Goal: Task Accomplishment & Management: Complete application form

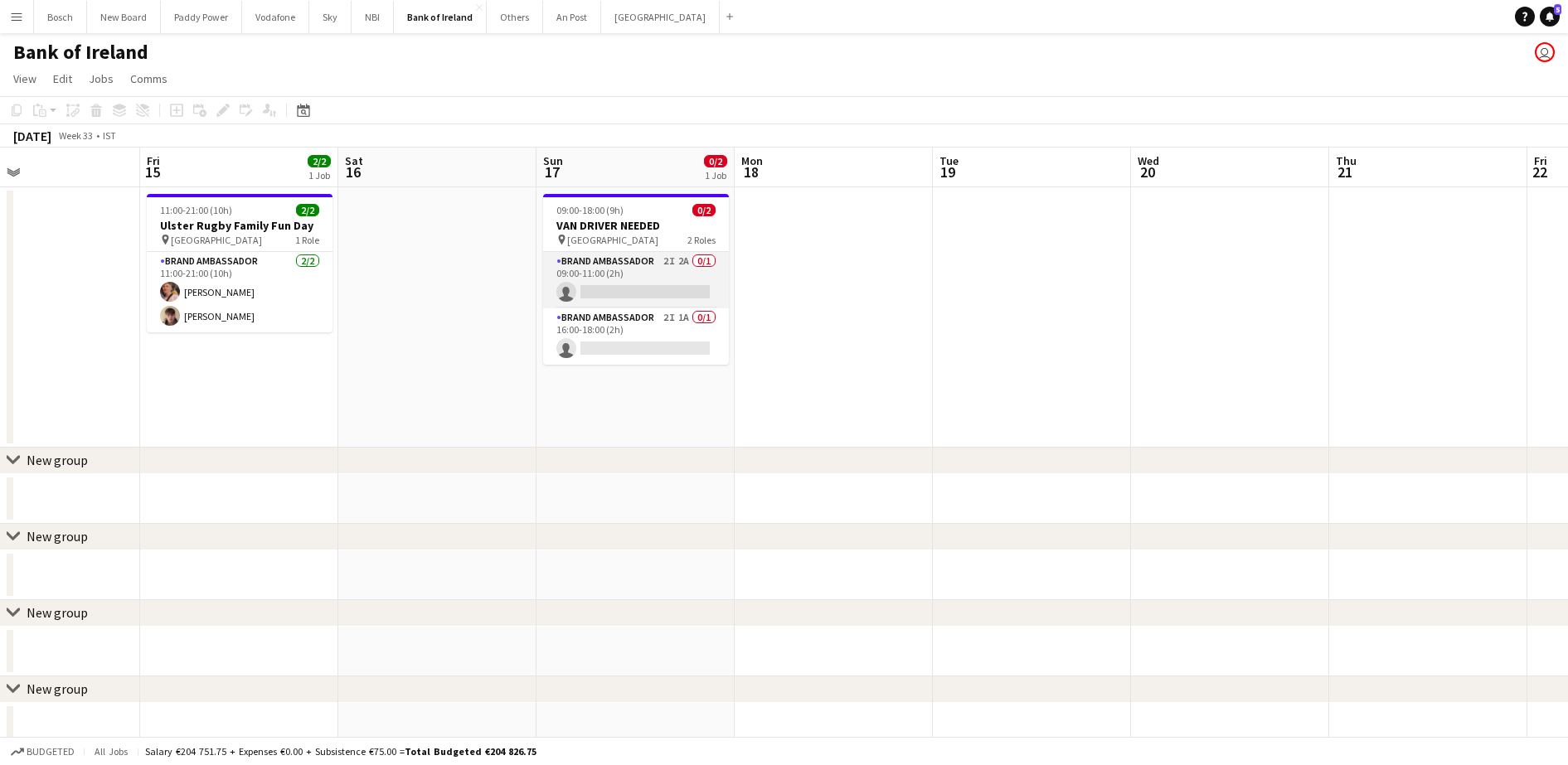
scroll to position [0, 656]
click at [639, 271] on app-card-role "Brand Ambassador 2I 2A 0/1 09:00-11:00 (2h) single-neutral-actions" at bounding box center [632, 280] width 186 height 56
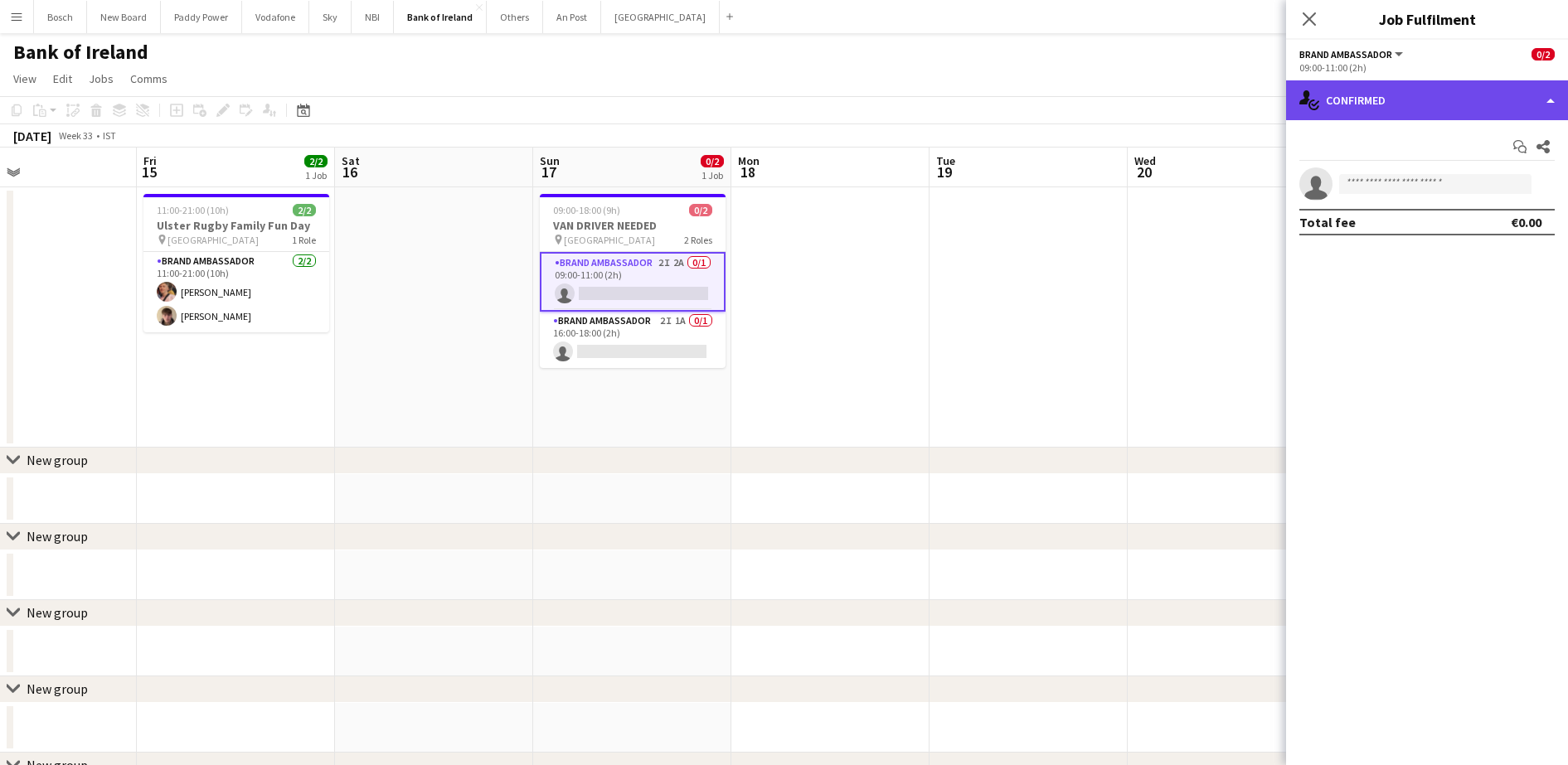
click at [1391, 93] on div "single-neutral-actions-check-2 Confirmed" at bounding box center [1427, 100] width 282 height 40
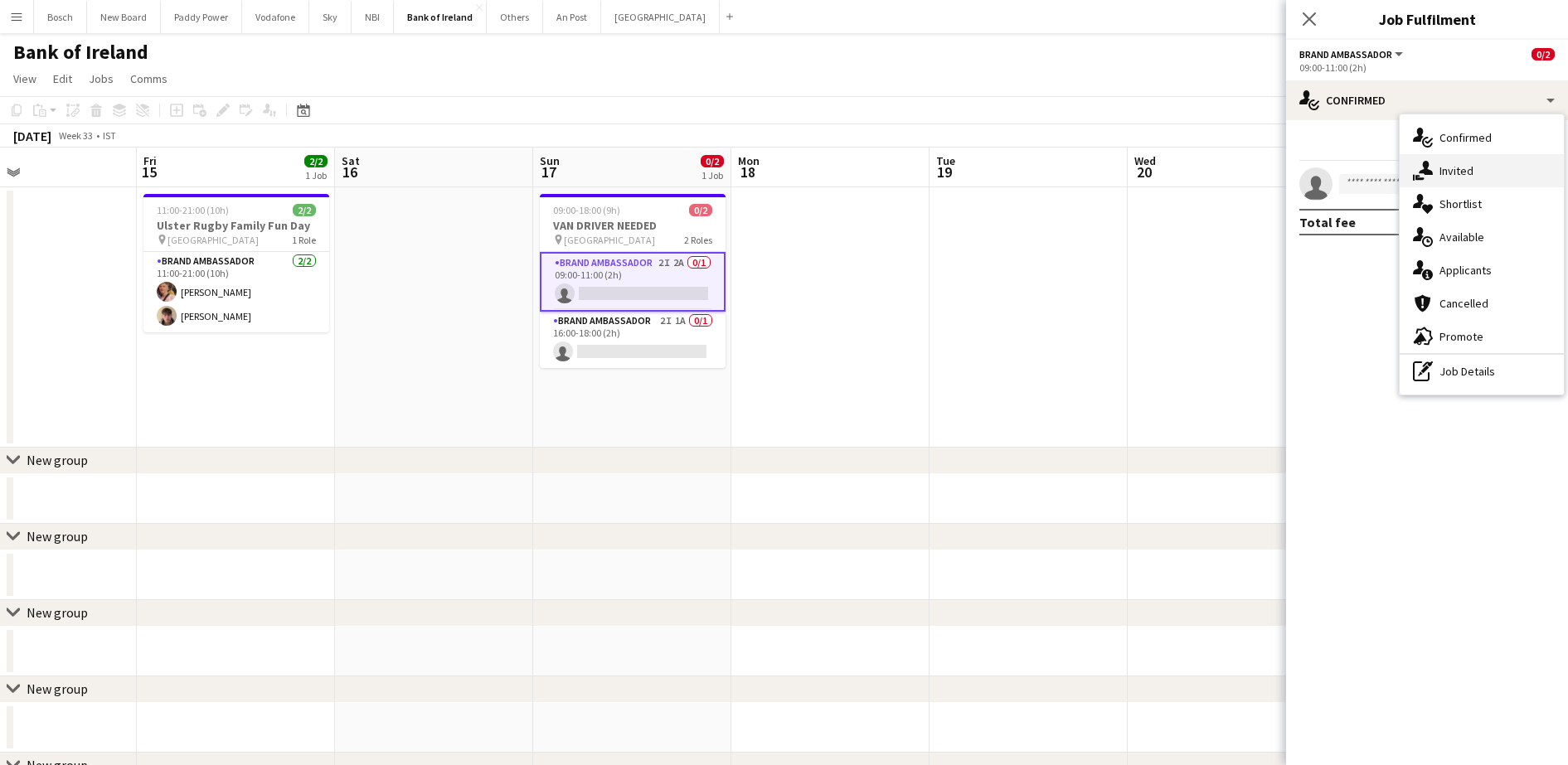
click at [1461, 154] on div "single-neutral-actions-share-1 Invited" at bounding box center [1482, 171] width 164 height 33
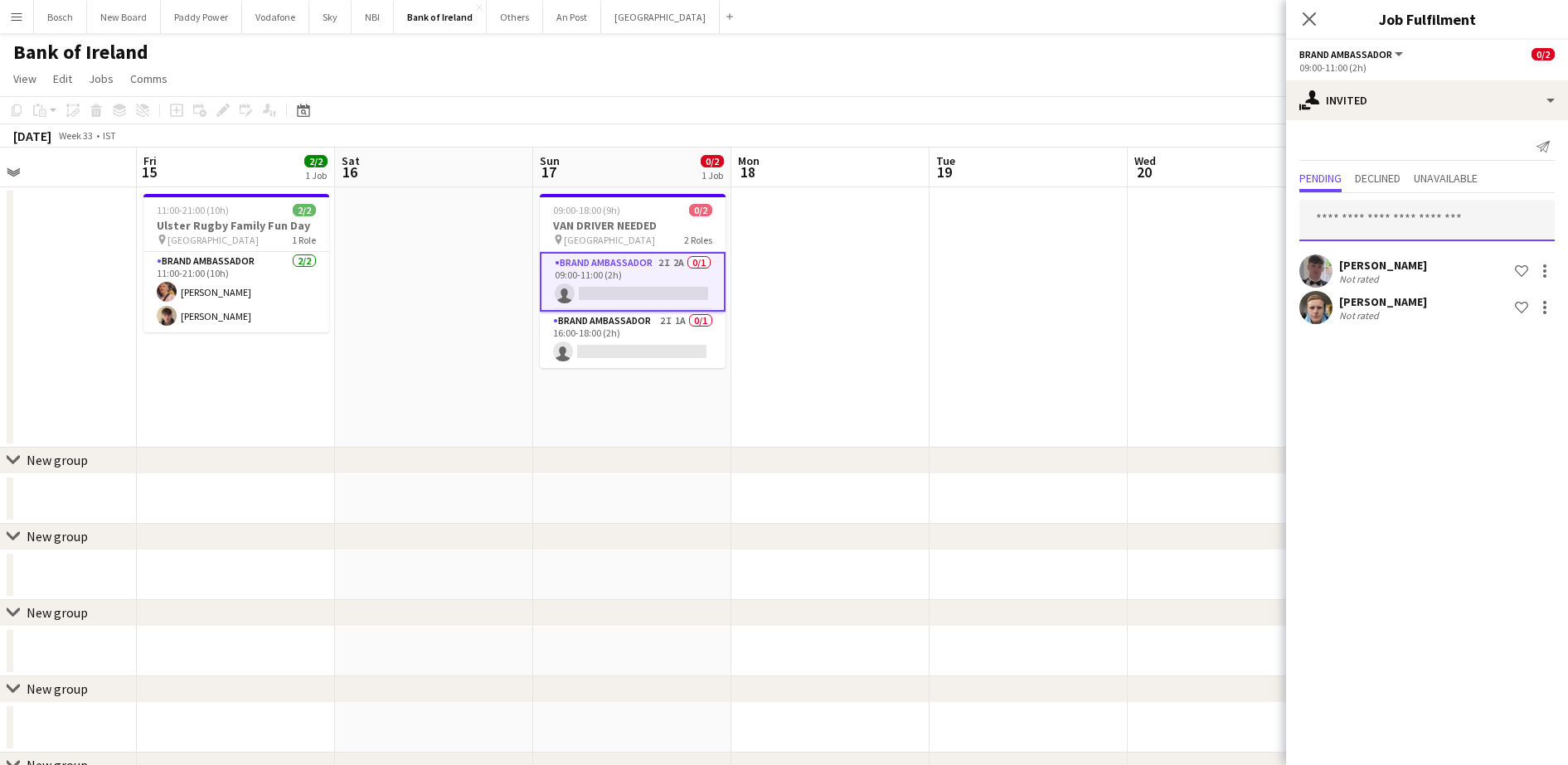
click at [1379, 217] on input "text" at bounding box center [1427, 220] width 255 height 42
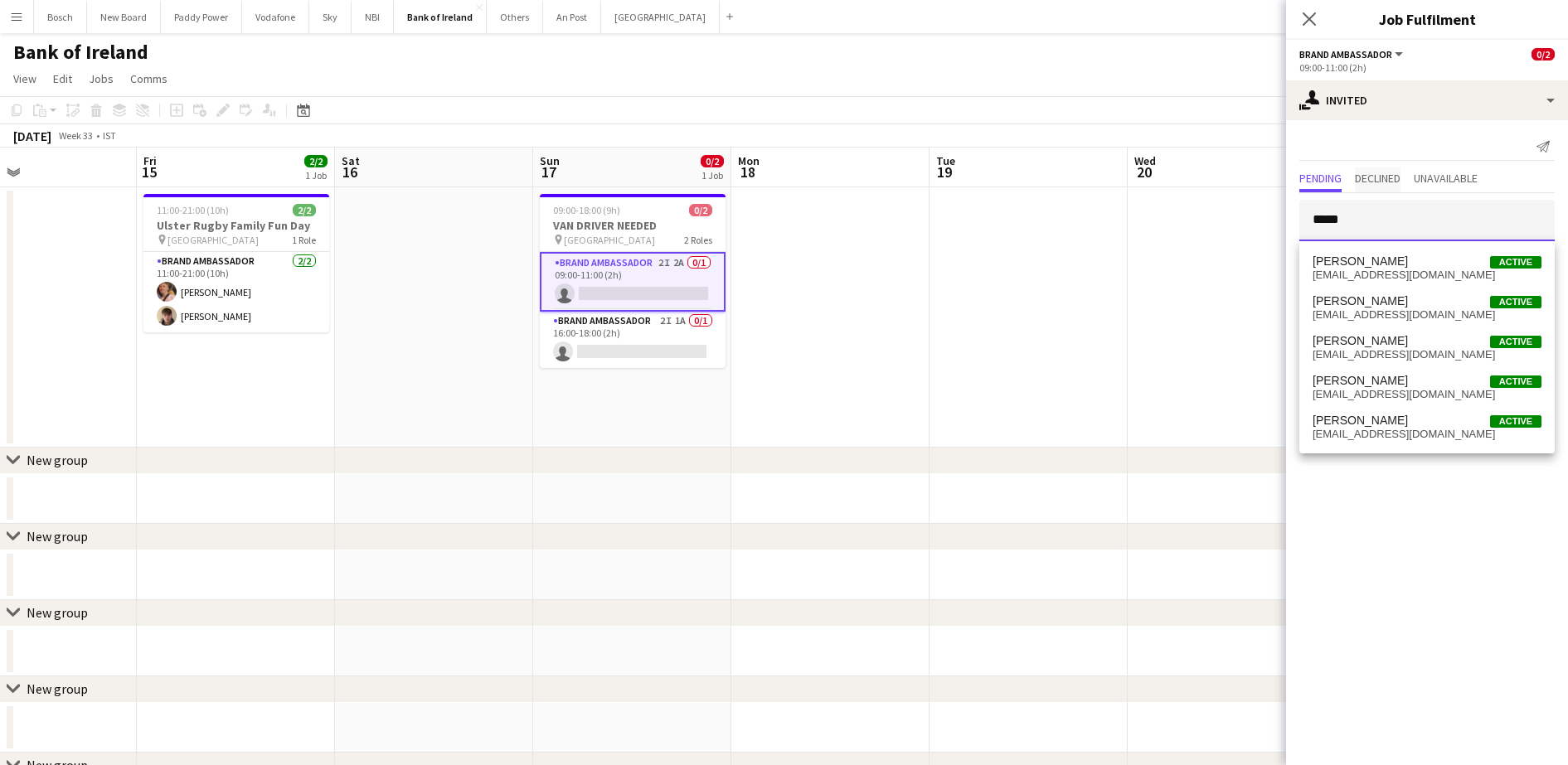
type input "*****"
click at [1401, 181] on span "Declined" at bounding box center [1377, 178] width 45 height 12
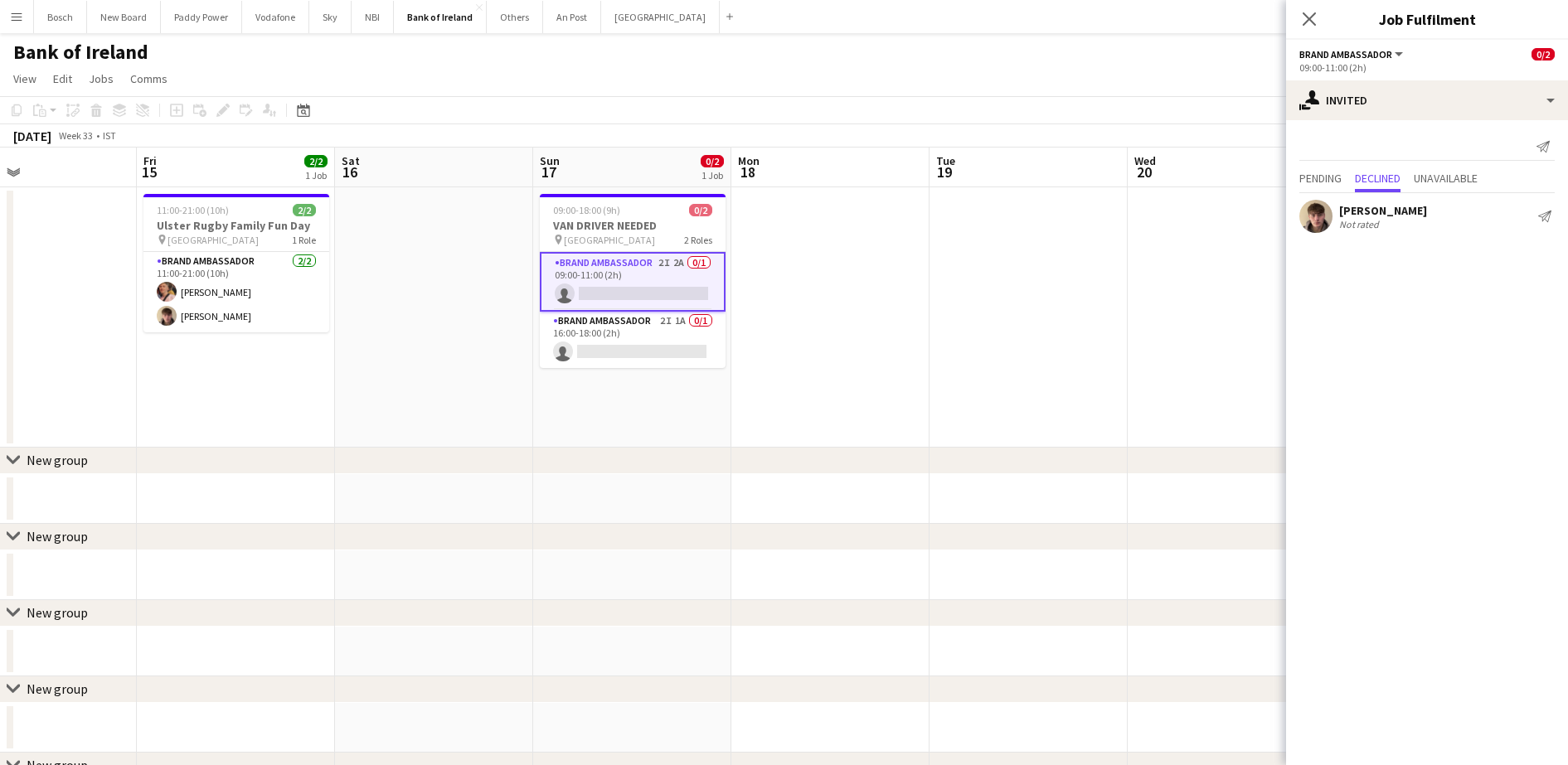
click at [1350, 171] on div "Pending Declined Unavailable" at bounding box center [1427, 180] width 255 height 26
click at [1341, 177] on span "Pending" at bounding box center [1320, 178] width 43 height 12
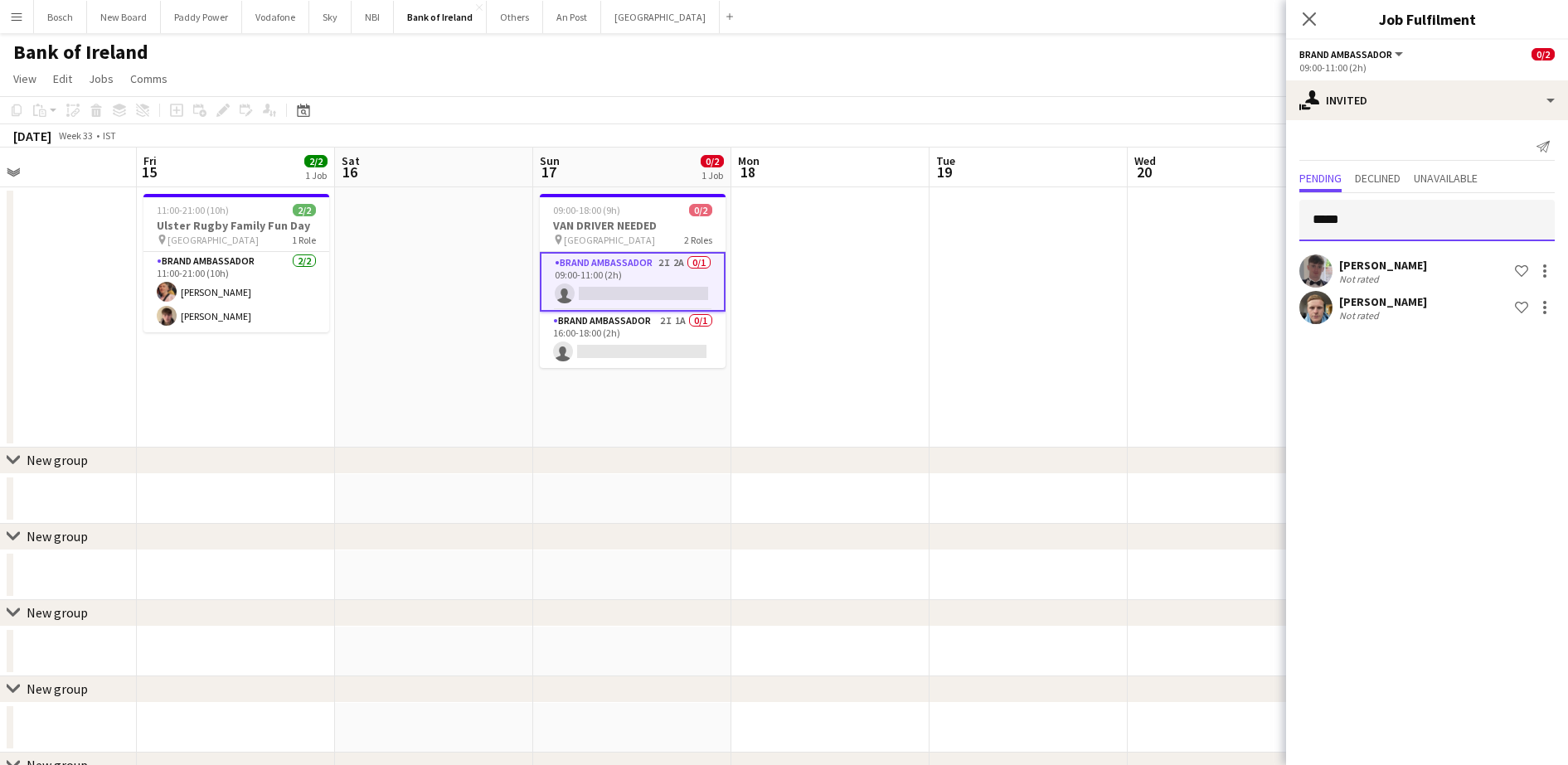
click at [1380, 221] on input "*****" at bounding box center [1427, 220] width 255 height 42
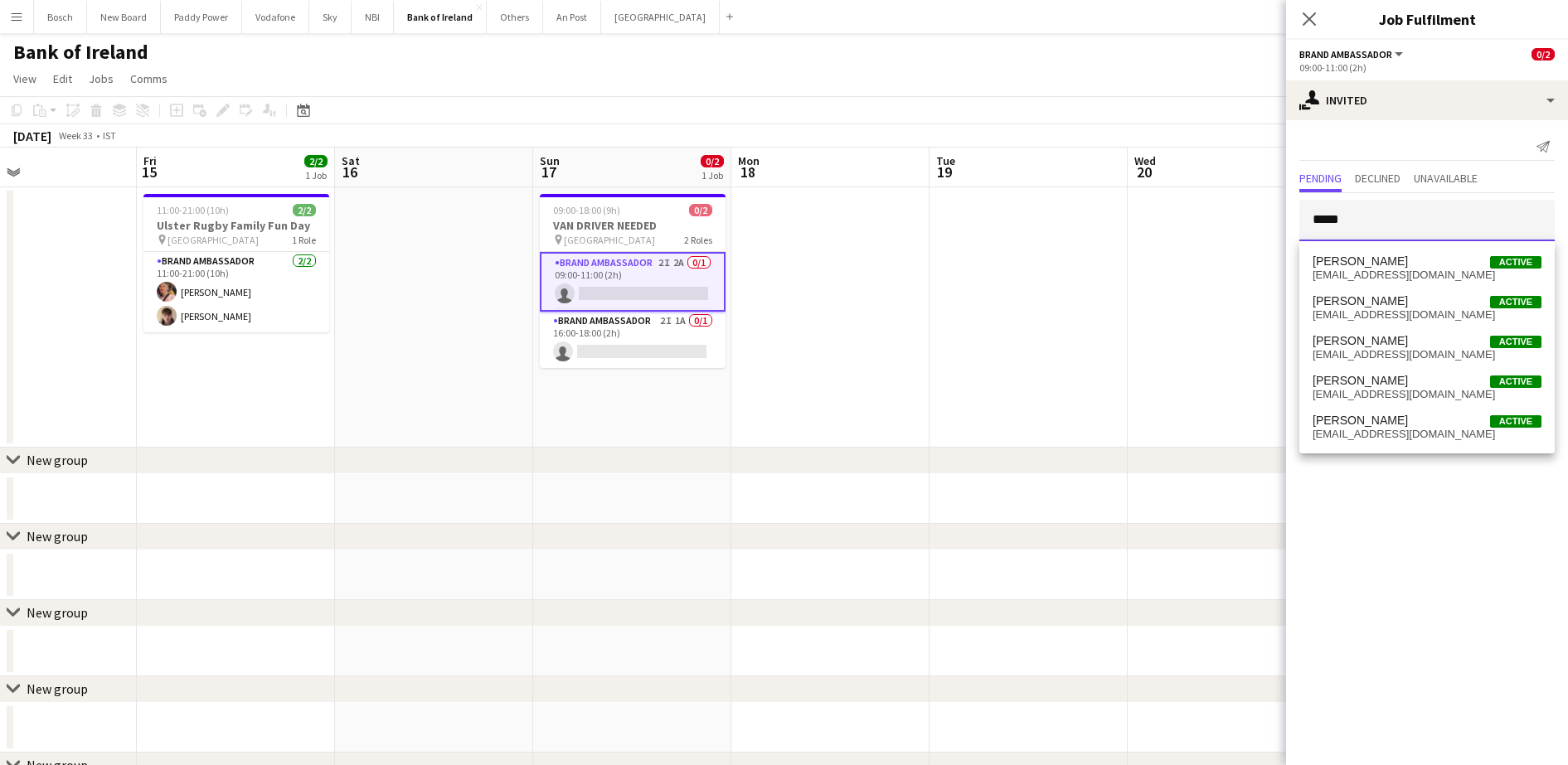
click at [1380, 221] on input "*****" at bounding box center [1427, 220] width 255 height 42
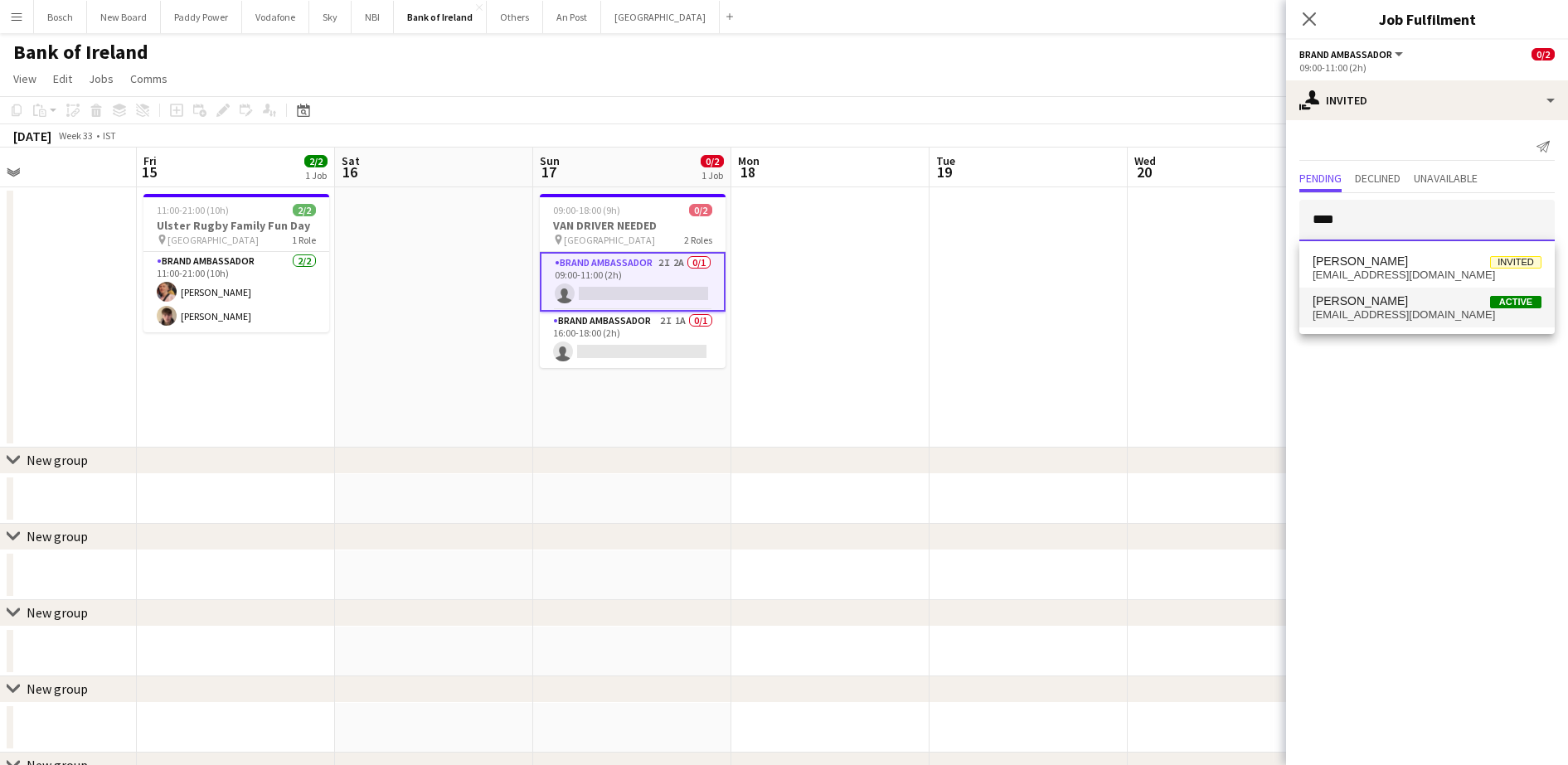
type input "****"
click at [1363, 297] on span "[PERSON_NAME]" at bounding box center [1360, 301] width 95 height 14
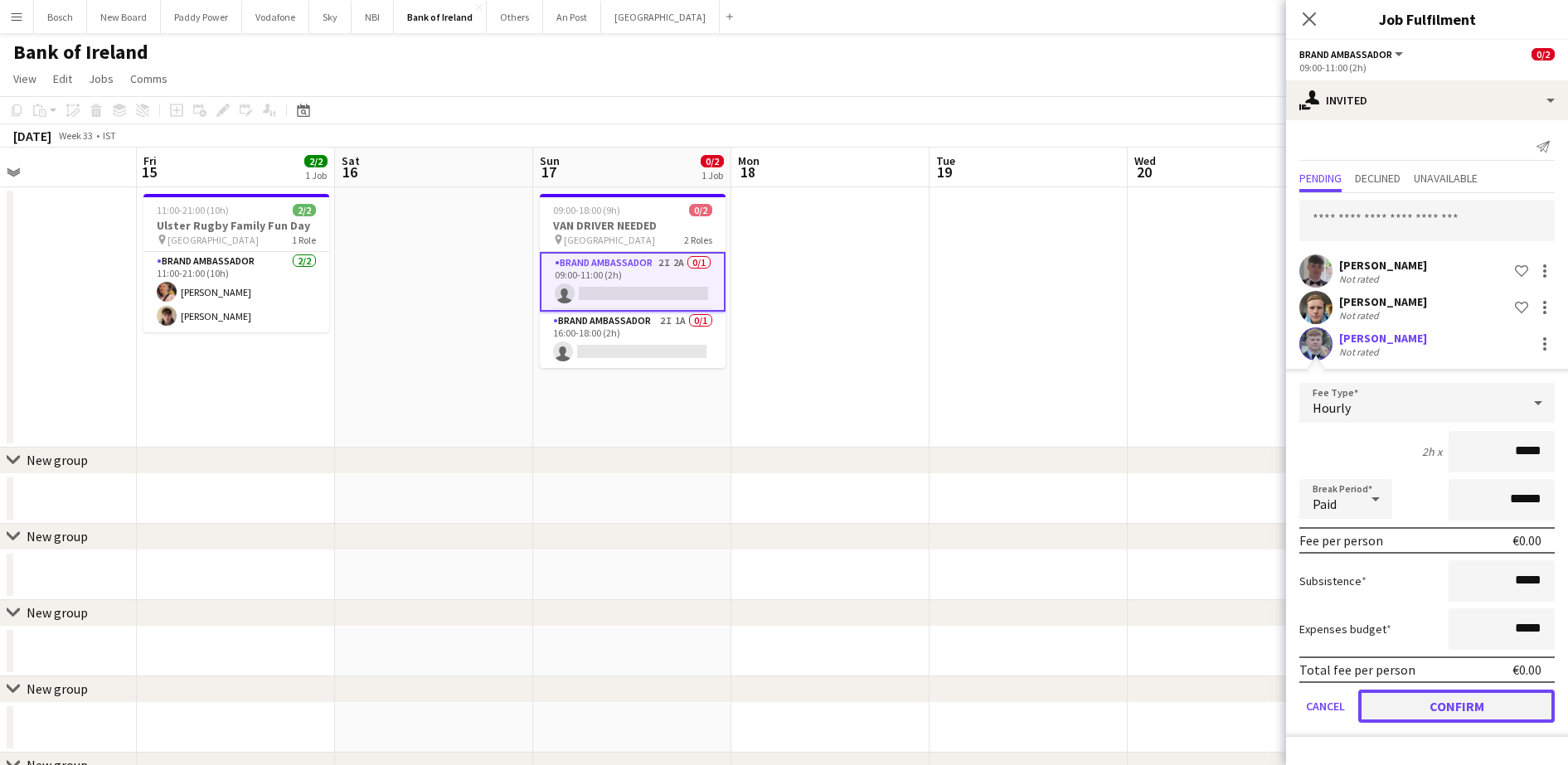
click at [1443, 710] on button "Confirm" at bounding box center [1456, 707] width 197 height 33
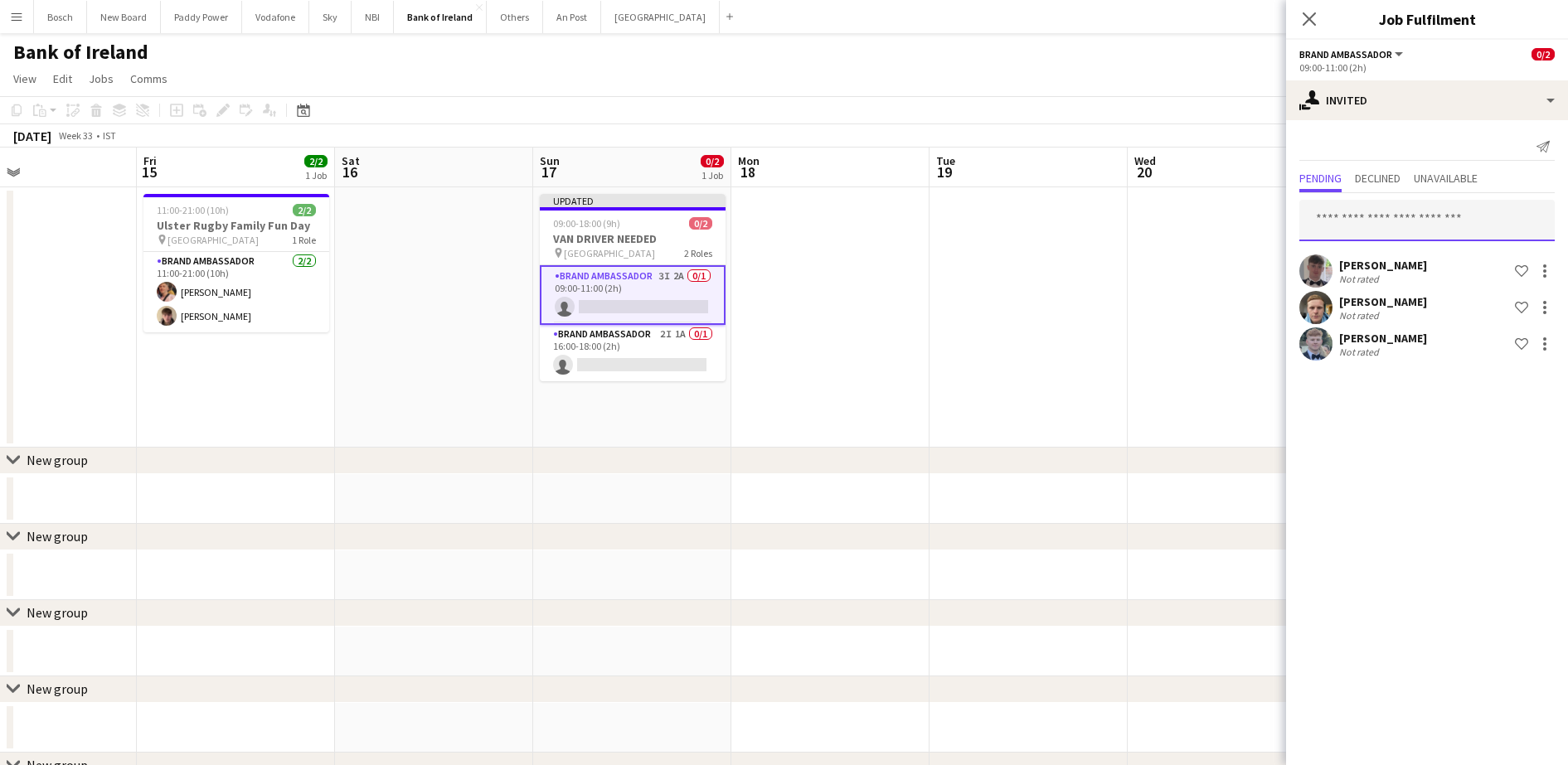
click at [1469, 223] on input "text" at bounding box center [1427, 220] width 255 height 42
type input "***"
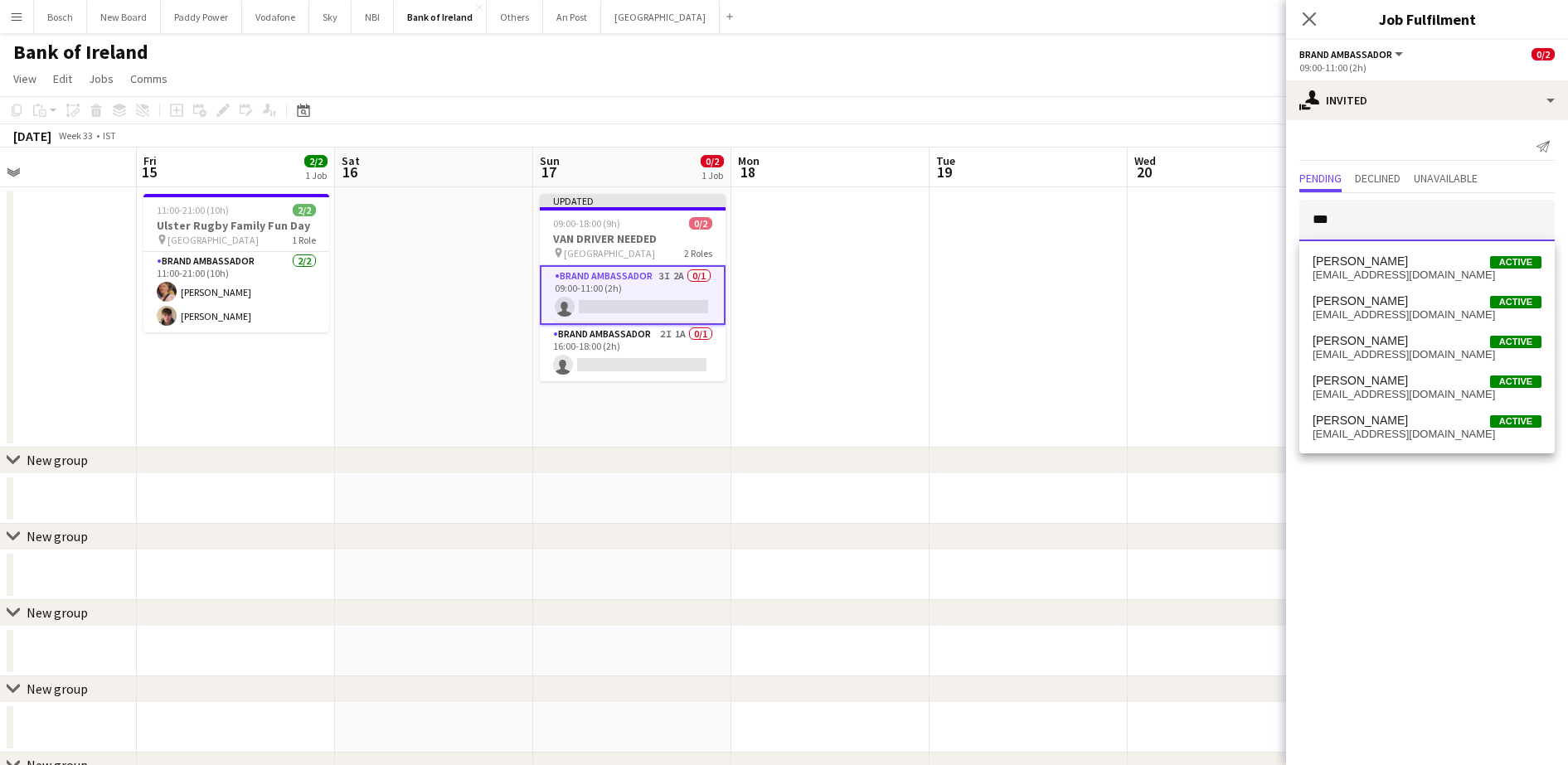
click at [1371, 214] on input "***" at bounding box center [1427, 220] width 255 height 42
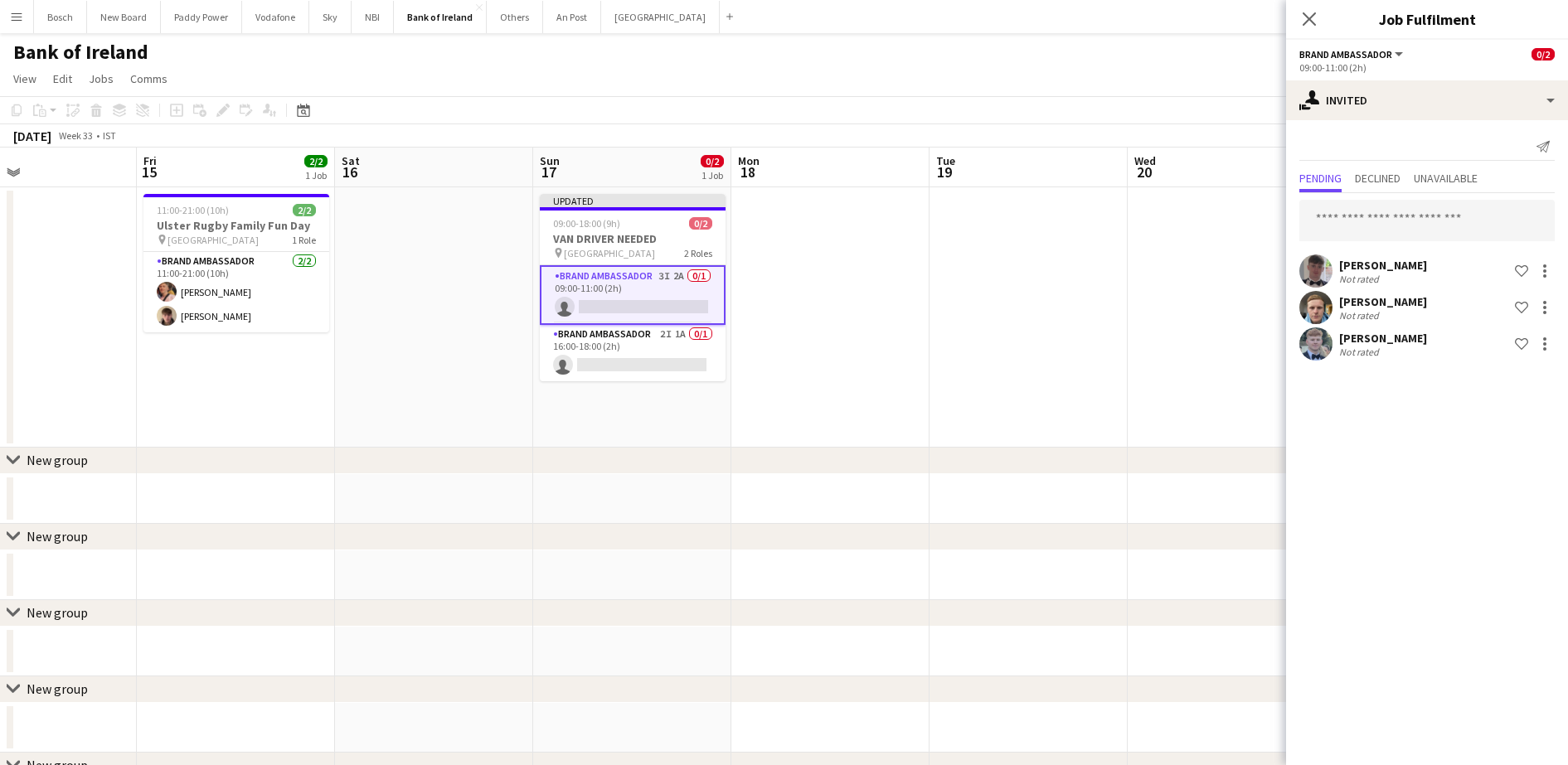
drag, startPoint x: 1136, startPoint y: 46, endPoint x: 1301, endPoint y: 100, distance: 173.6
click at [1145, 50] on div "Bank of Ireland user" at bounding box center [784, 49] width 1568 height 31
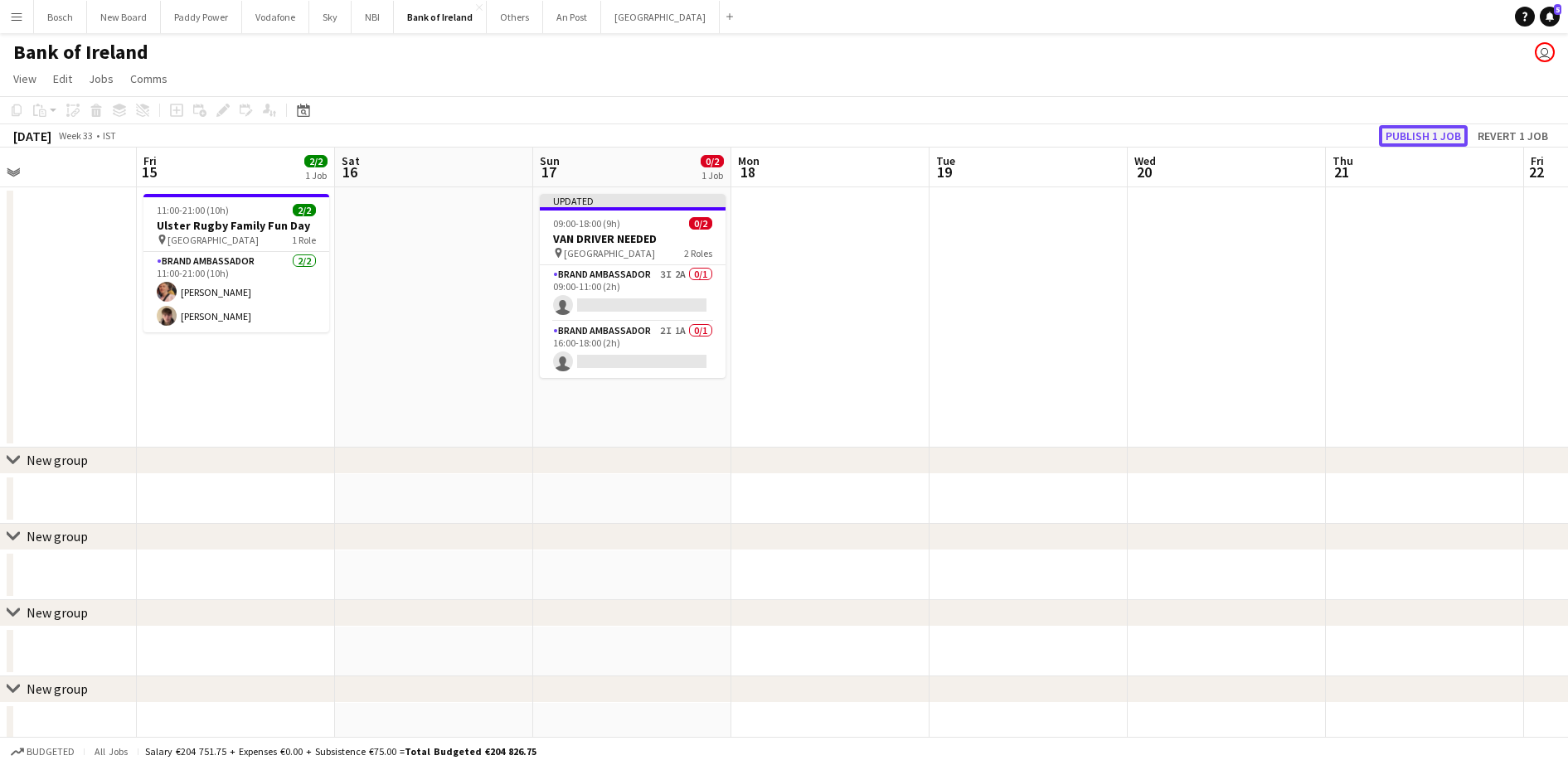
click at [1445, 133] on button "Publish 1 job" at bounding box center [1423, 136] width 89 height 21
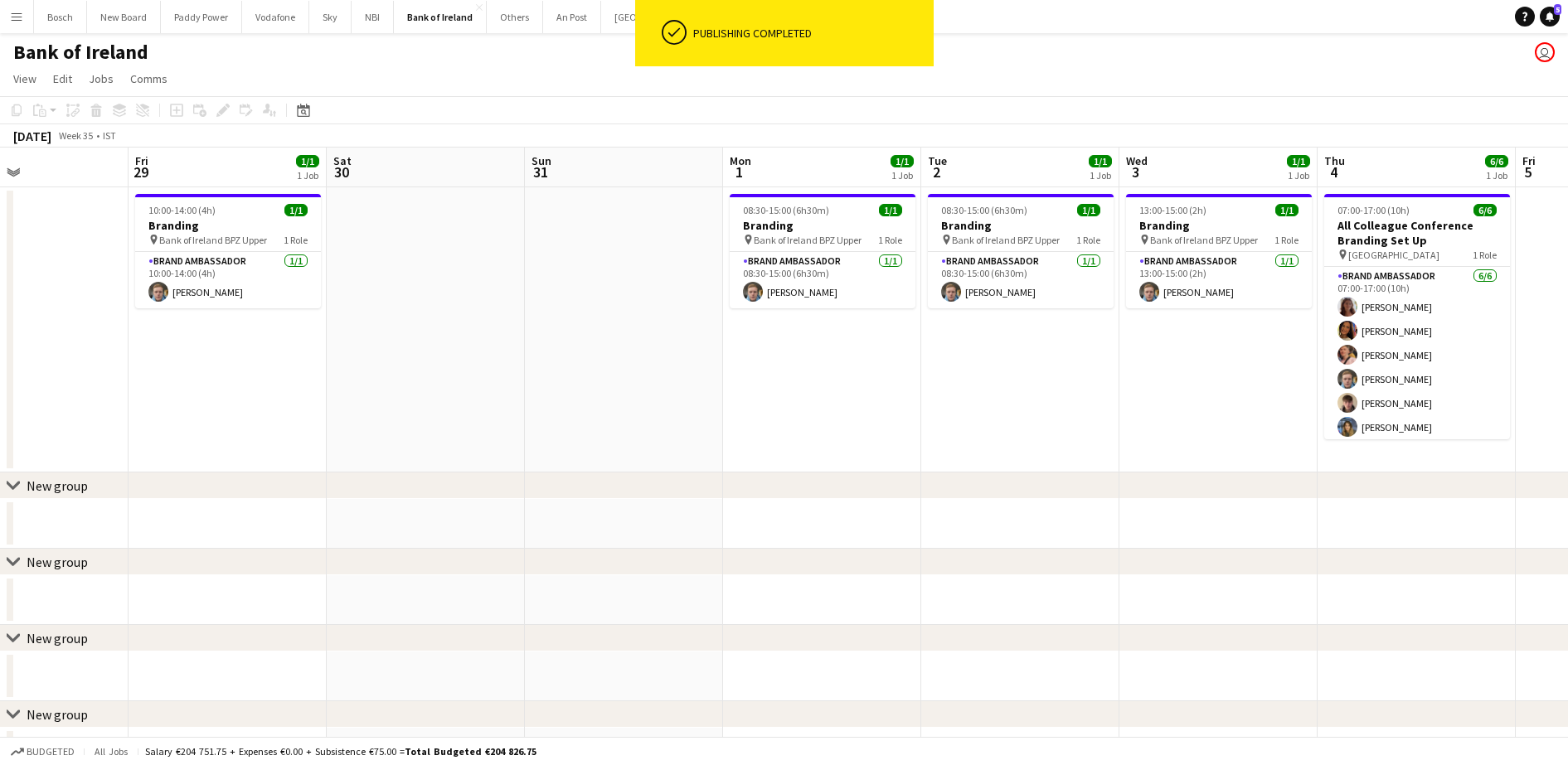
scroll to position [0, 467]
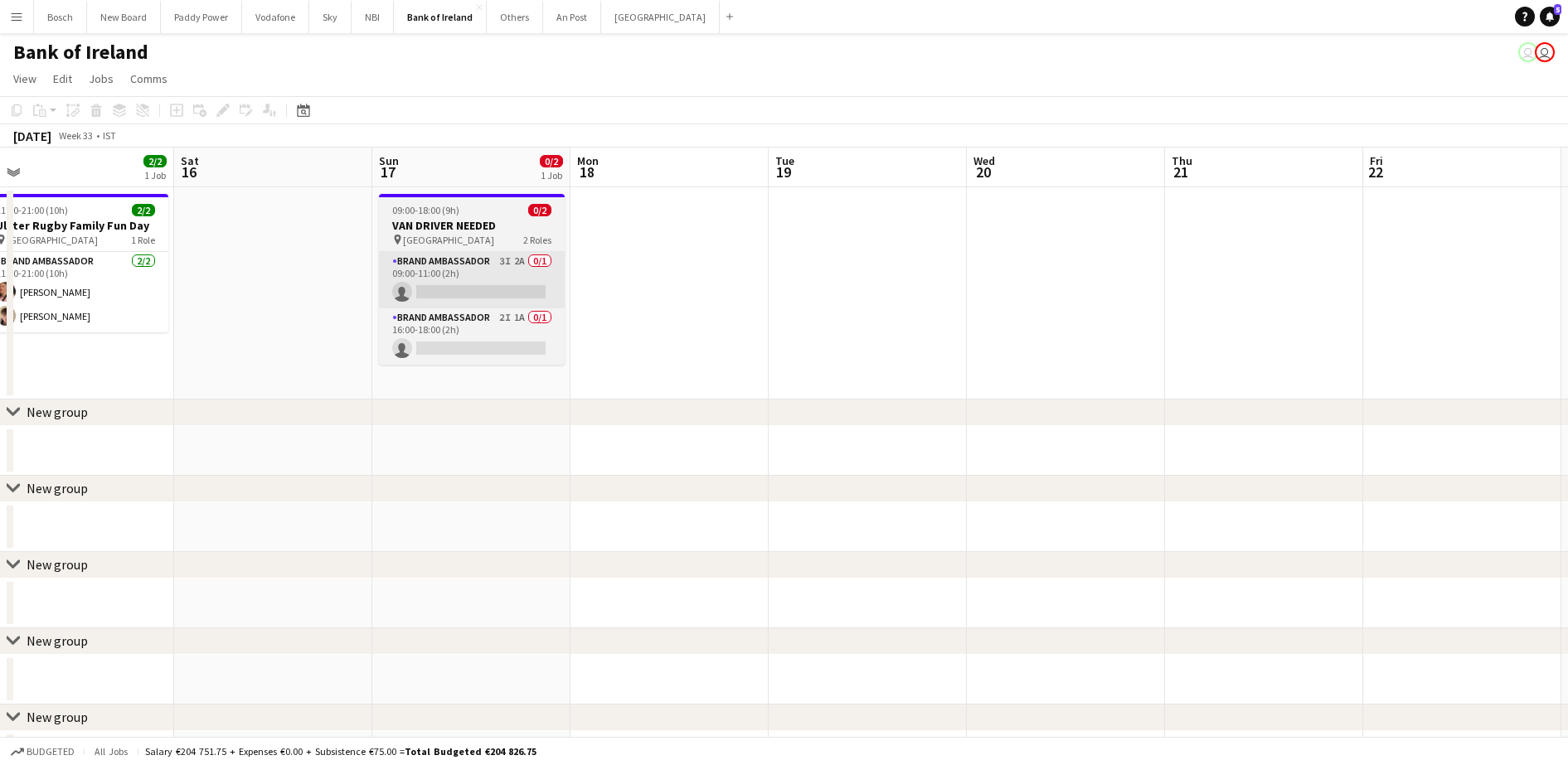
scroll to position [0, 619]
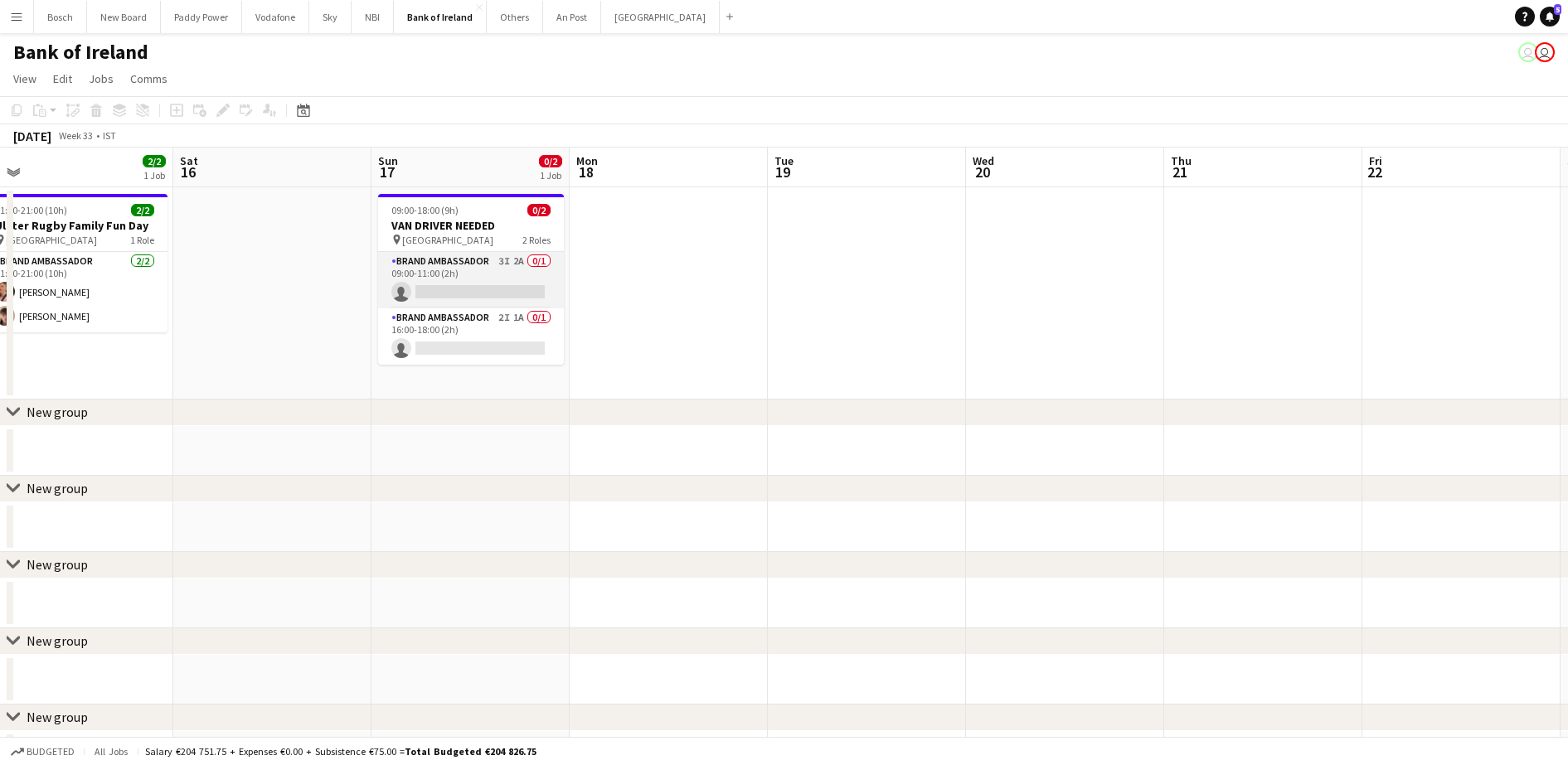
click at [504, 268] on app-card-role "Brand Ambassador 3I 2A 0/1 09:00-11:00 (2h) single-neutral-actions" at bounding box center [470, 280] width 186 height 56
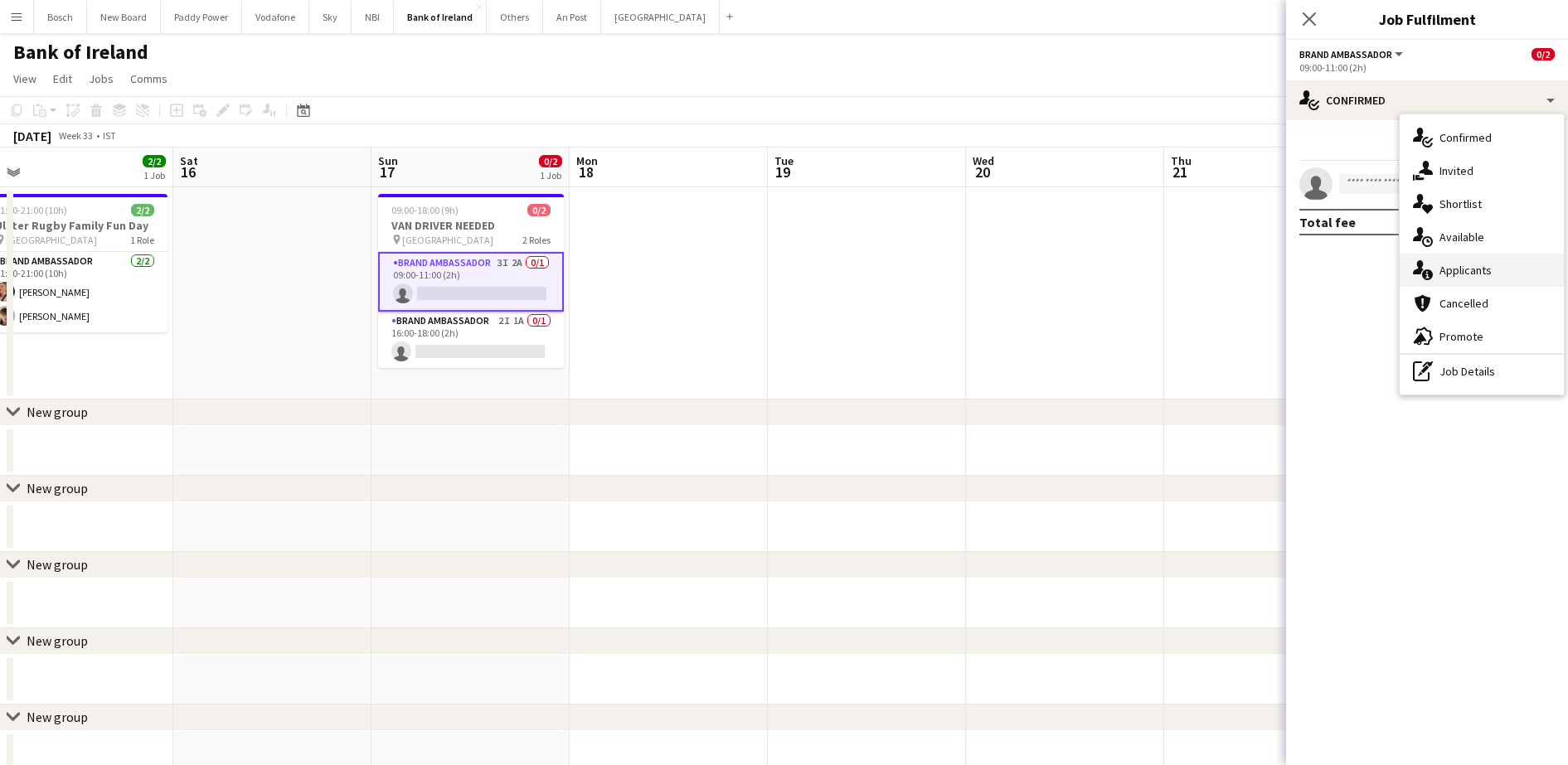
click at [1469, 262] on div "single-neutral-actions-information Applicants" at bounding box center [1482, 271] width 164 height 33
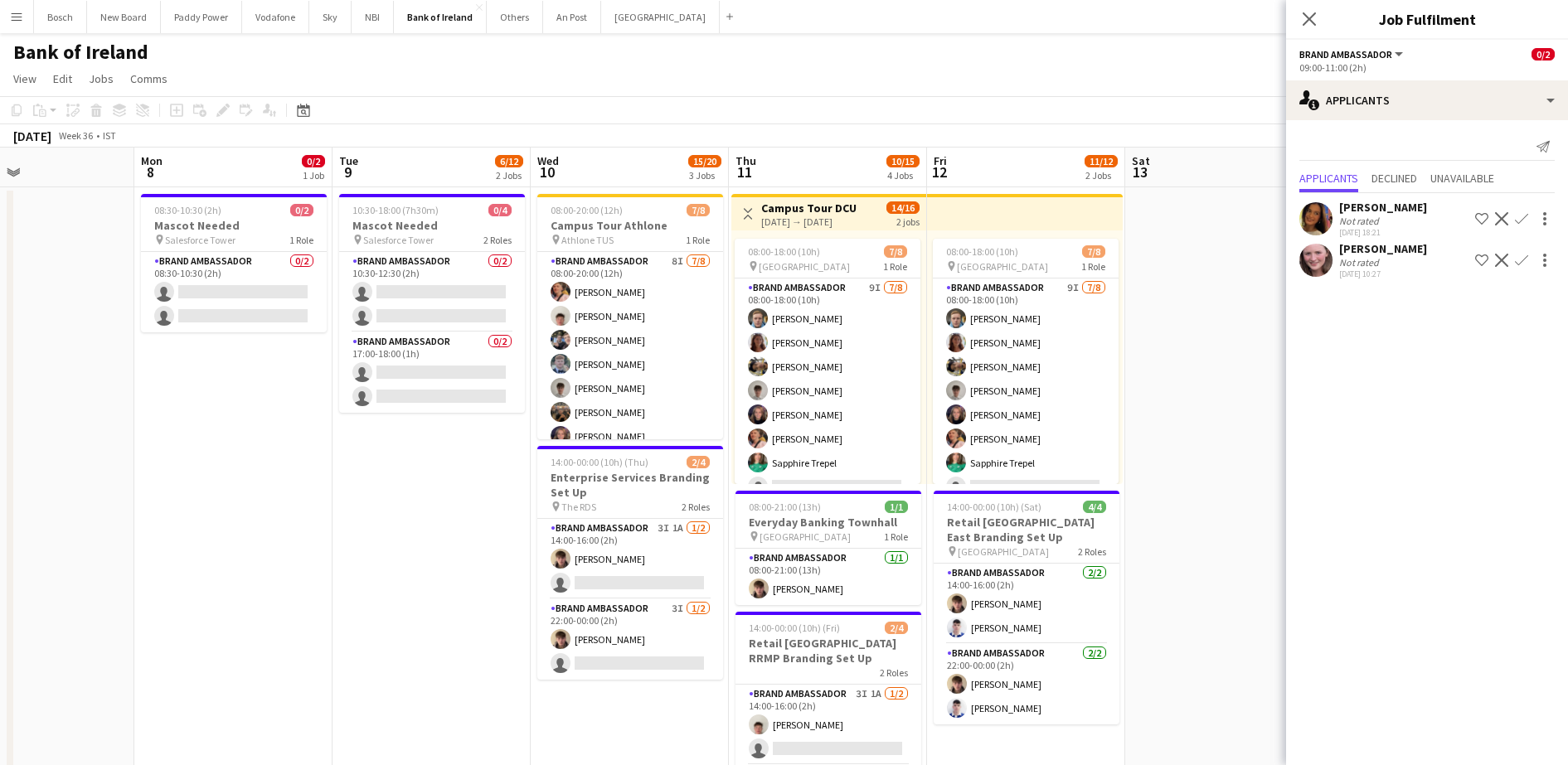
scroll to position [0, 535]
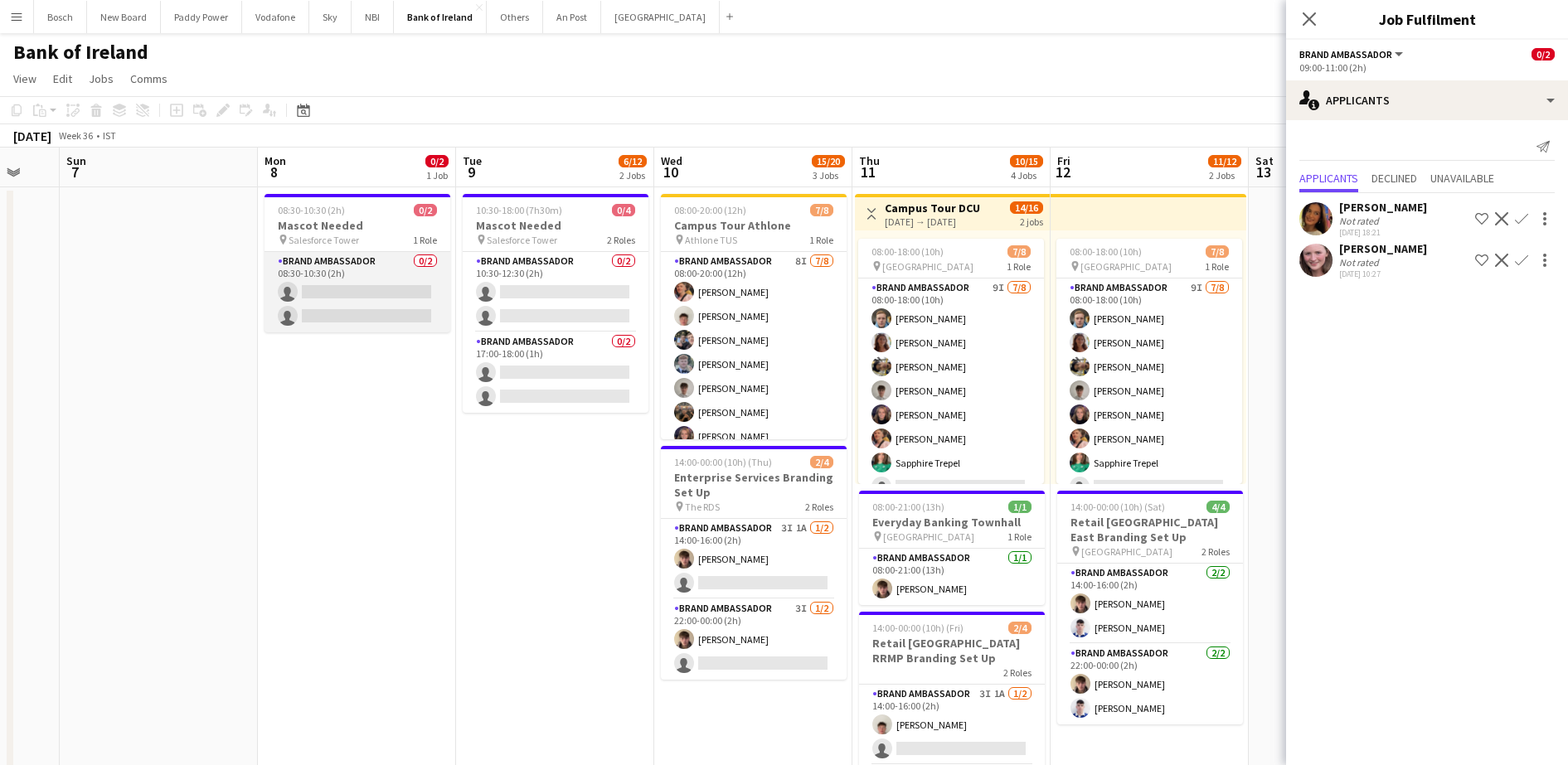
click at [409, 302] on app-card-role "Brand Ambassador 0/2 08:30-10:30 (2h) single-neutral-actions single-neutral-act…" at bounding box center [357, 292] width 186 height 80
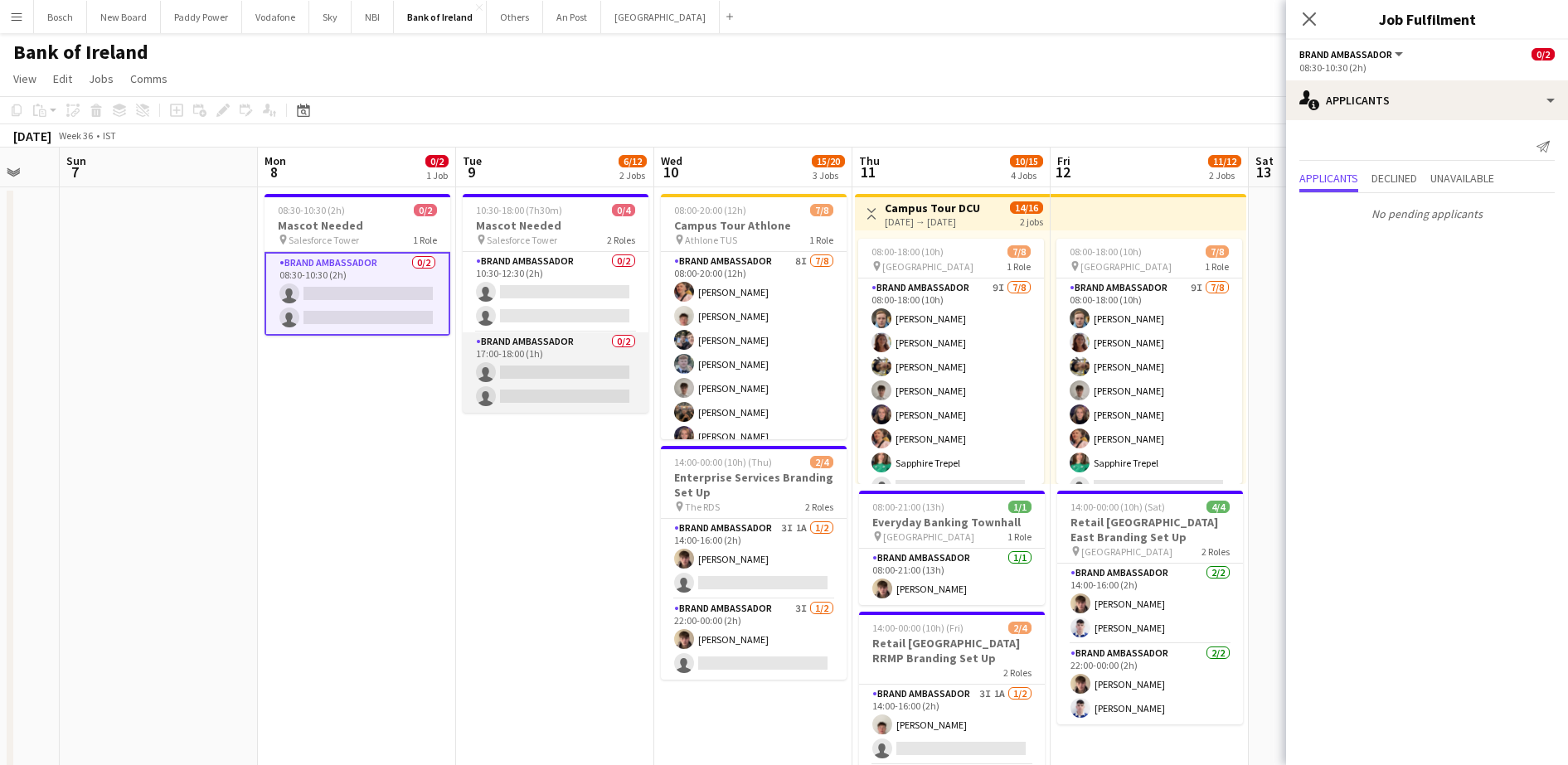
click at [570, 352] on app-card-role "Brand Ambassador 0/2 17:00-18:00 (1h) single-neutral-actions single-neutral-act…" at bounding box center [555, 372] width 186 height 80
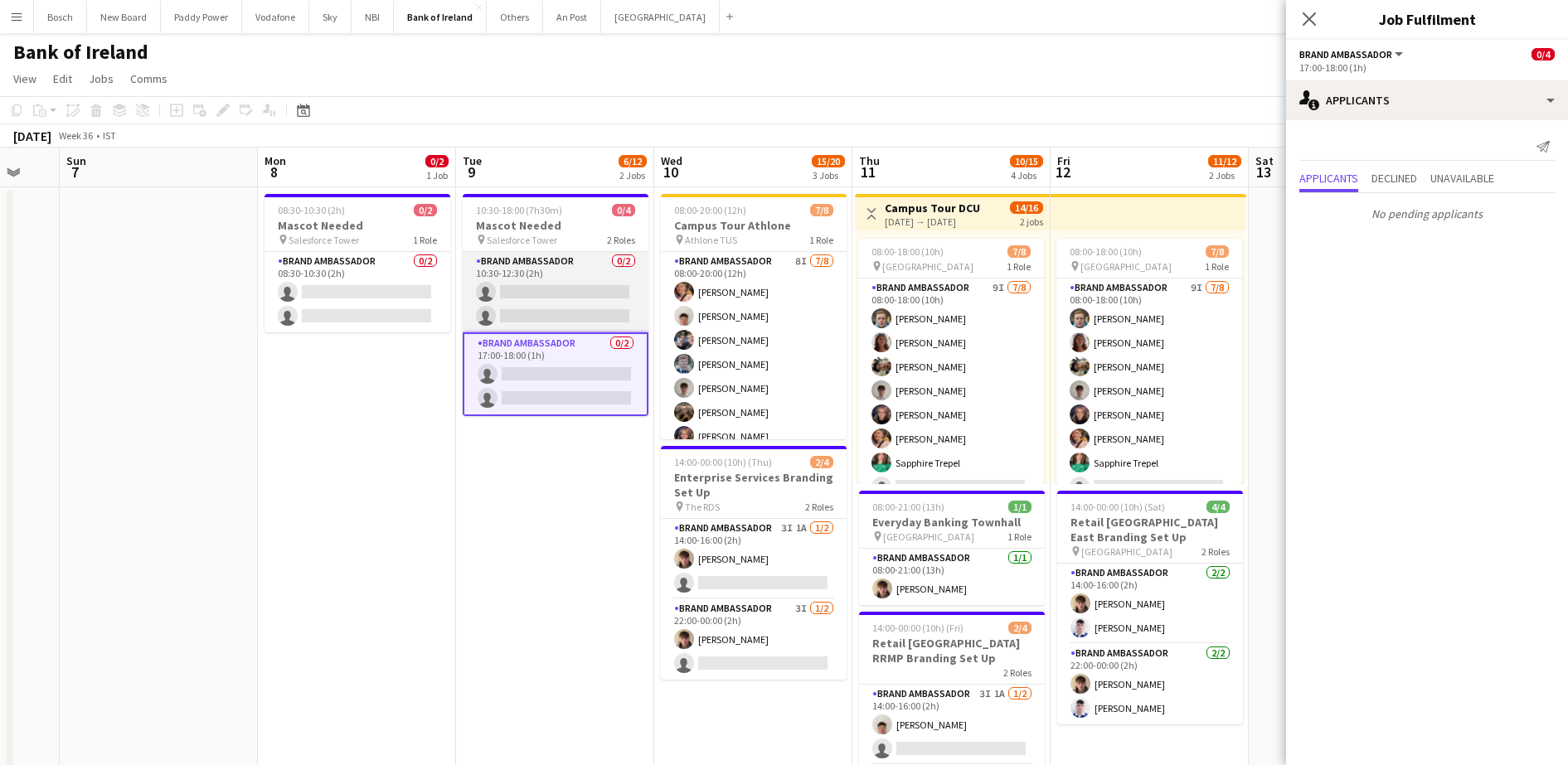
click at [555, 279] on app-card-role "Brand Ambassador 0/2 10:30-12:30 (2h) single-neutral-actions single-neutral-act…" at bounding box center [555, 292] width 186 height 80
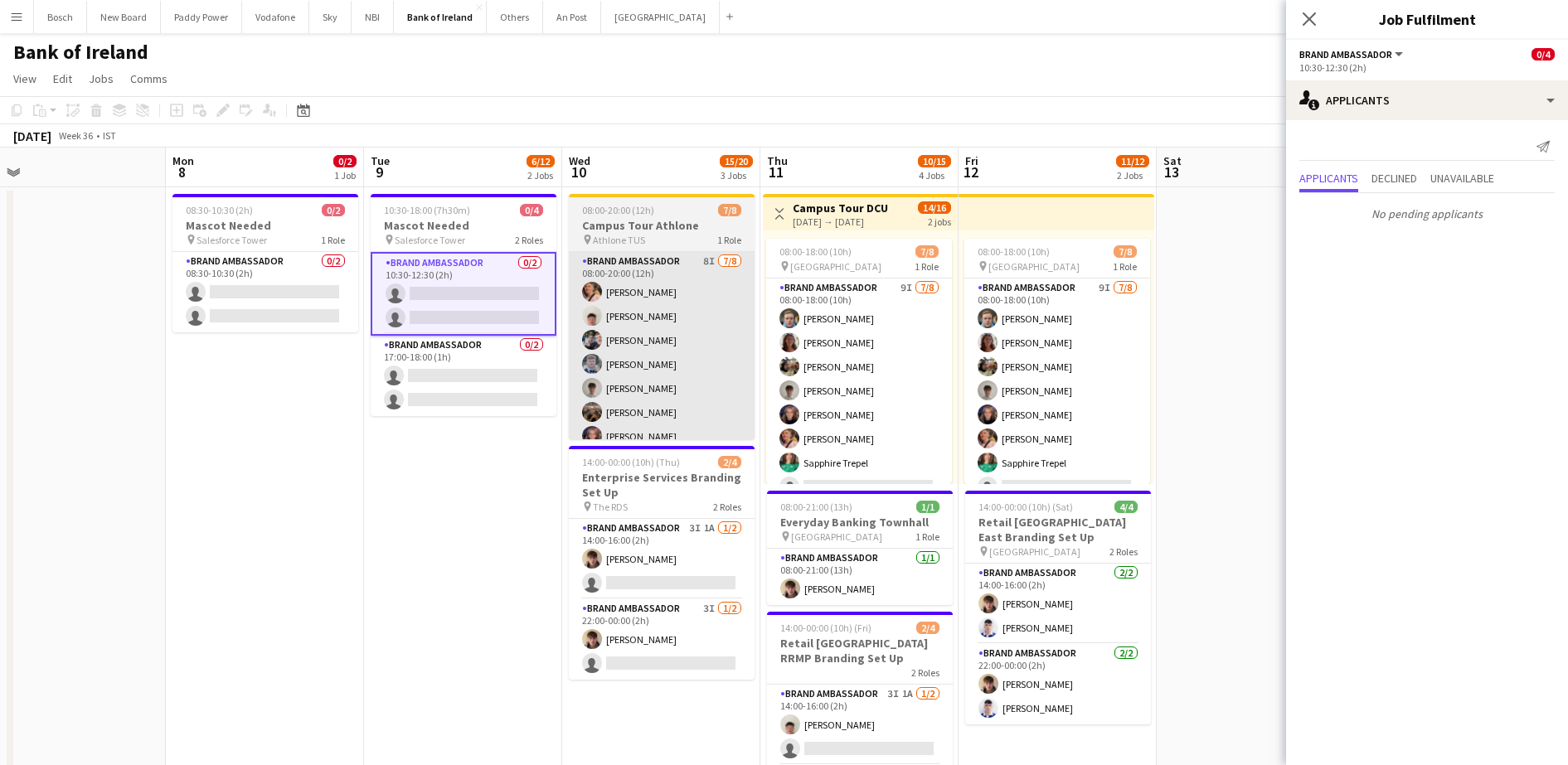
scroll to position [0, 630]
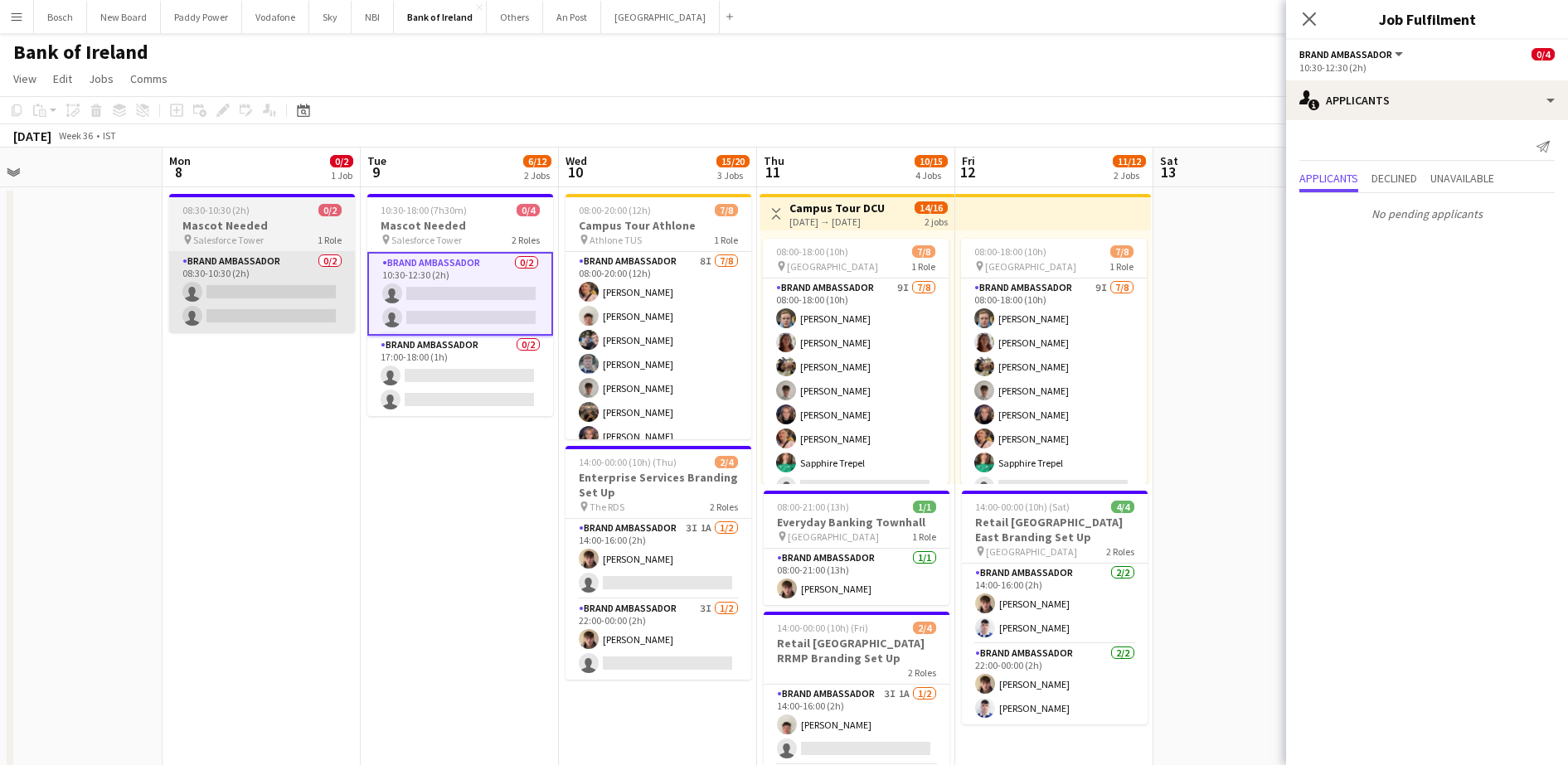
click at [310, 286] on app-card-role "Brand Ambassador 0/2 08:30-10:30 (2h) single-neutral-actions single-neutral-act…" at bounding box center [261, 292] width 186 height 80
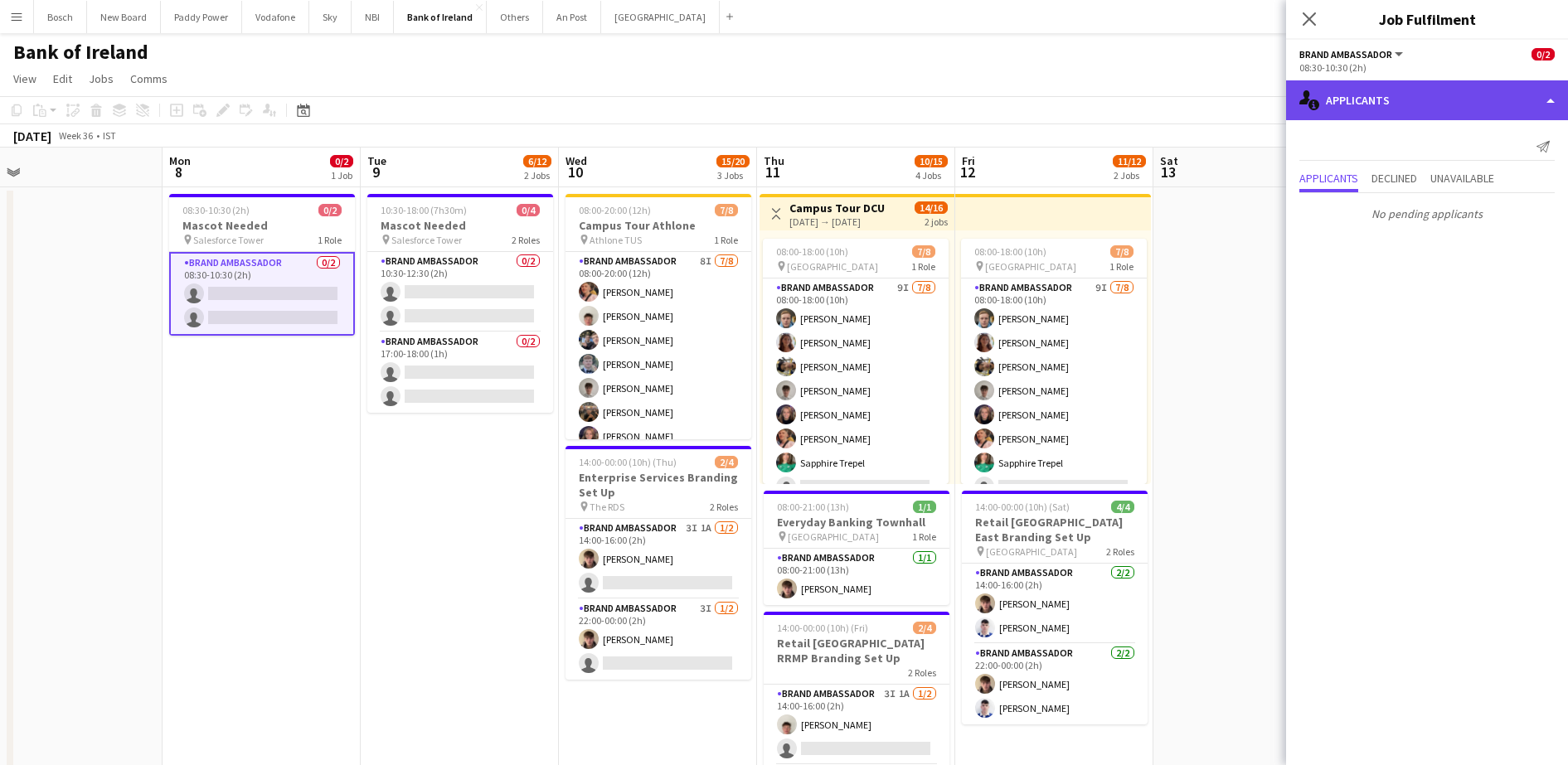
click at [1423, 113] on div "single-neutral-actions-information Applicants" at bounding box center [1427, 100] width 282 height 40
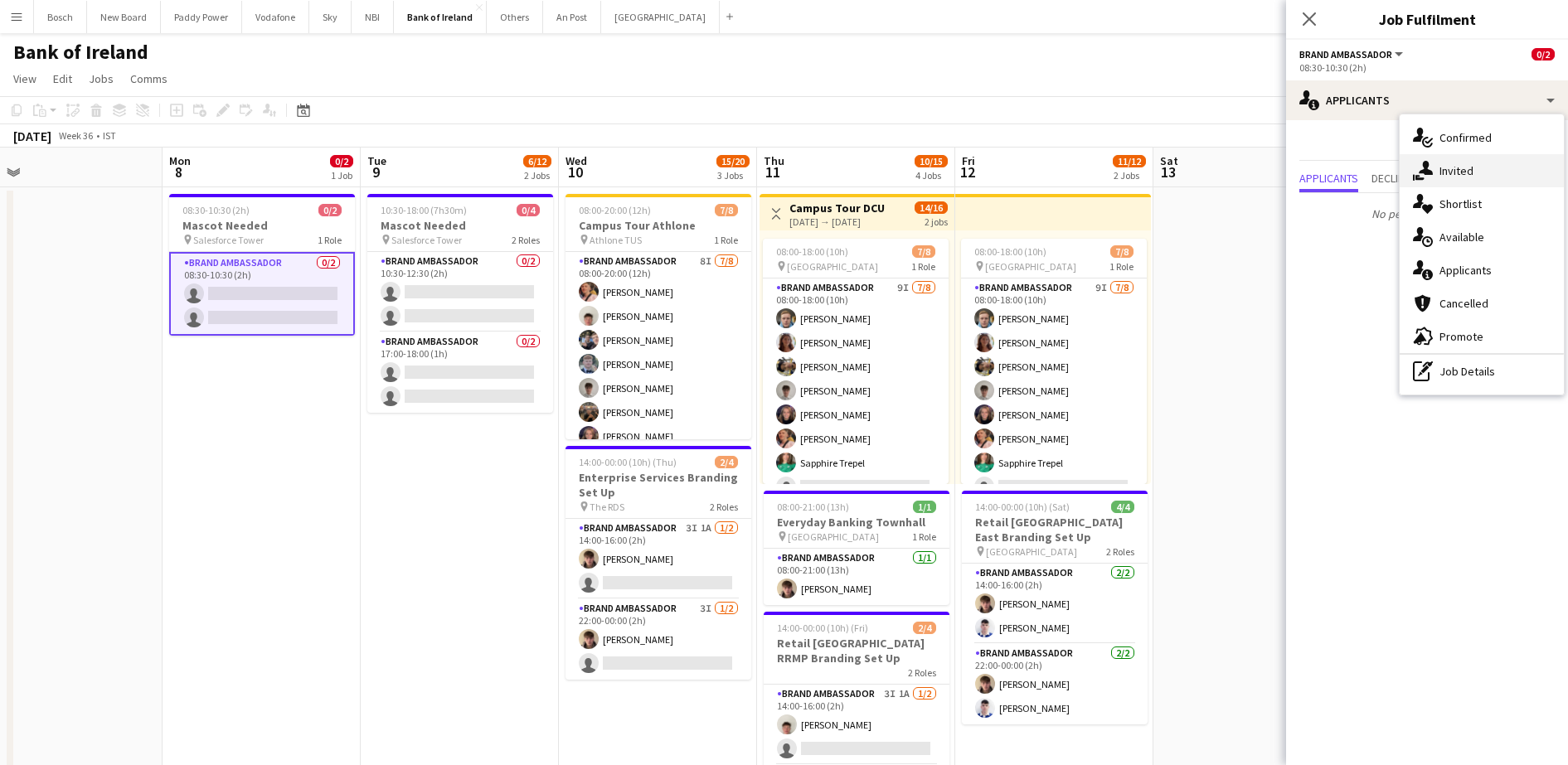
click at [1474, 171] on div "single-neutral-actions-share-1 Invited" at bounding box center [1482, 171] width 164 height 33
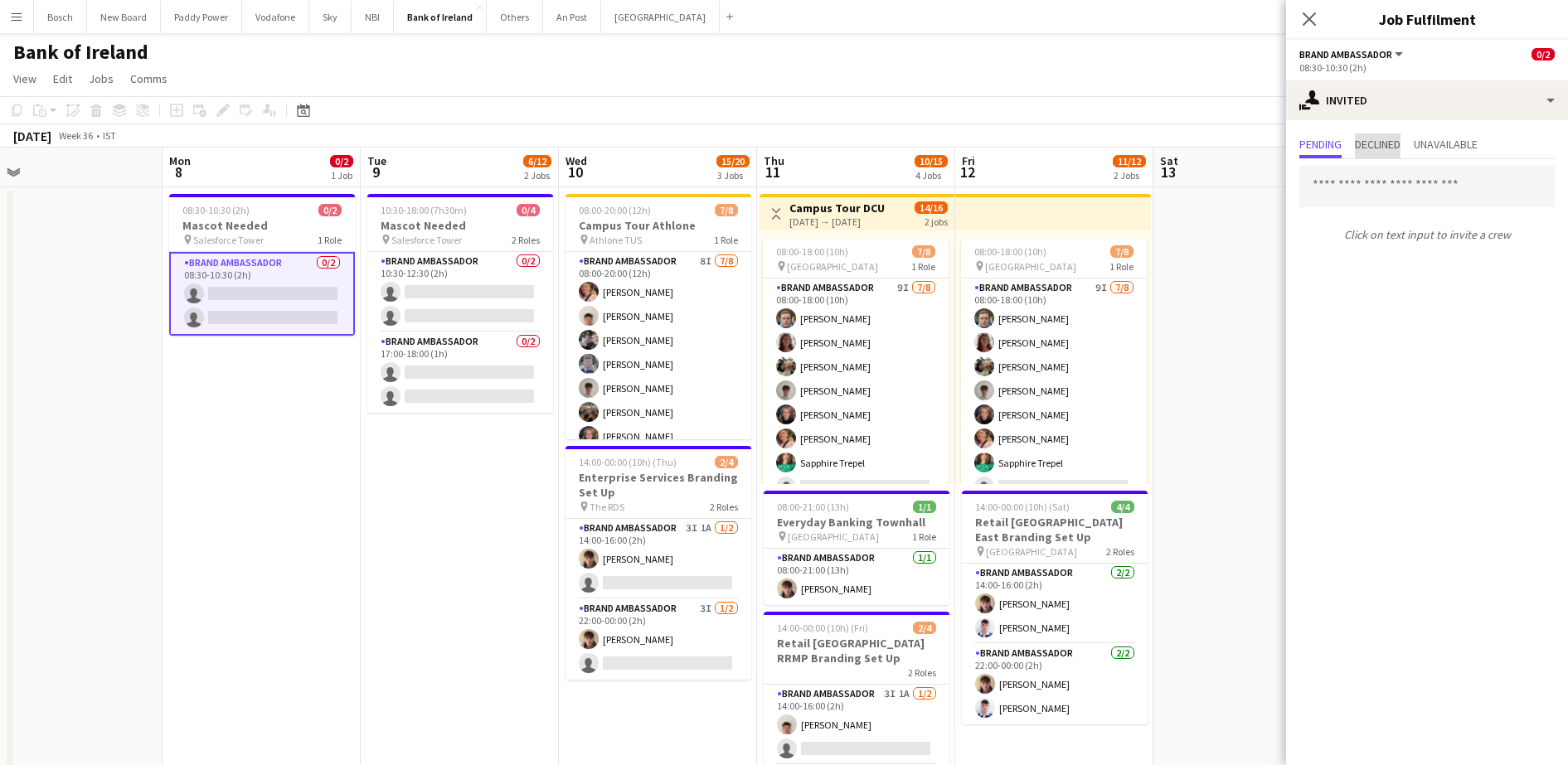
click at [1380, 141] on span "Declined" at bounding box center [1377, 144] width 45 height 12
click at [1308, 135] on span "Pending" at bounding box center [1320, 145] width 43 height 25
click at [1342, 189] on input "text" at bounding box center [1427, 186] width 255 height 42
type input "*"
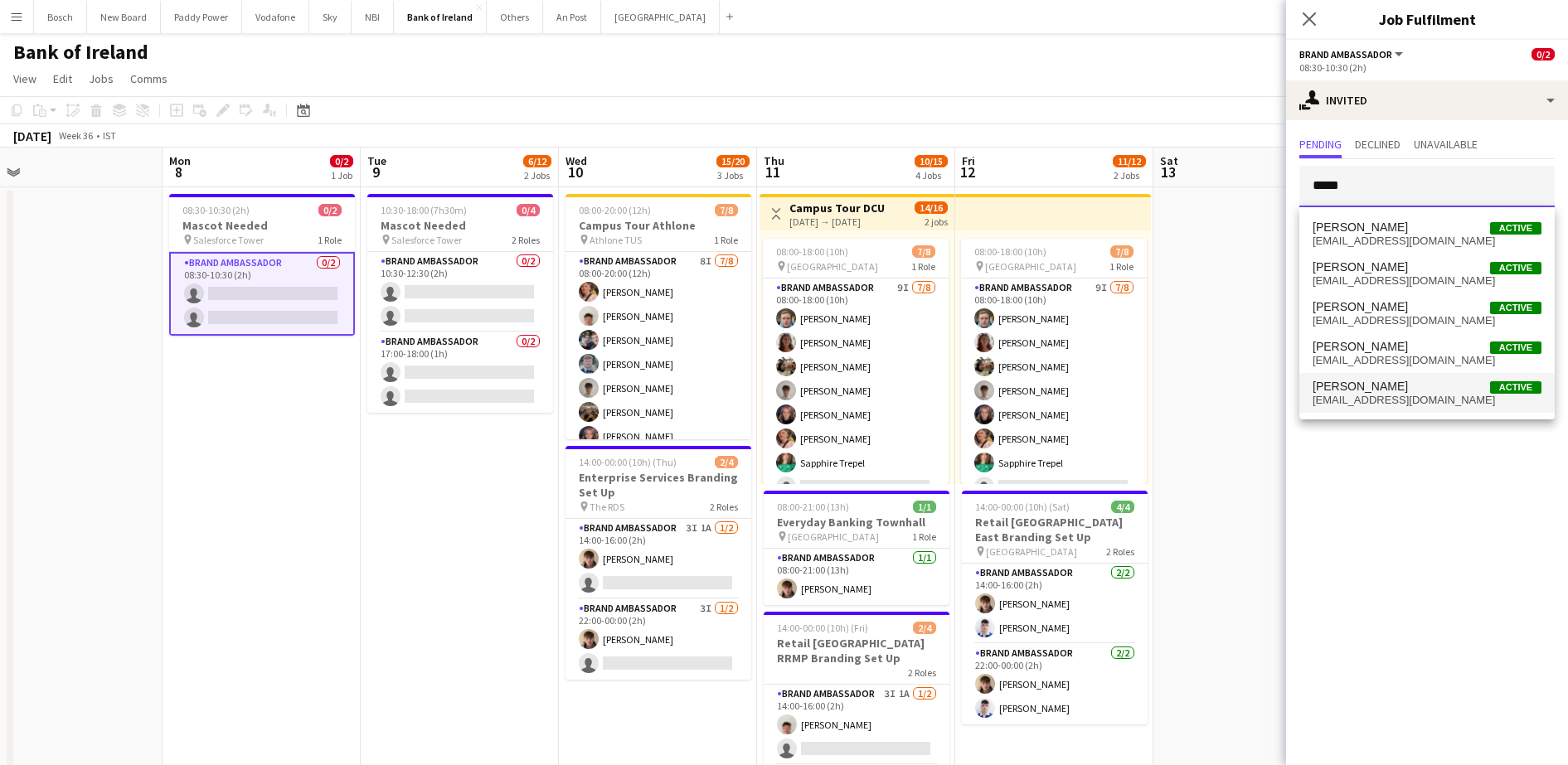
type input "*****"
click at [1396, 400] on span "[EMAIL_ADDRESS][DOMAIN_NAME]" at bounding box center [1428, 400] width 229 height 13
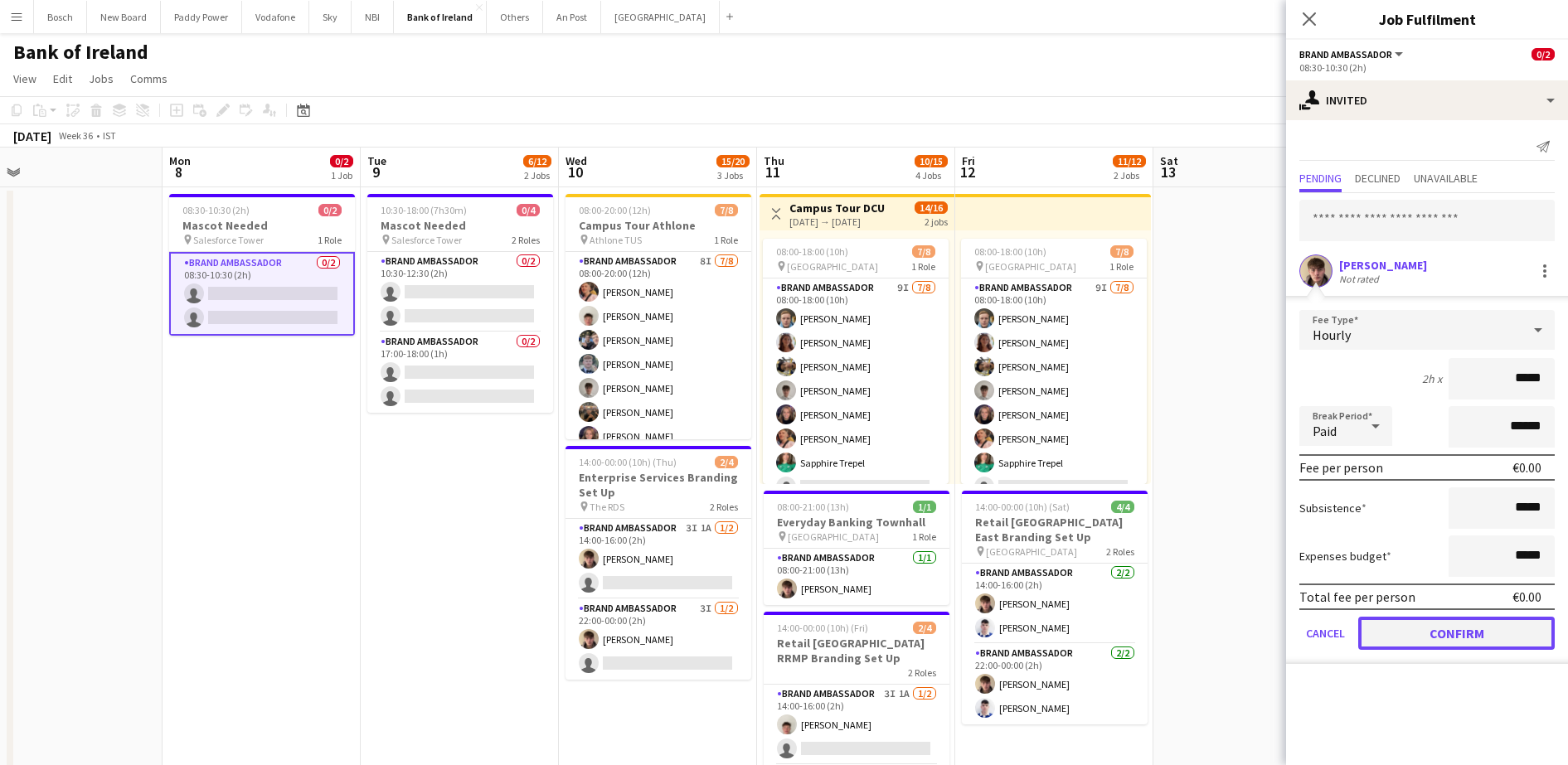
click at [1475, 627] on button "Confirm" at bounding box center [1456, 634] width 197 height 33
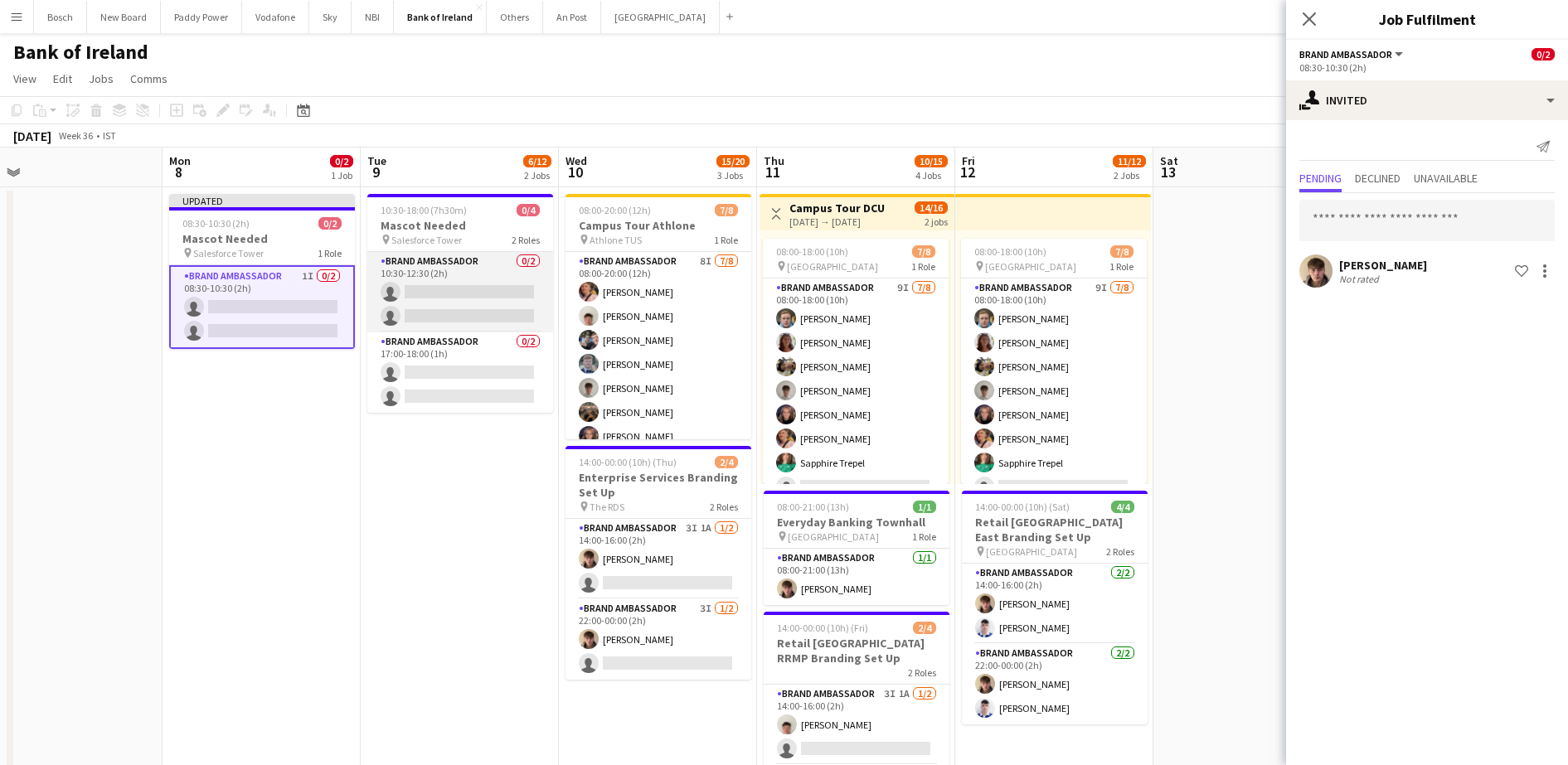
click at [429, 288] on app-card-role "Brand Ambassador 0/2 10:30-12:30 (2h) single-neutral-actions single-neutral-act…" at bounding box center [460, 292] width 186 height 80
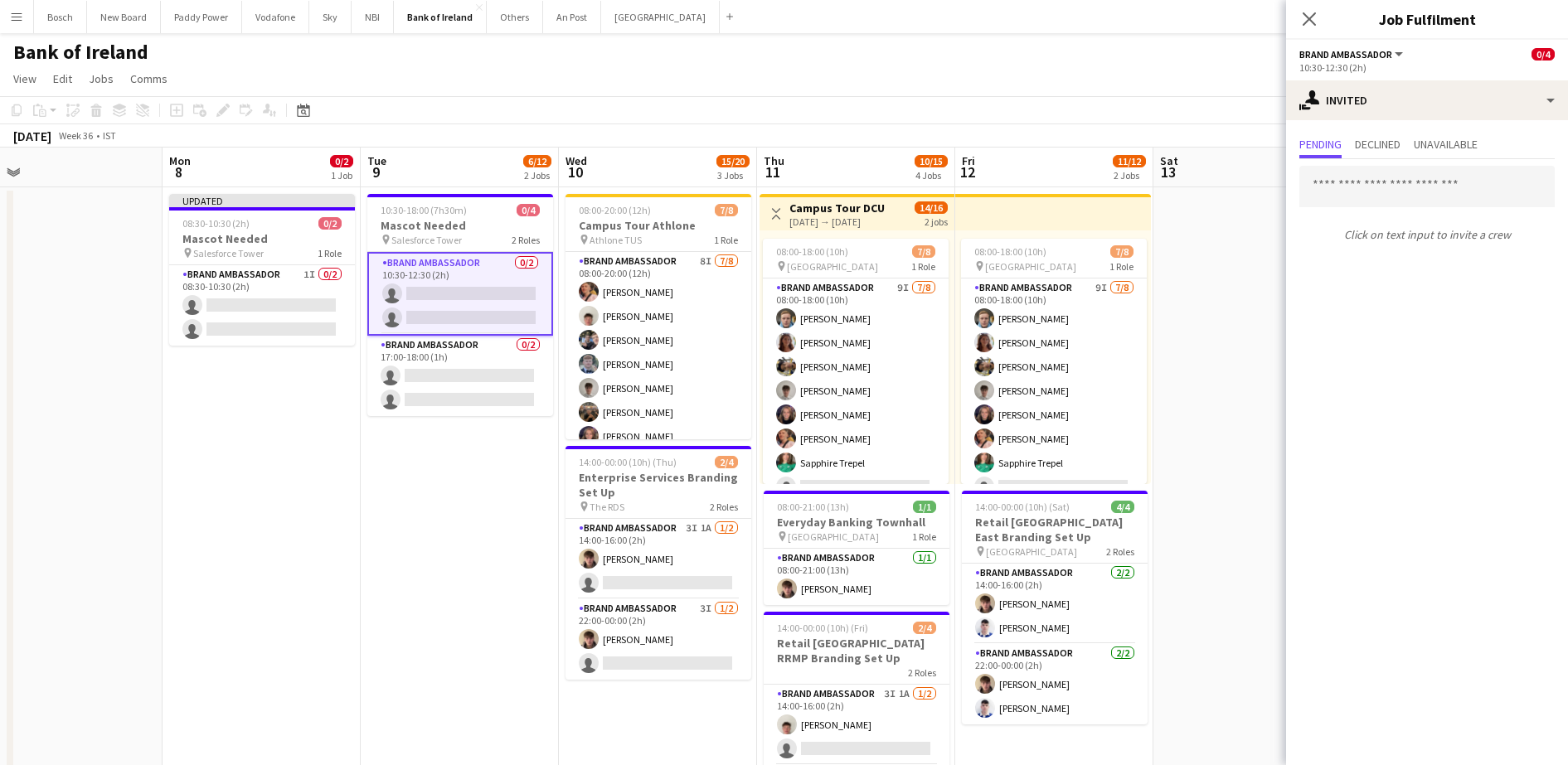
drag, startPoint x: 1454, startPoint y: 152, endPoint x: 1458, endPoint y: 162, distance: 10.8
click at [1458, 160] on mat-tab-group "Pending Declined Unavailable Click on text input to invite a crew" at bounding box center [1427, 190] width 282 height 115
drag, startPoint x: 1458, startPoint y: 162, endPoint x: 1369, endPoint y: 177, distance: 90.3
click at [1369, 177] on input "text" at bounding box center [1427, 186] width 255 height 42
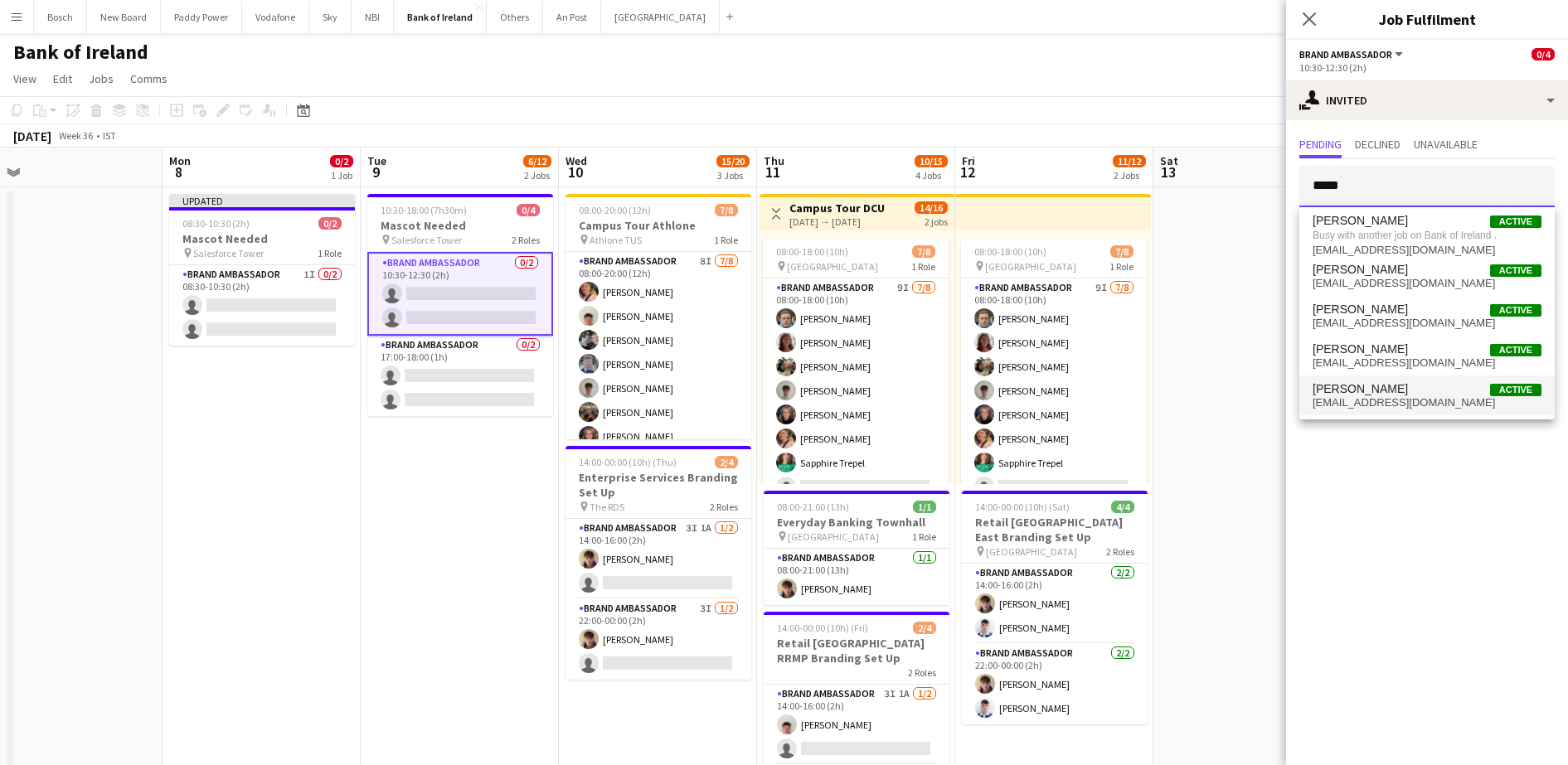
type input "*****"
click at [1391, 414] on mat-option "[PERSON_NAME] Active [EMAIL_ADDRESS][DOMAIN_NAME]" at bounding box center [1427, 395] width 255 height 40
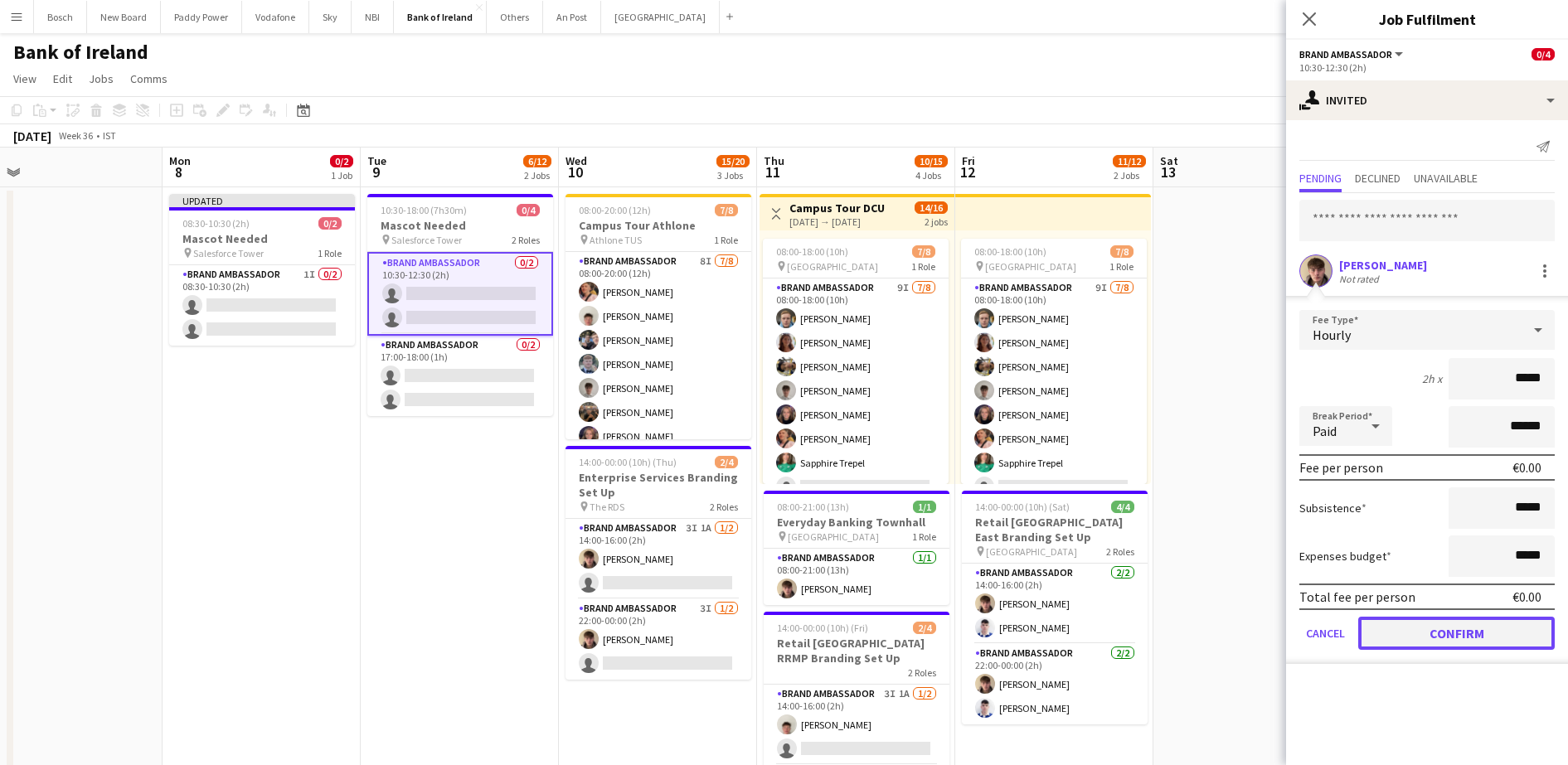
click at [1423, 643] on button "Confirm" at bounding box center [1456, 634] width 197 height 33
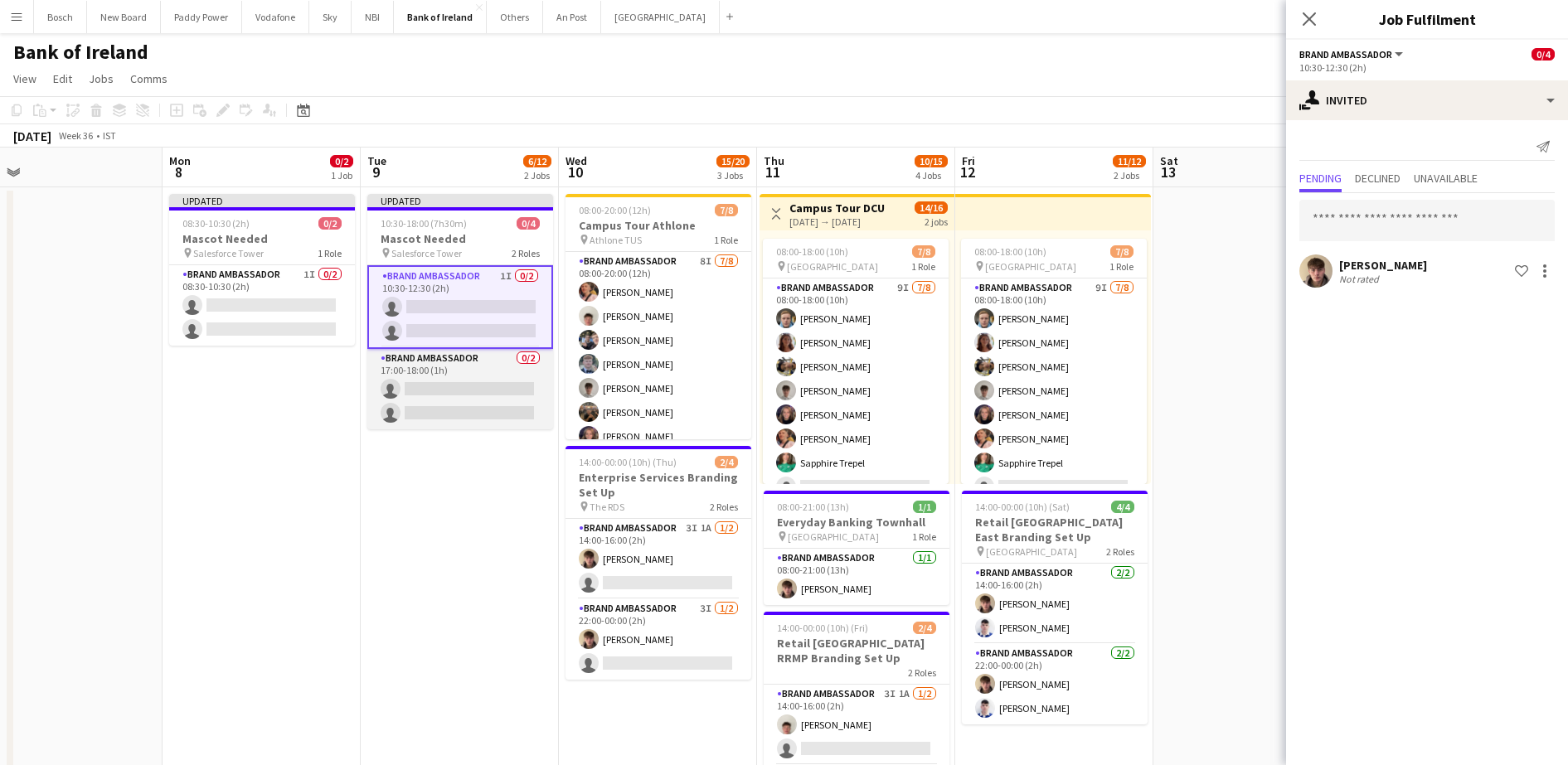
click at [460, 412] on app-card-role "Brand Ambassador 0/2 17:00-18:00 (1h) single-neutral-actions single-neutral-act…" at bounding box center [460, 389] width 186 height 80
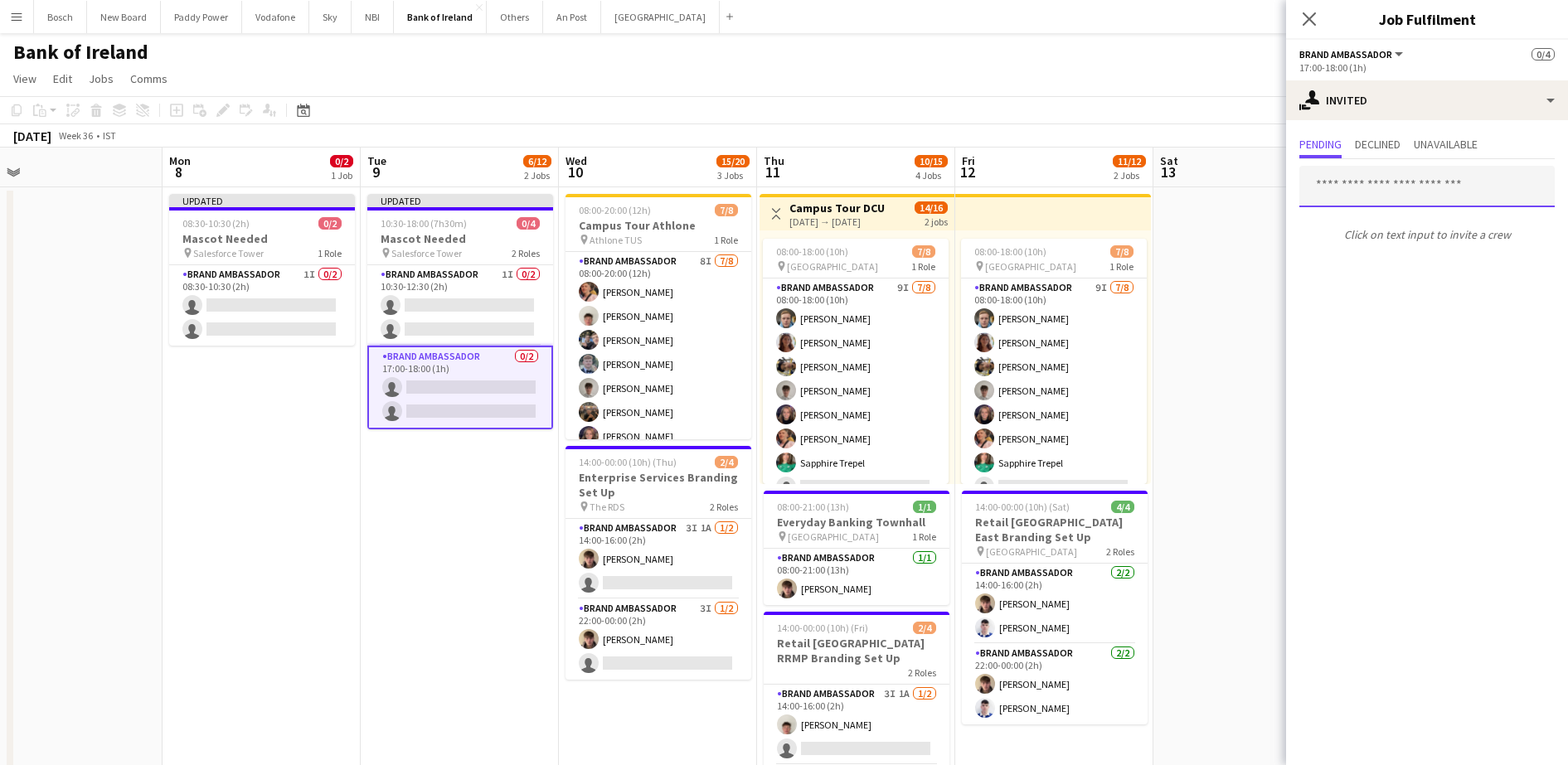
click at [1484, 192] on input "text" at bounding box center [1427, 186] width 255 height 42
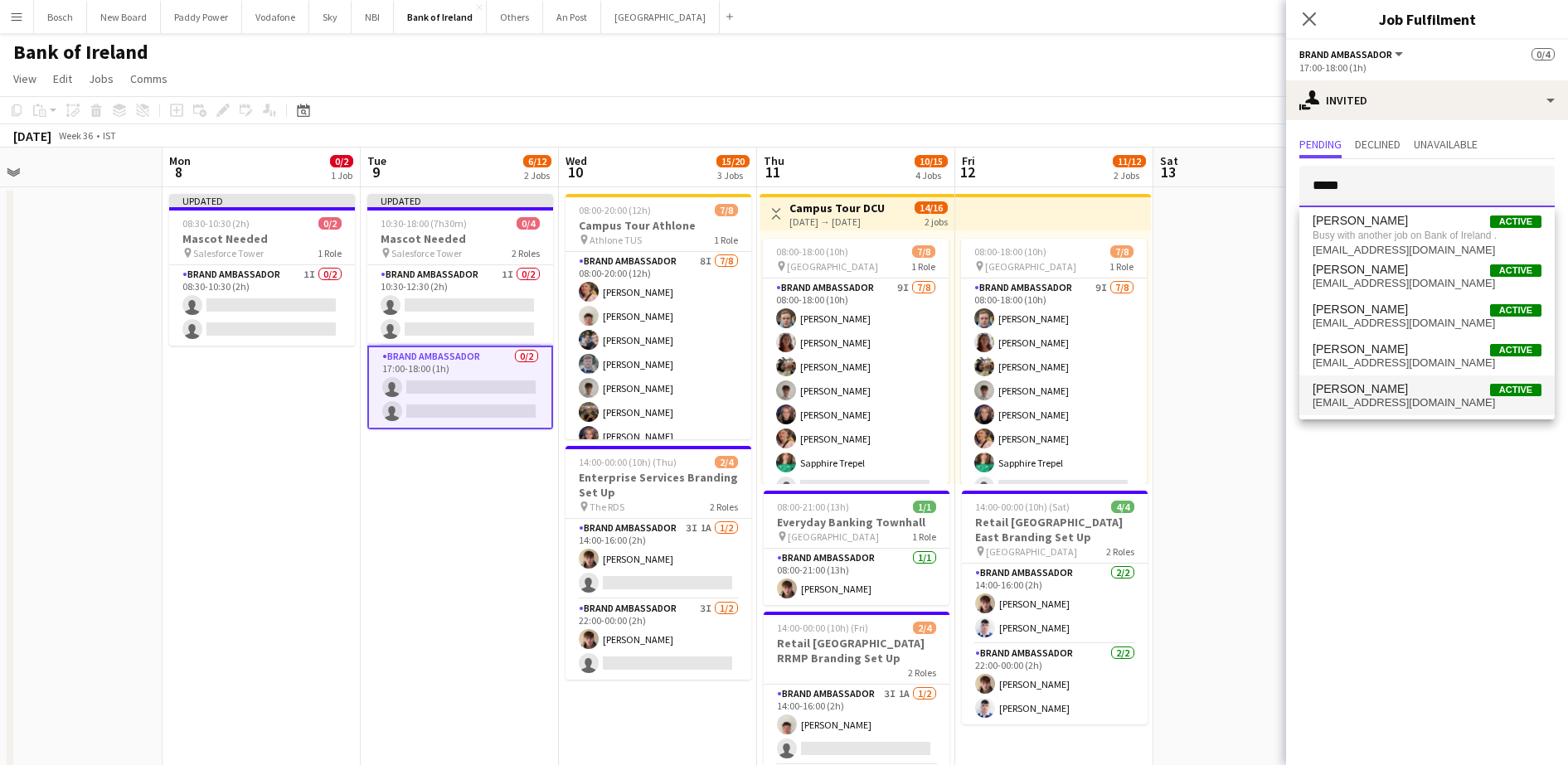
type input "*****"
click at [1383, 387] on span "[PERSON_NAME] Active" at bounding box center [1428, 389] width 229 height 14
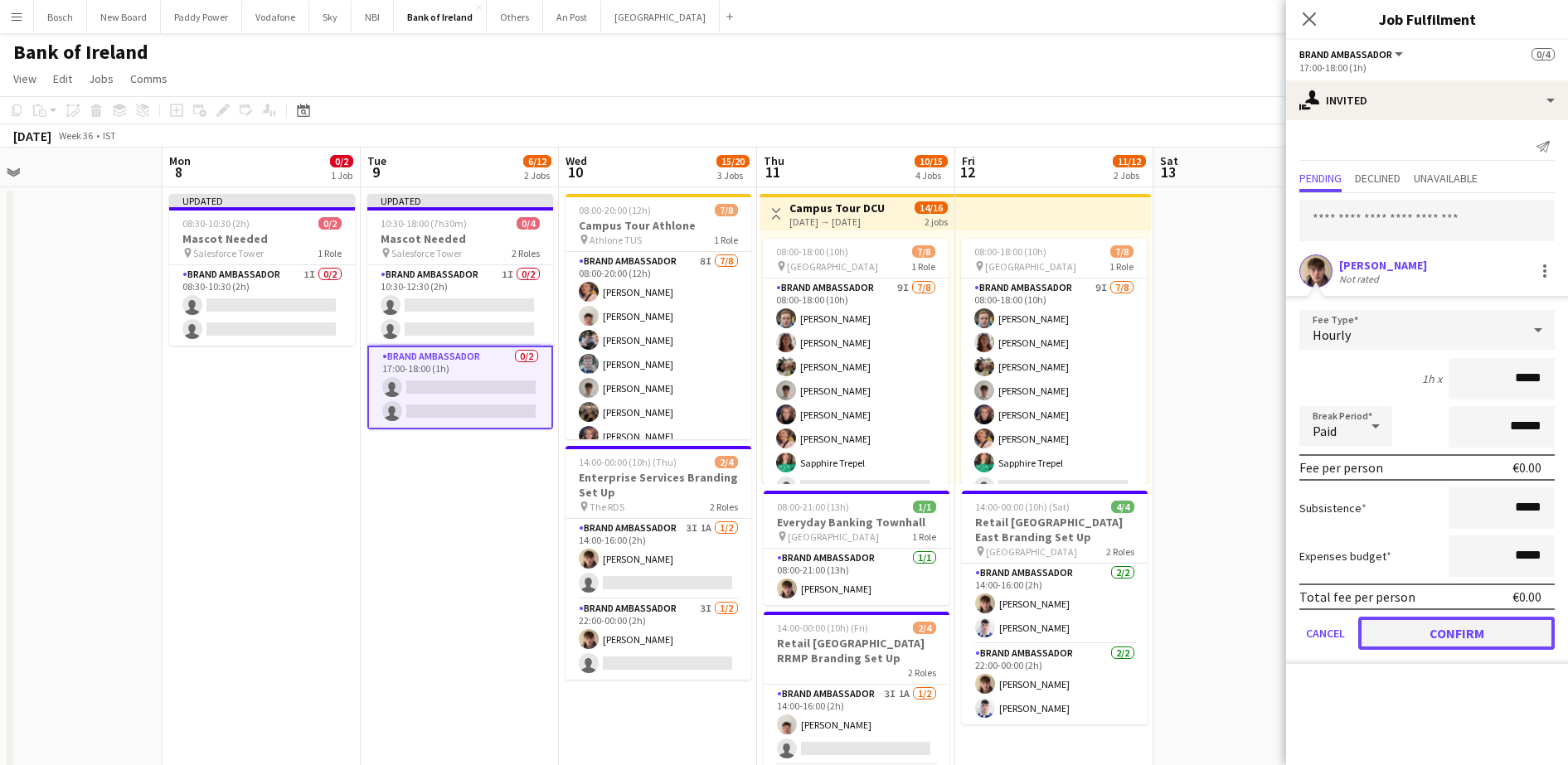
click at [1477, 632] on button "Confirm" at bounding box center [1456, 634] width 197 height 33
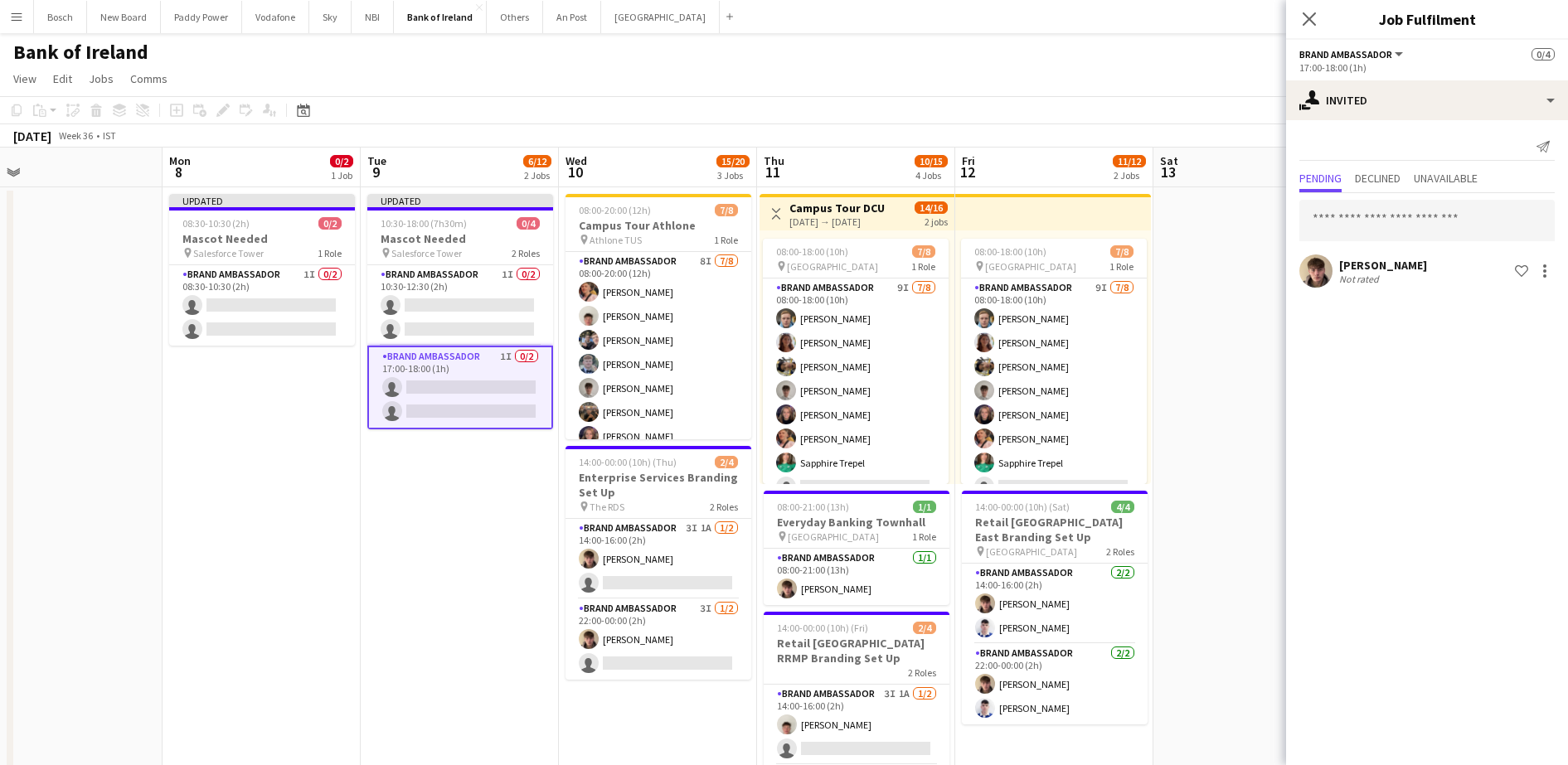
click at [1217, 141] on div "[DATE] Week 36 • IST Publish 1 job Revert 1 job" at bounding box center [784, 136] width 1568 height 23
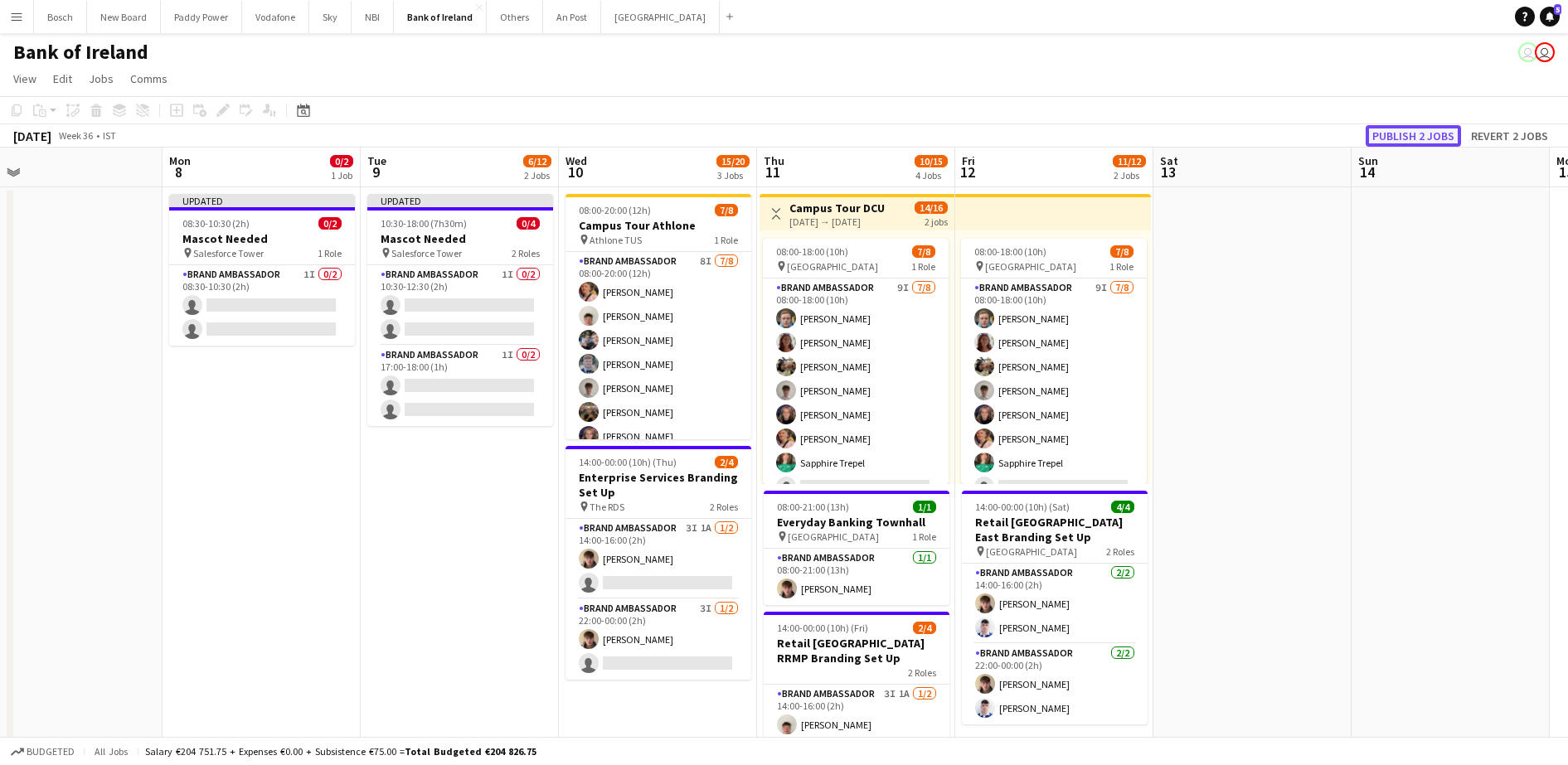
click at [1422, 132] on button "Publish 2 jobs" at bounding box center [1413, 136] width 95 height 21
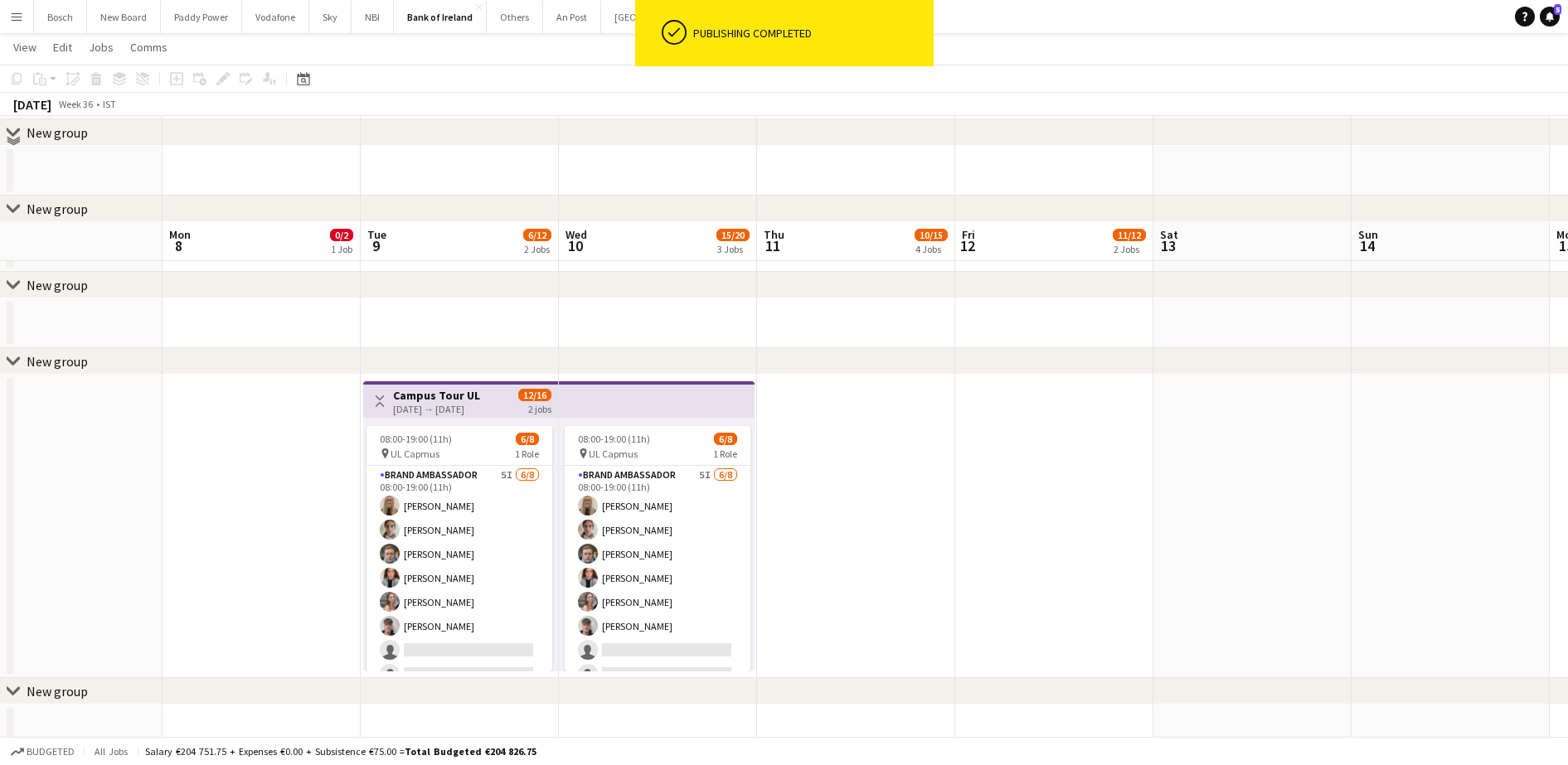
scroll to position [1347, 0]
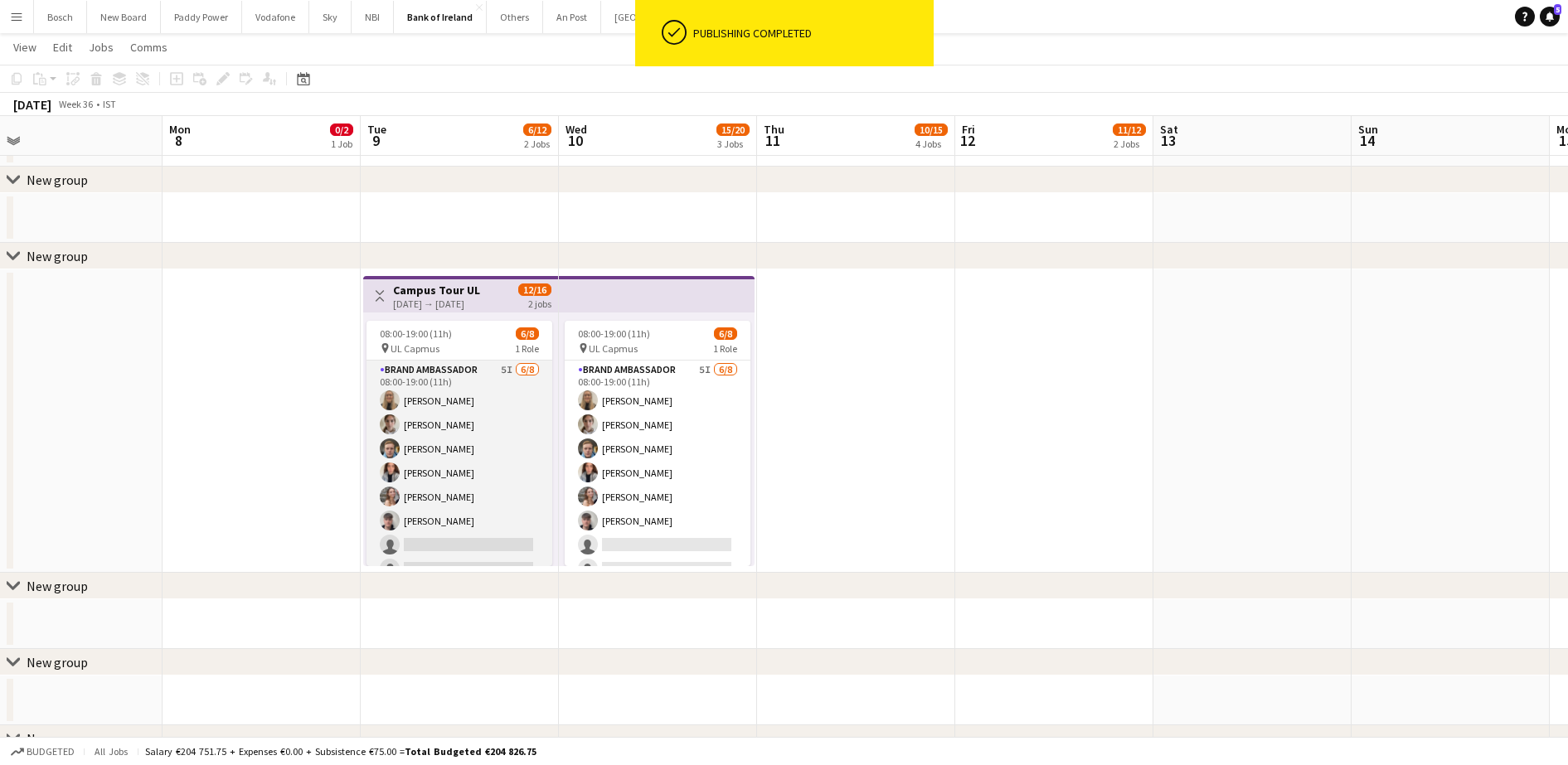
click at [464, 481] on app-card-role "Brand Ambassador 5I [DATE] 08:00-19:00 (11h) [PERSON_NAME] [PERSON_NAME] [PERSO…" at bounding box center [459, 472] width 186 height 225
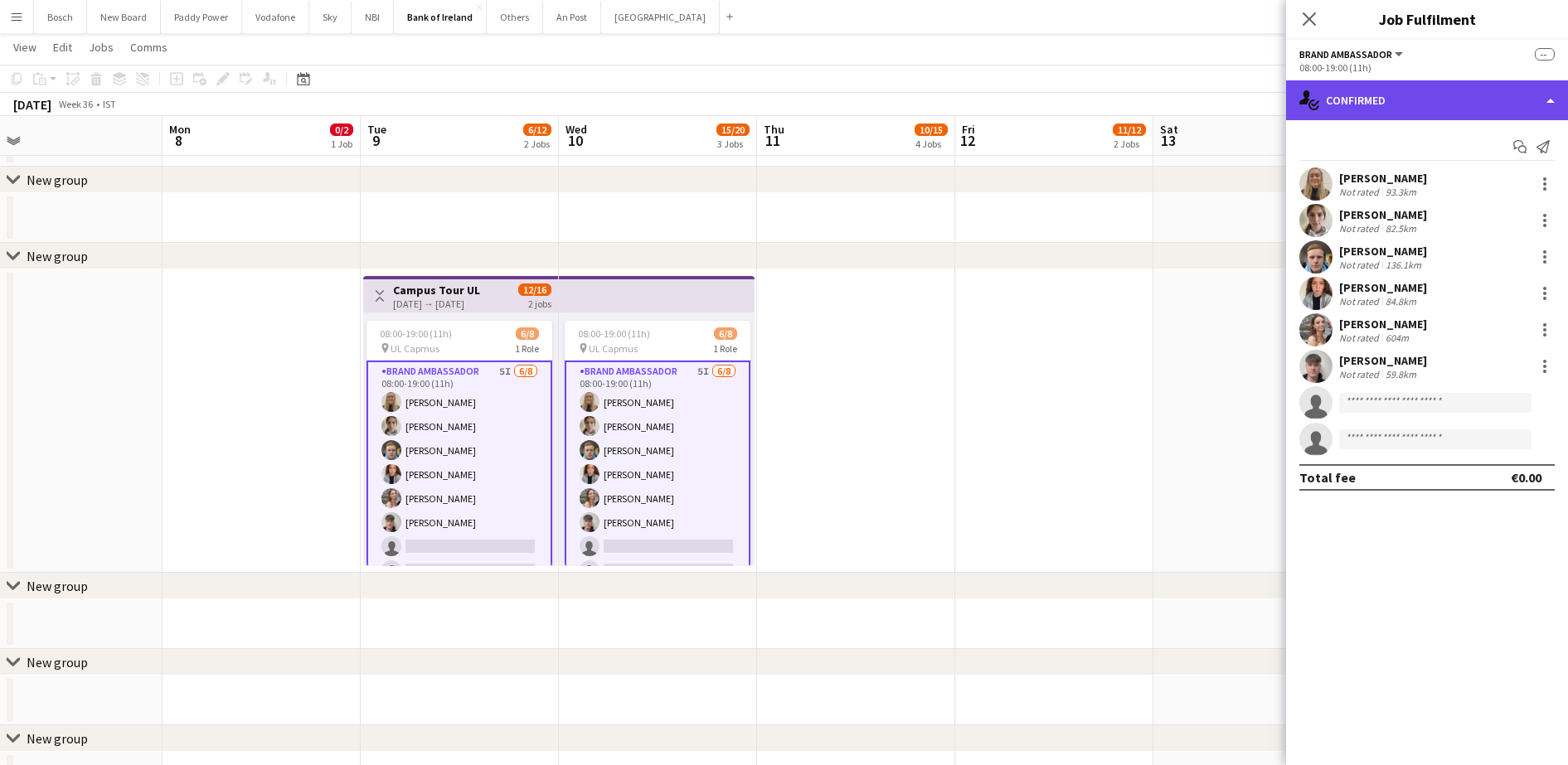
click at [1427, 97] on div "single-neutral-actions-check-2 Confirmed" at bounding box center [1427, 100] width 282 height 40
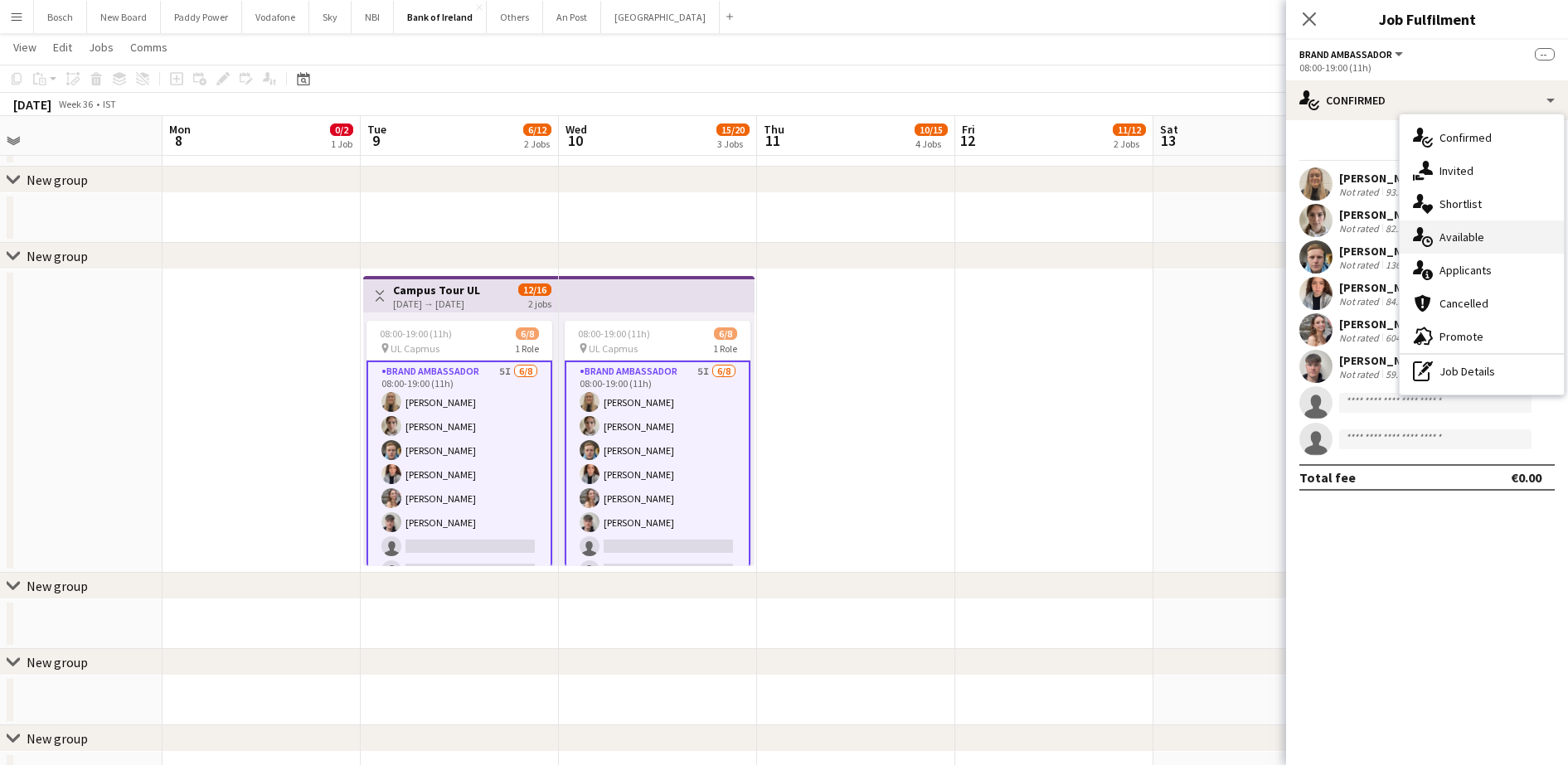
click at [1466, 227] on div "single-neutral-actions-upload Available" at bounding box center [1482, 237] width 164 height 33
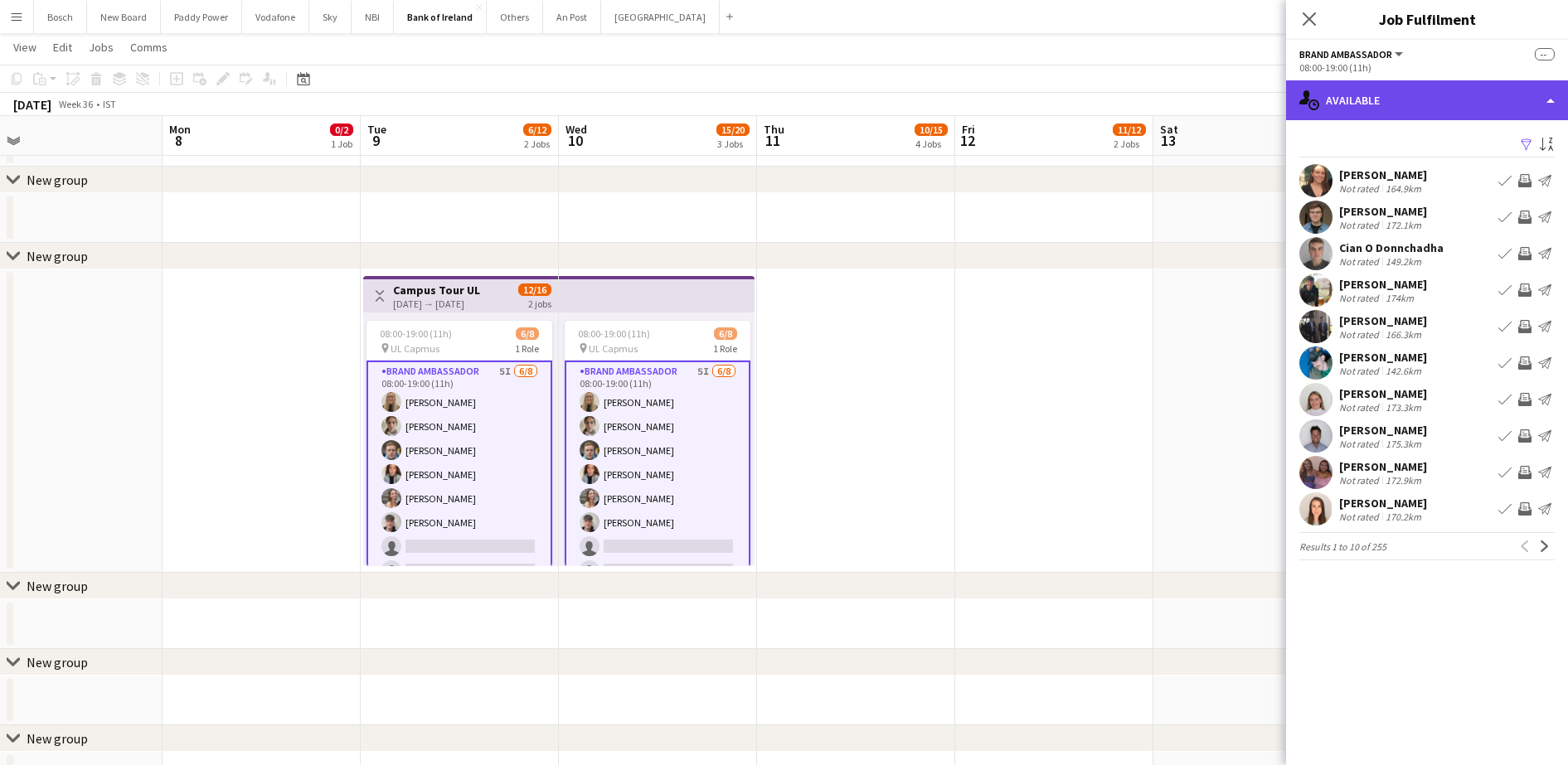
click at [1367, 91] on div "single-neutral-actions-upload Available" at bounding box center [1427, 100] width 282 height 40
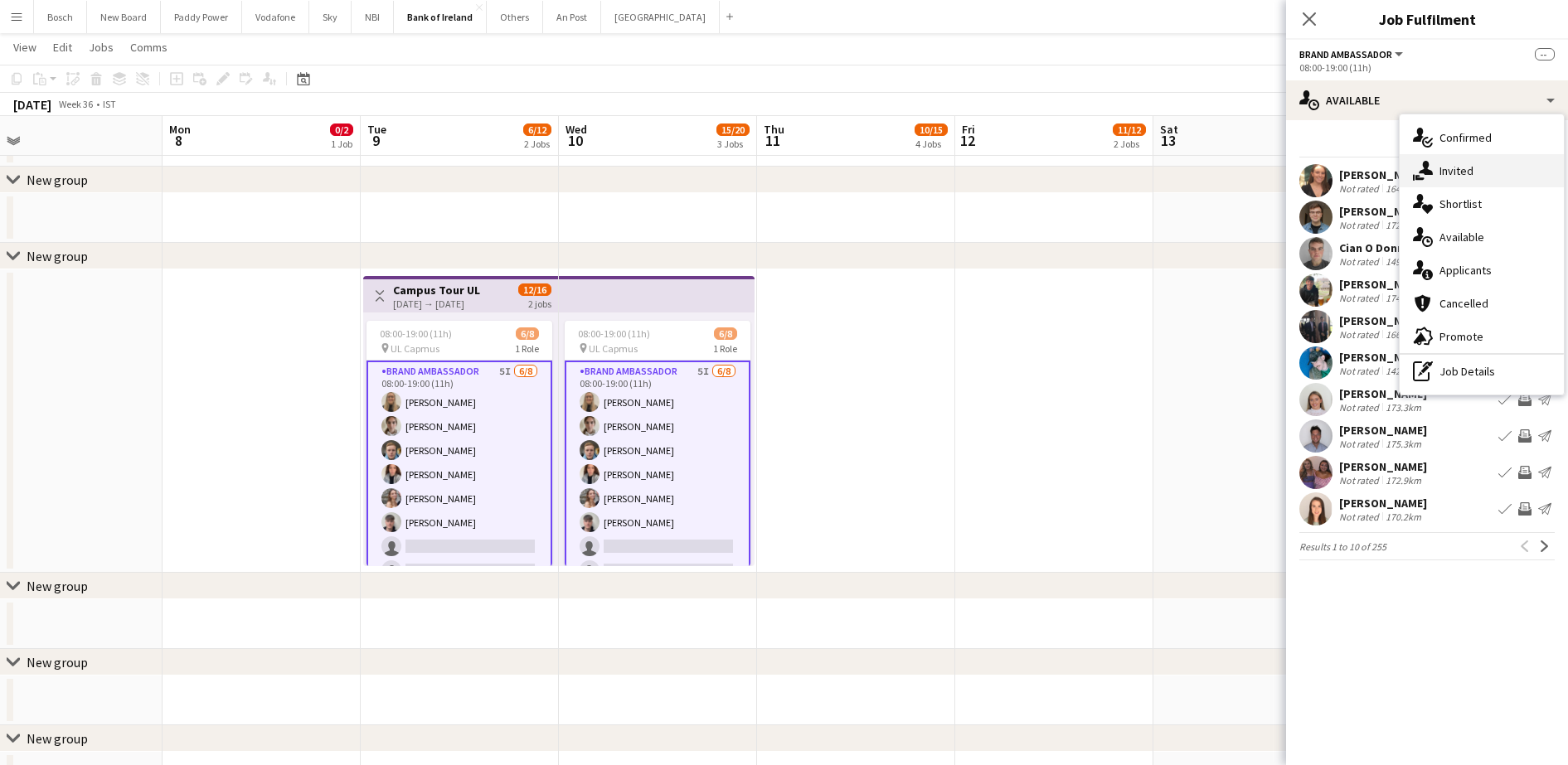
click at [1454, 164] on div "single-neutral-actions-share-1 Invited" at bounding box center [1482, 171] width 164 height 33
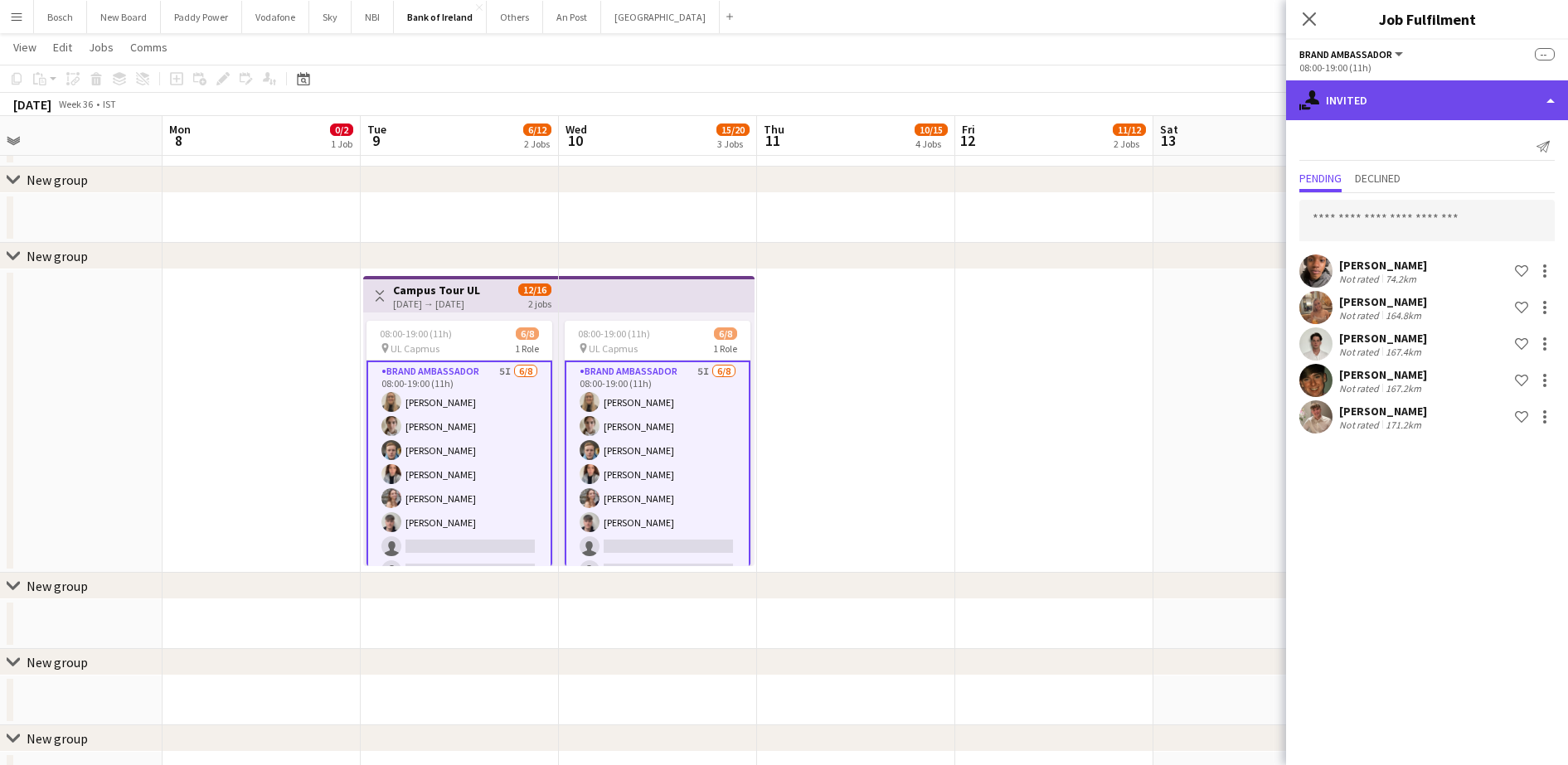
click at [1394, 97] on div "single-neutral-actions-share-1 Invited" at bounding box center [1427, 100] width 282 height 40
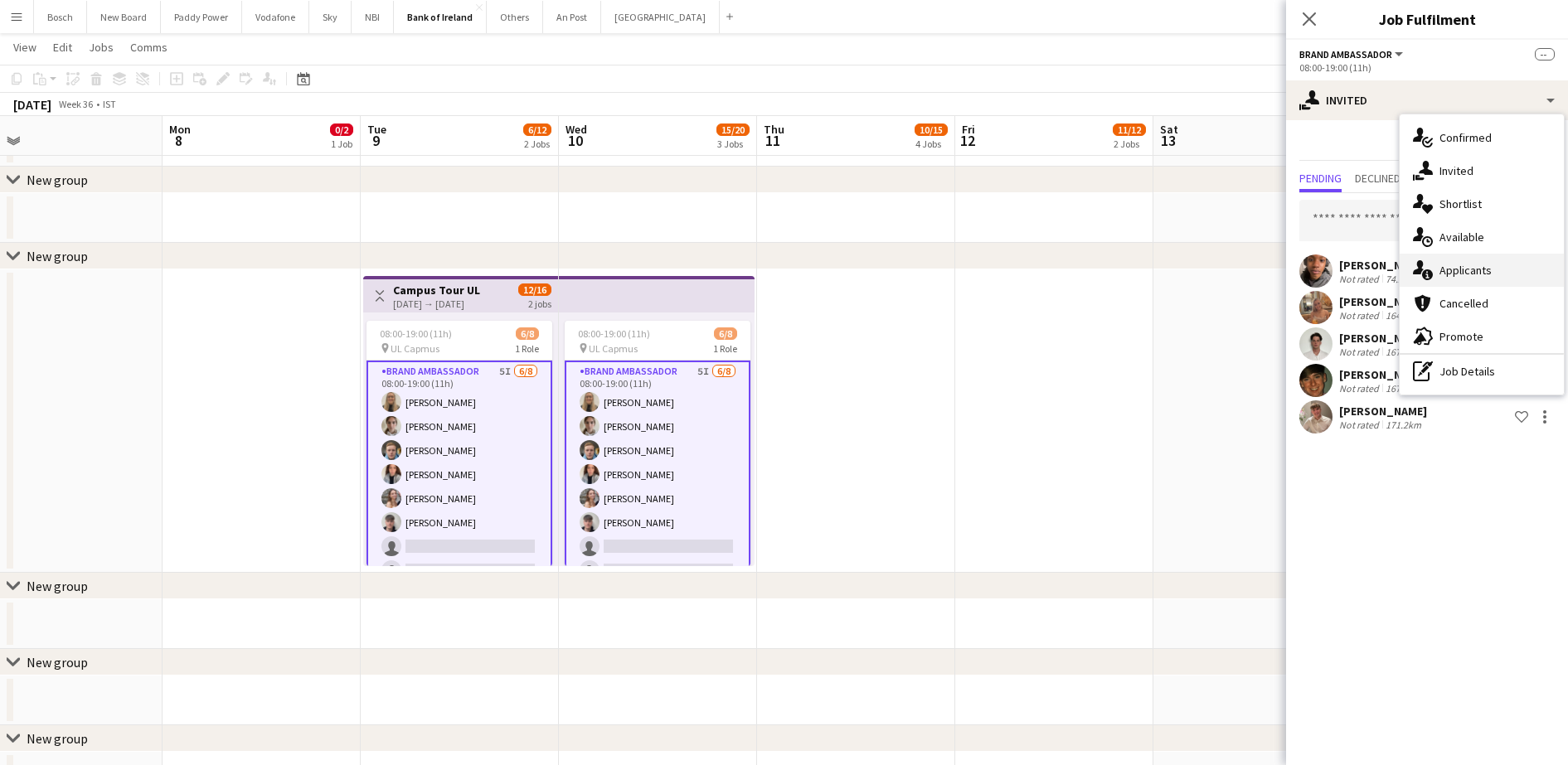
click at [1444, 263] on div "single-neutral-actions-information Applicants" at bounding box center [1482, 271] width 164 height 33
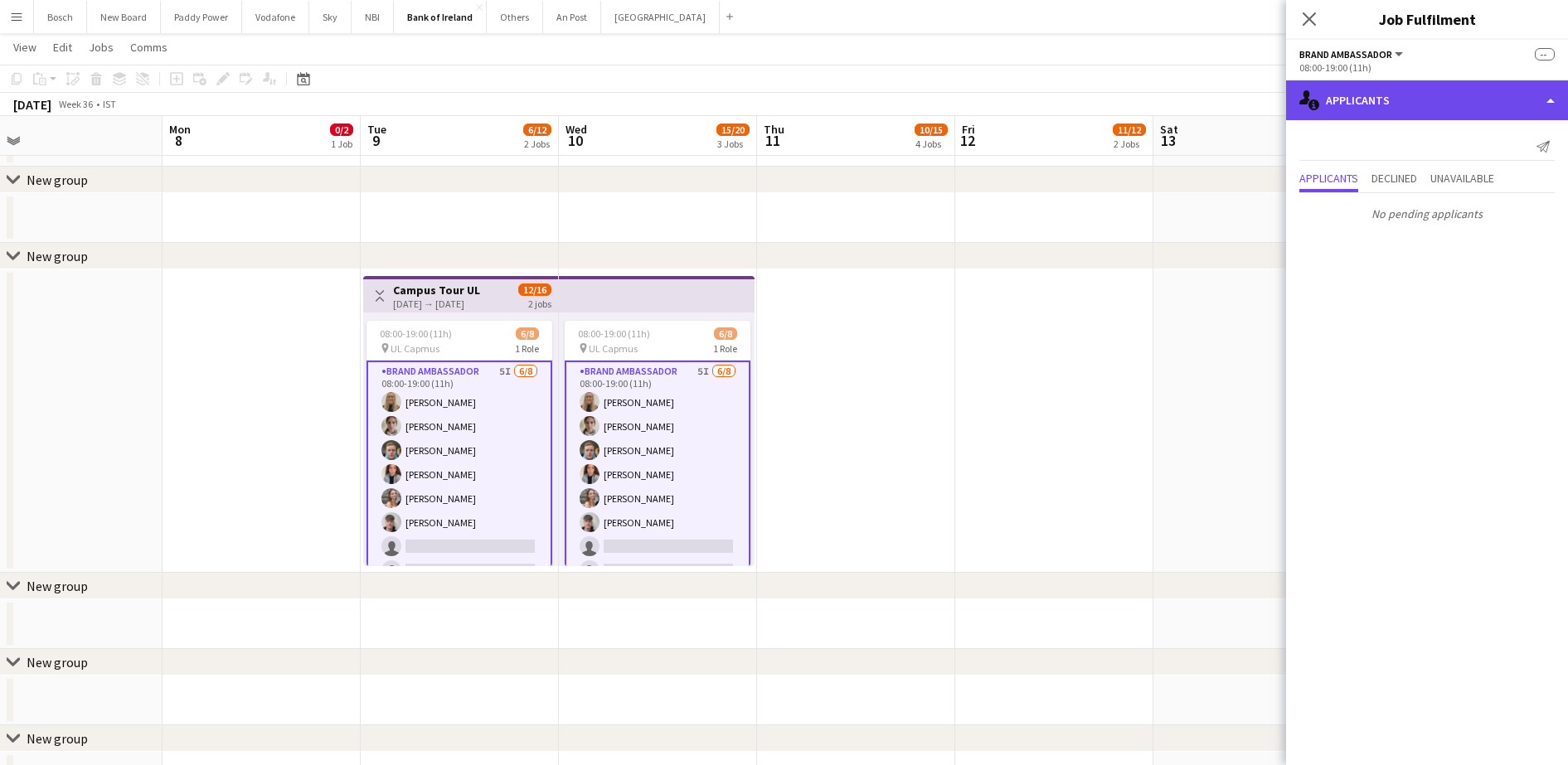
click at [1347, 98] on div "single-neutral-actions-information Applicants" at bounding box center [1427, 100] width 282 height 40
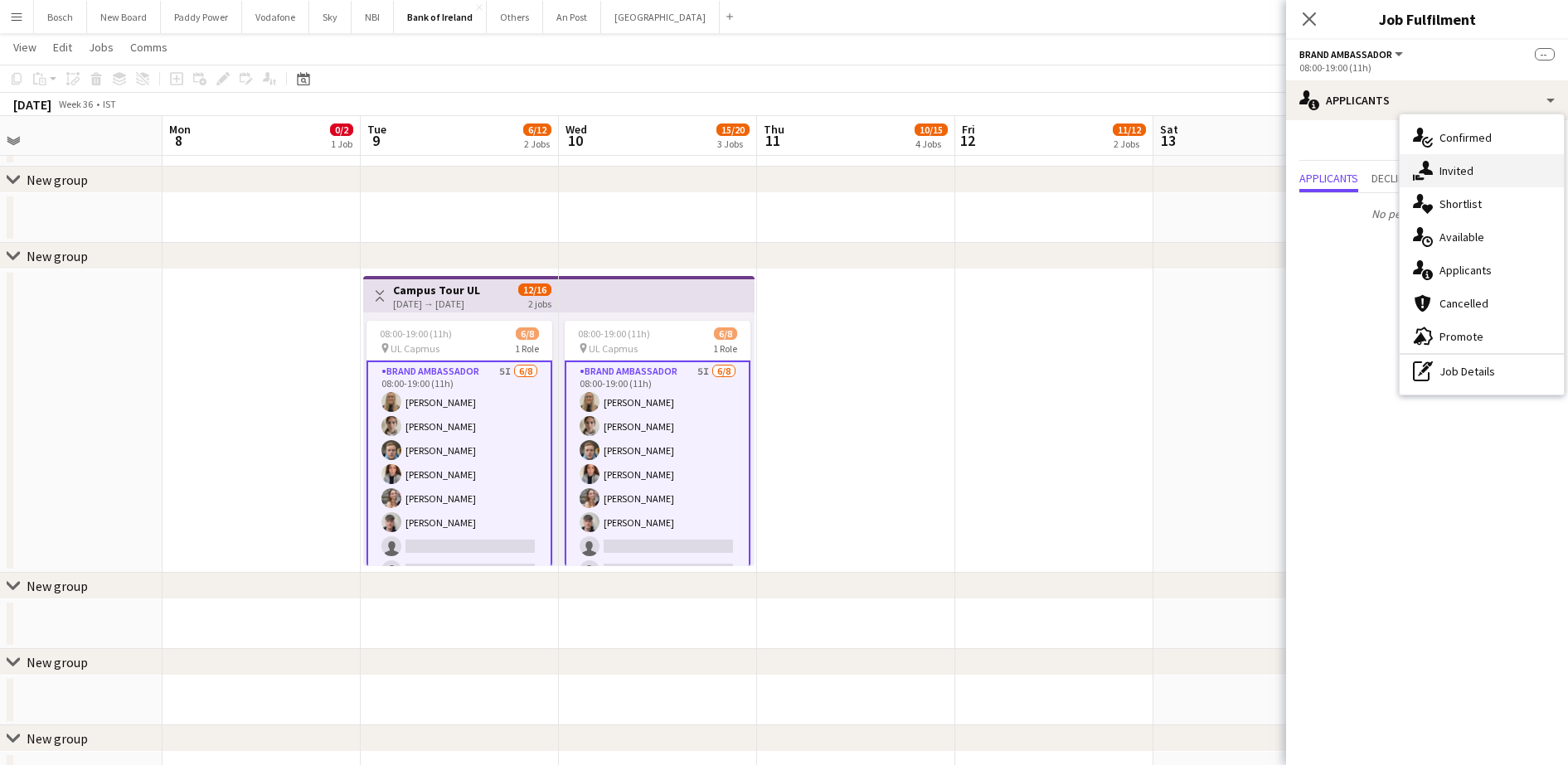
click at [1474, 157] on div "single-neutral-actions-share-1 Invited" at bounding box center [1482, 171] width 164 height 33
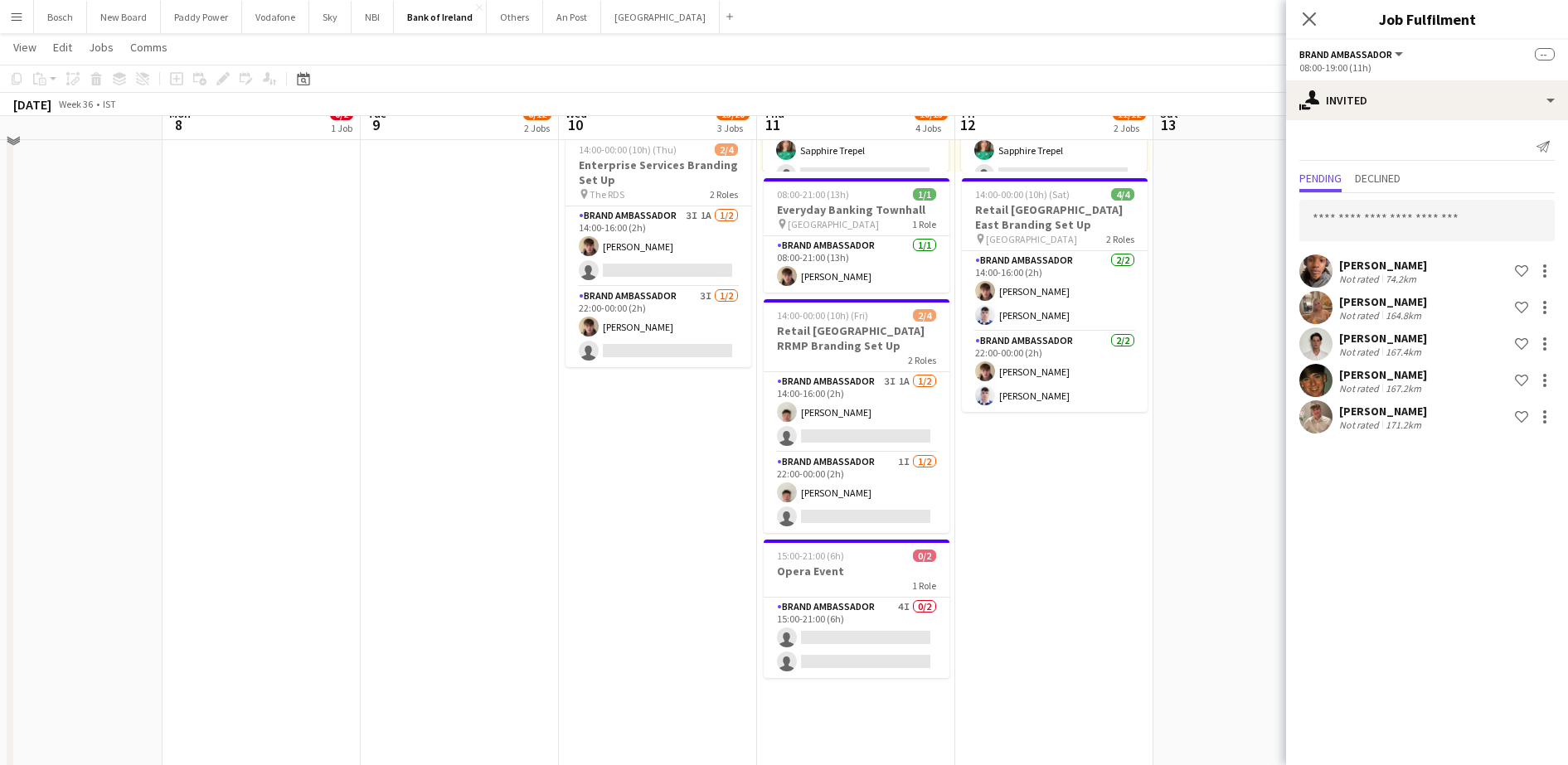
scroll to position [0, 0]
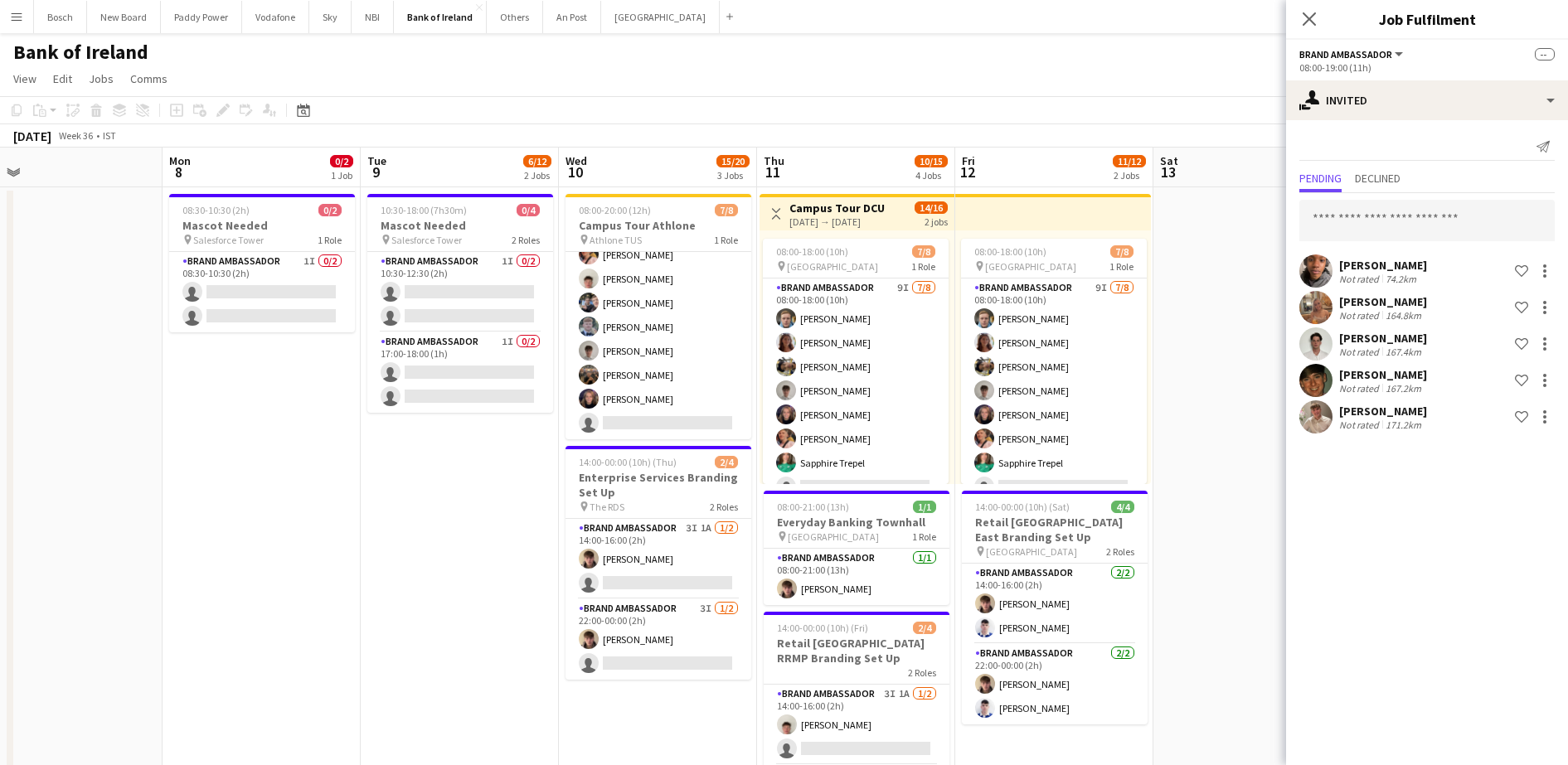
click at [1091, 103] on app-toolbar "Copy Paste Paste Ctrl+V Paste with crew Ctrl+Shift+V Paste linked Job [GEOGRAPH…" at bounding box center [784, 110] width 1568 height 29
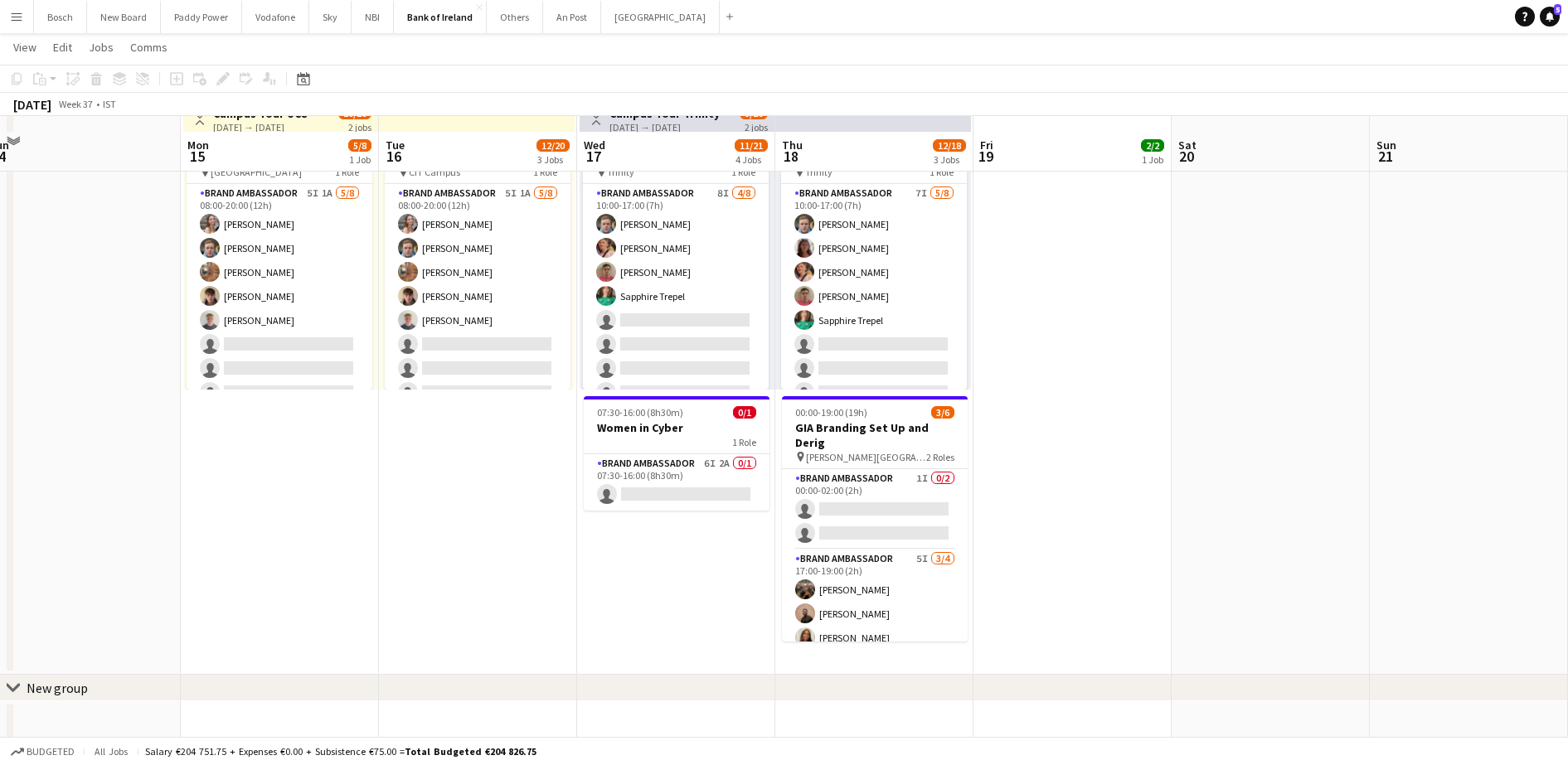
scroll to position [725, 0]
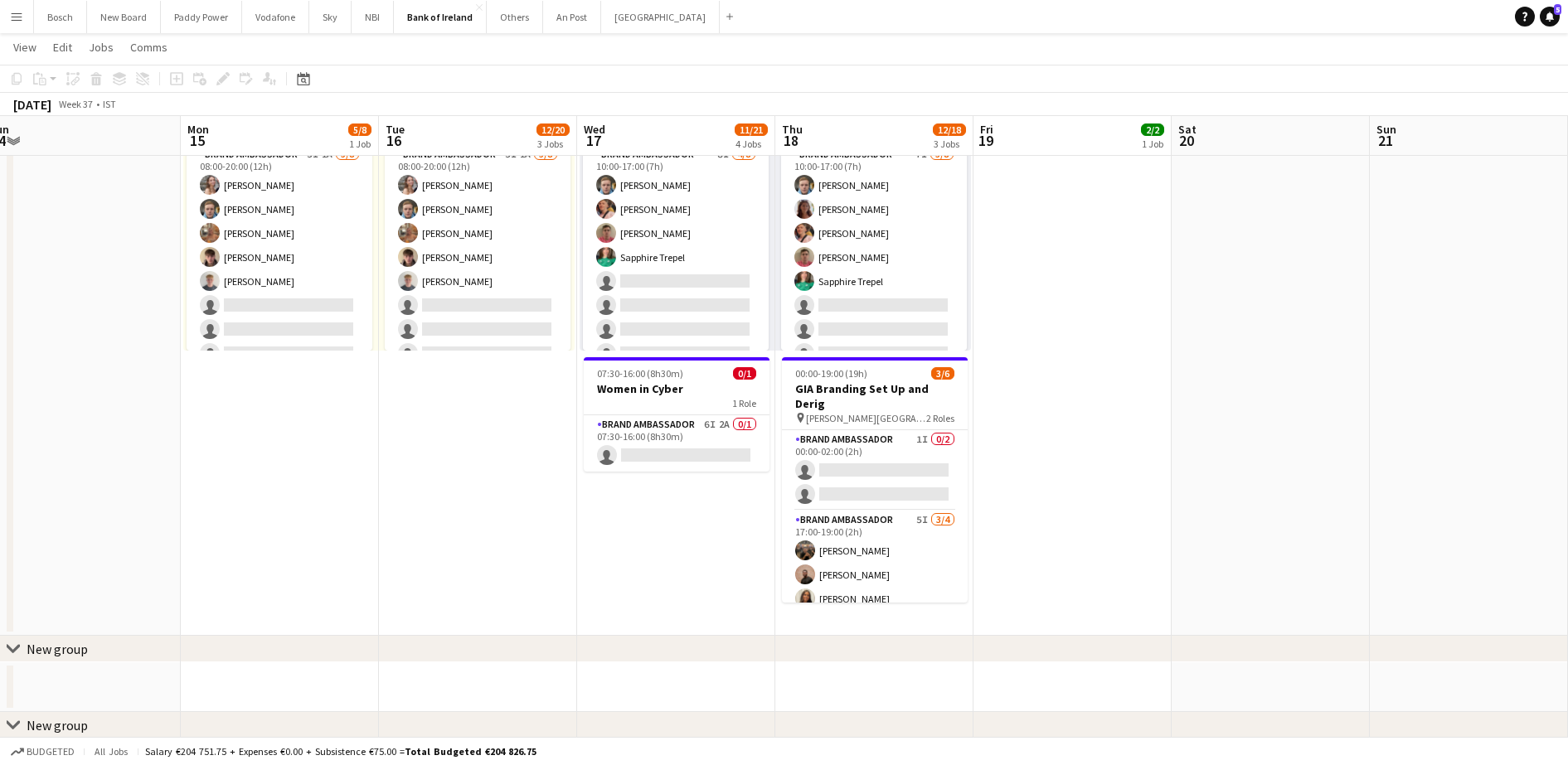
click at [720, 613] on app-date-cell "06:00-20:00 (14h) 4/4 pin Tullamore 1 Role Brand Ambassador [DATE] 06:00-20:00 …" at bounding box center [676, 48] width 198 height 1176
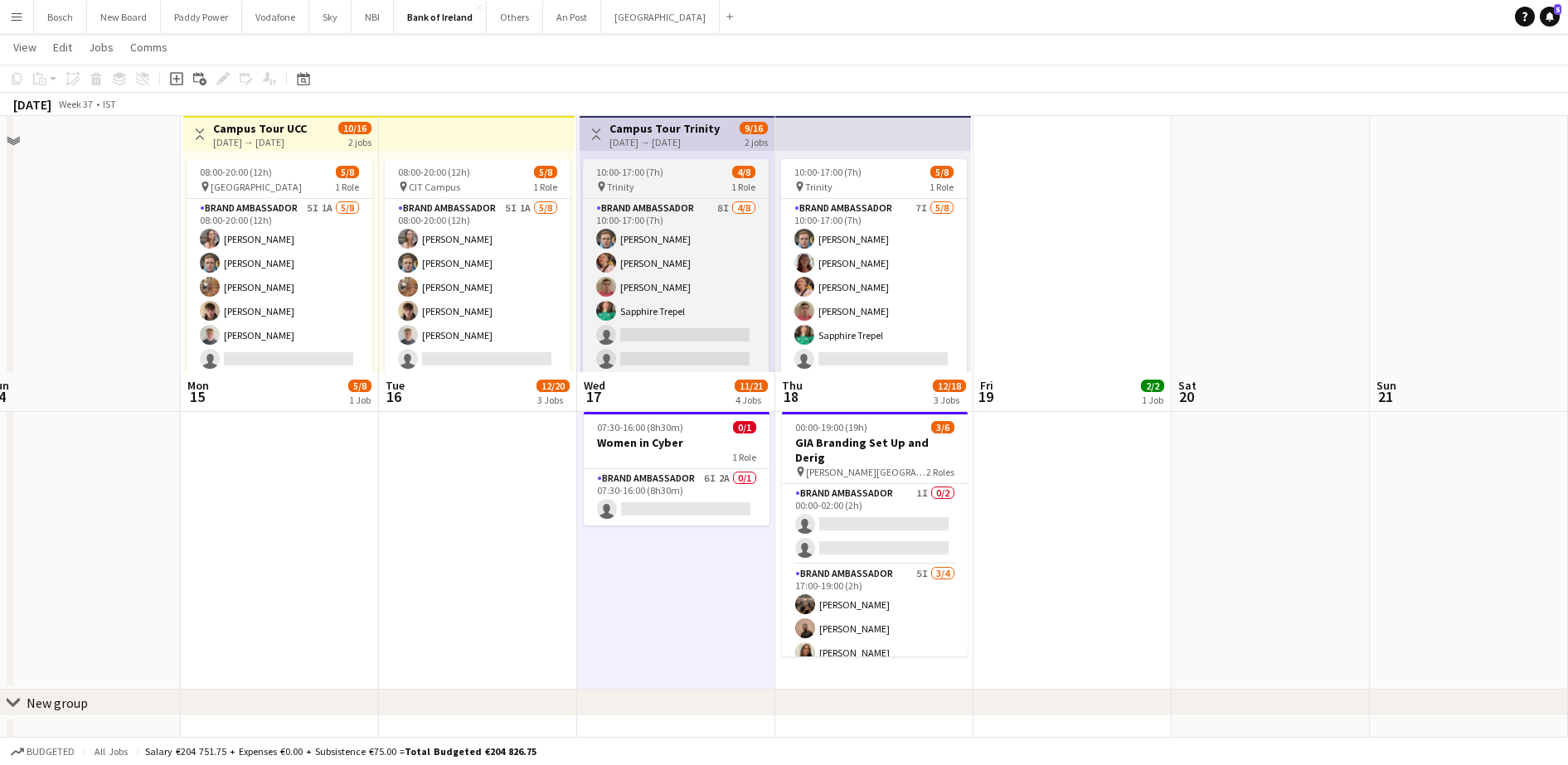
scroll to position [933, 0]
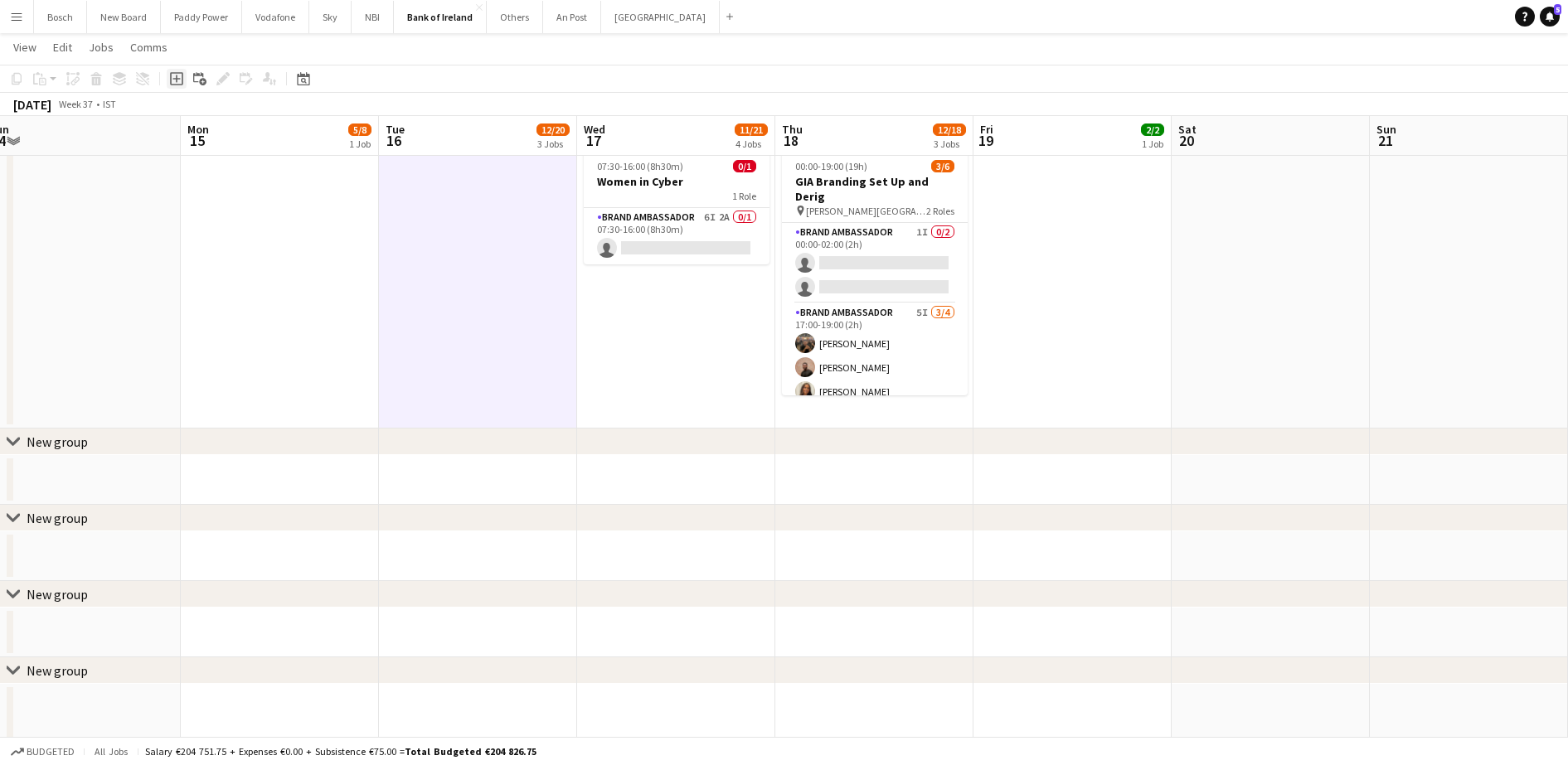
click at [169, 81] on div "Add job" at bounding box center [176, 79] width 20 height 20
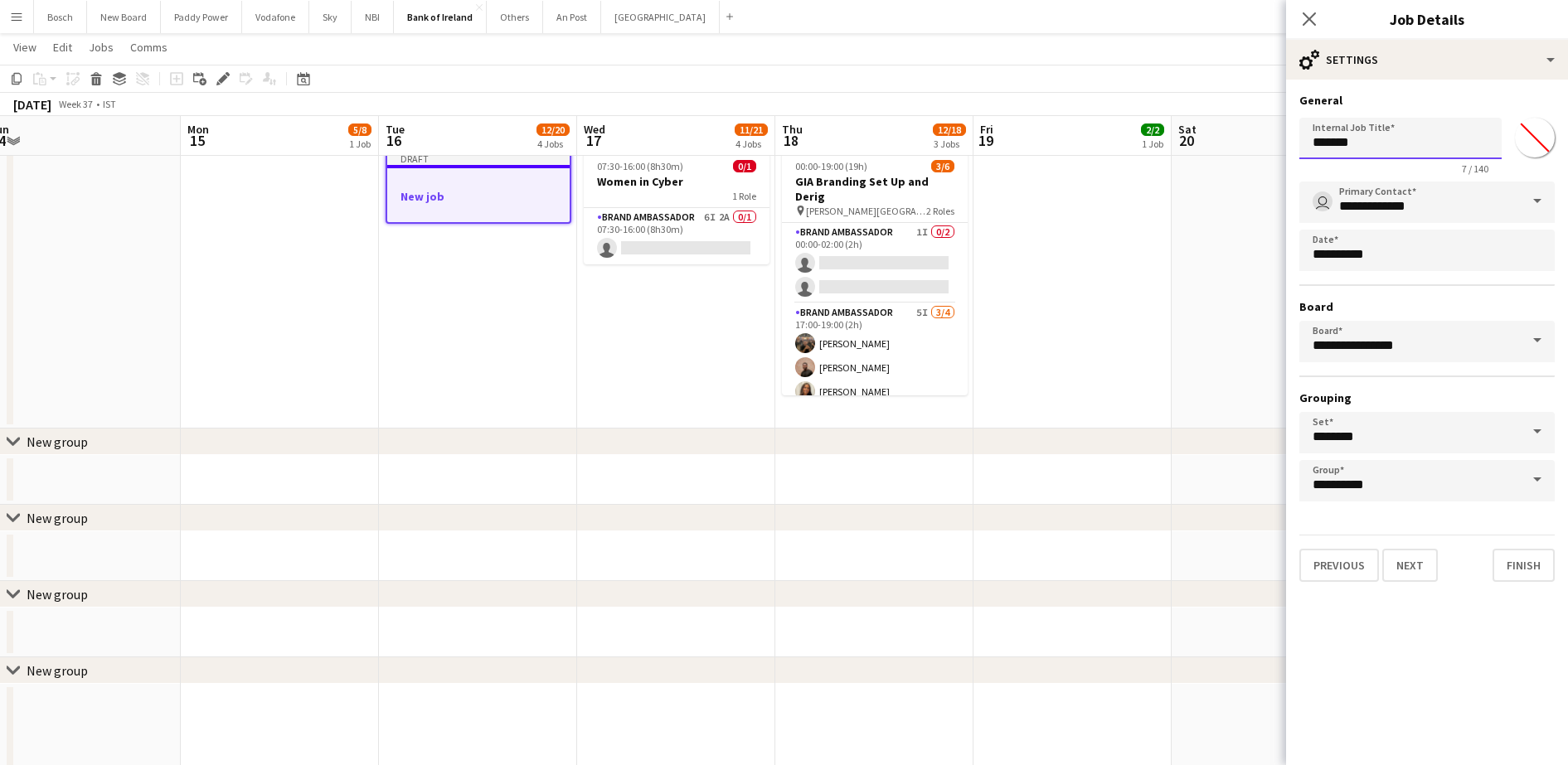
click at [1375, 147] on input "*******" at bounding box center [1400, 138] width 202 height 42
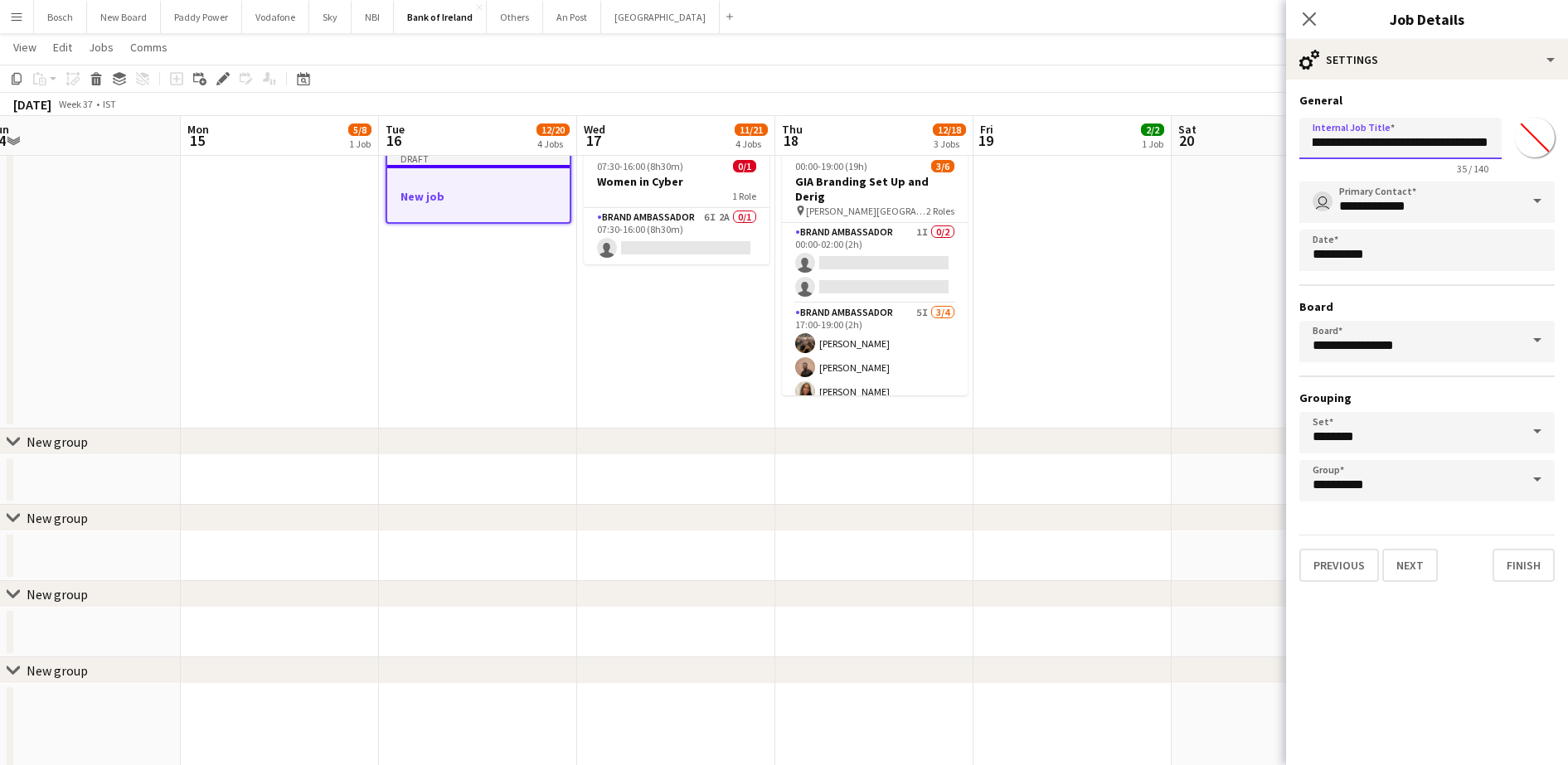
scroll to position [0, 22]
type input "**********"
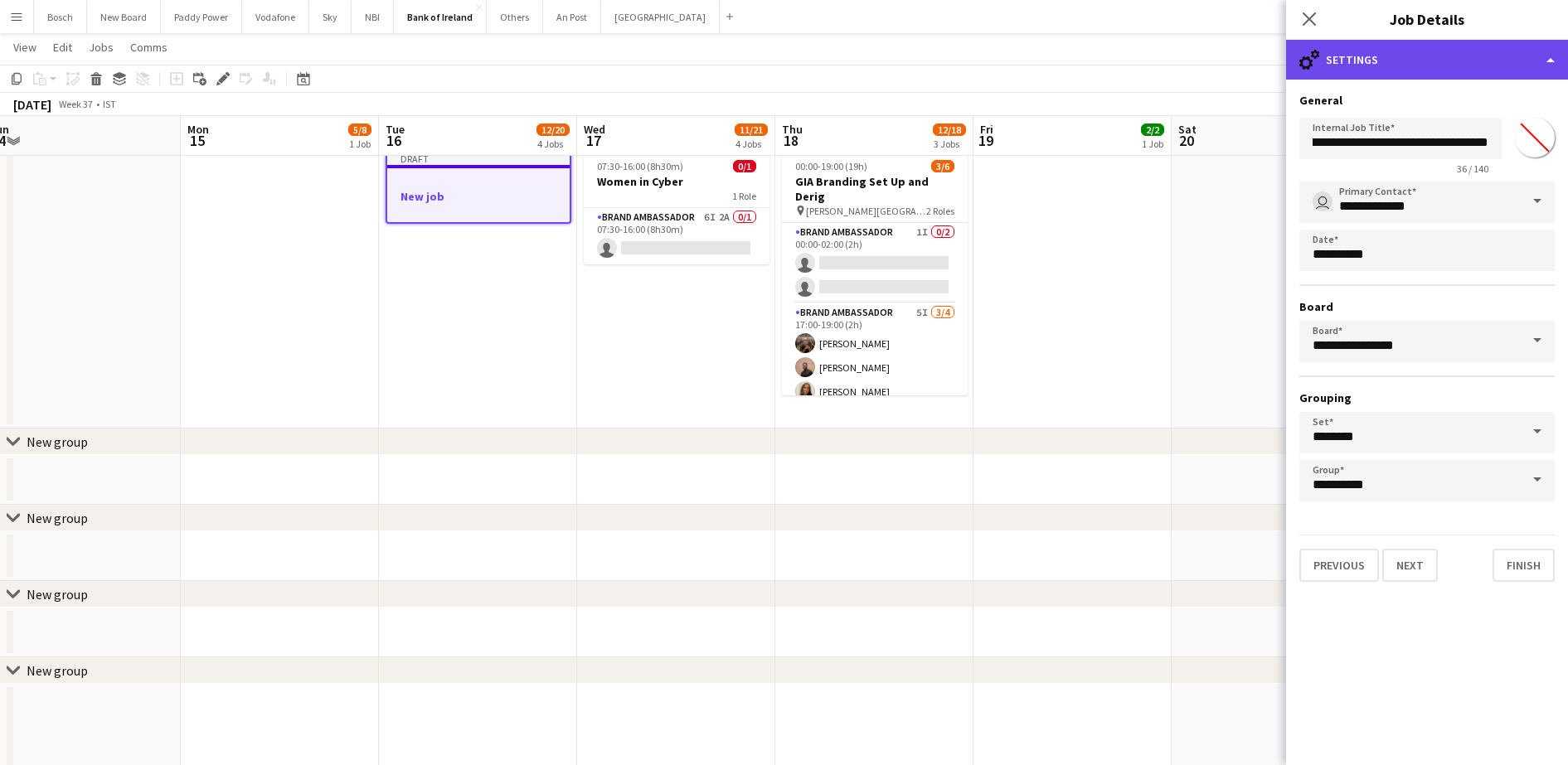
scroll to position [0, 0]
click at [1428, 54] on div "cog-double-3 Settings" at bounding box center [1427, 59] width 282 height 40
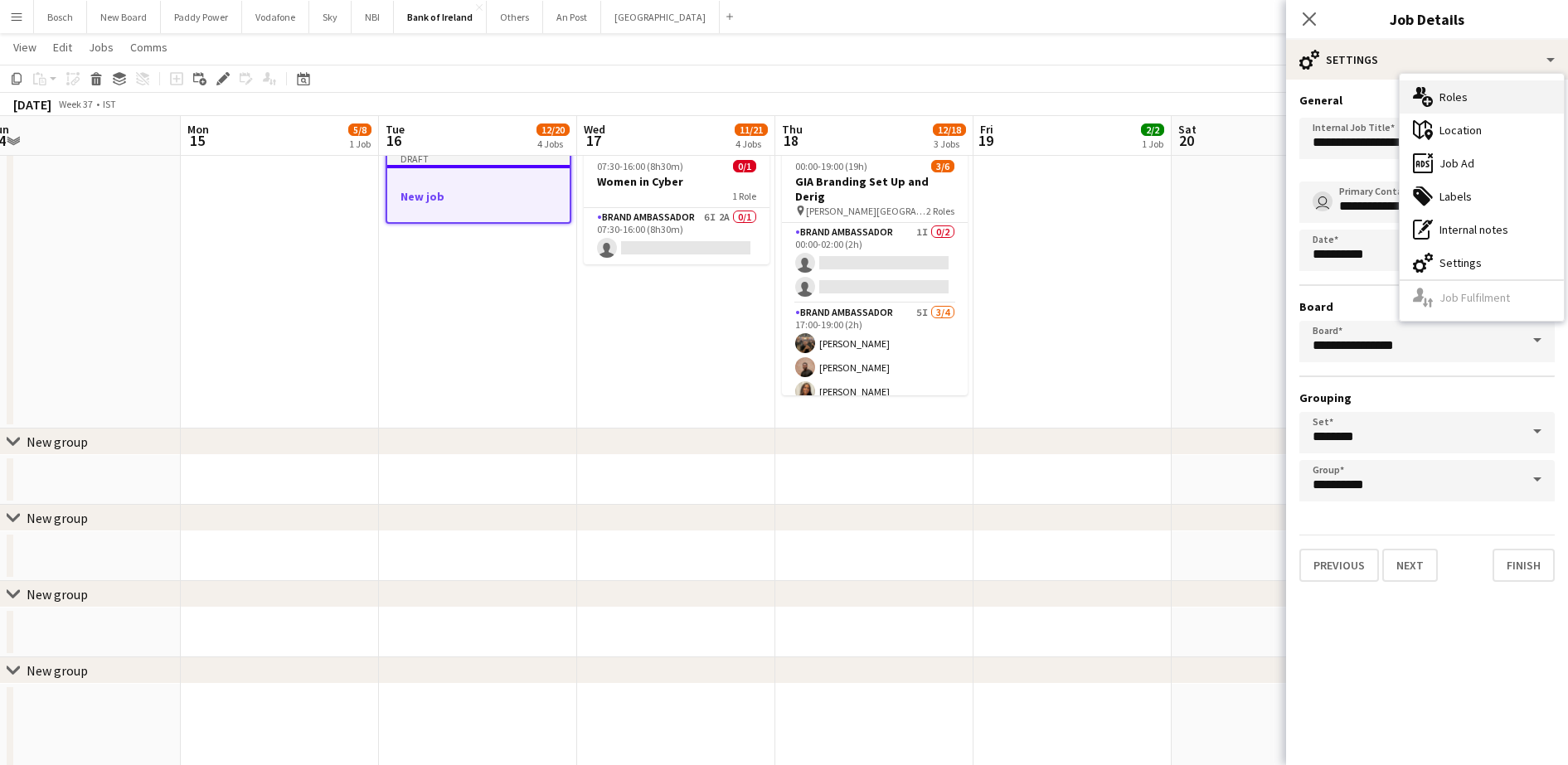
click at [1453, 91] on div "multiple-users-add Roles" at bounding box center [1482, 97] width 164 height 33
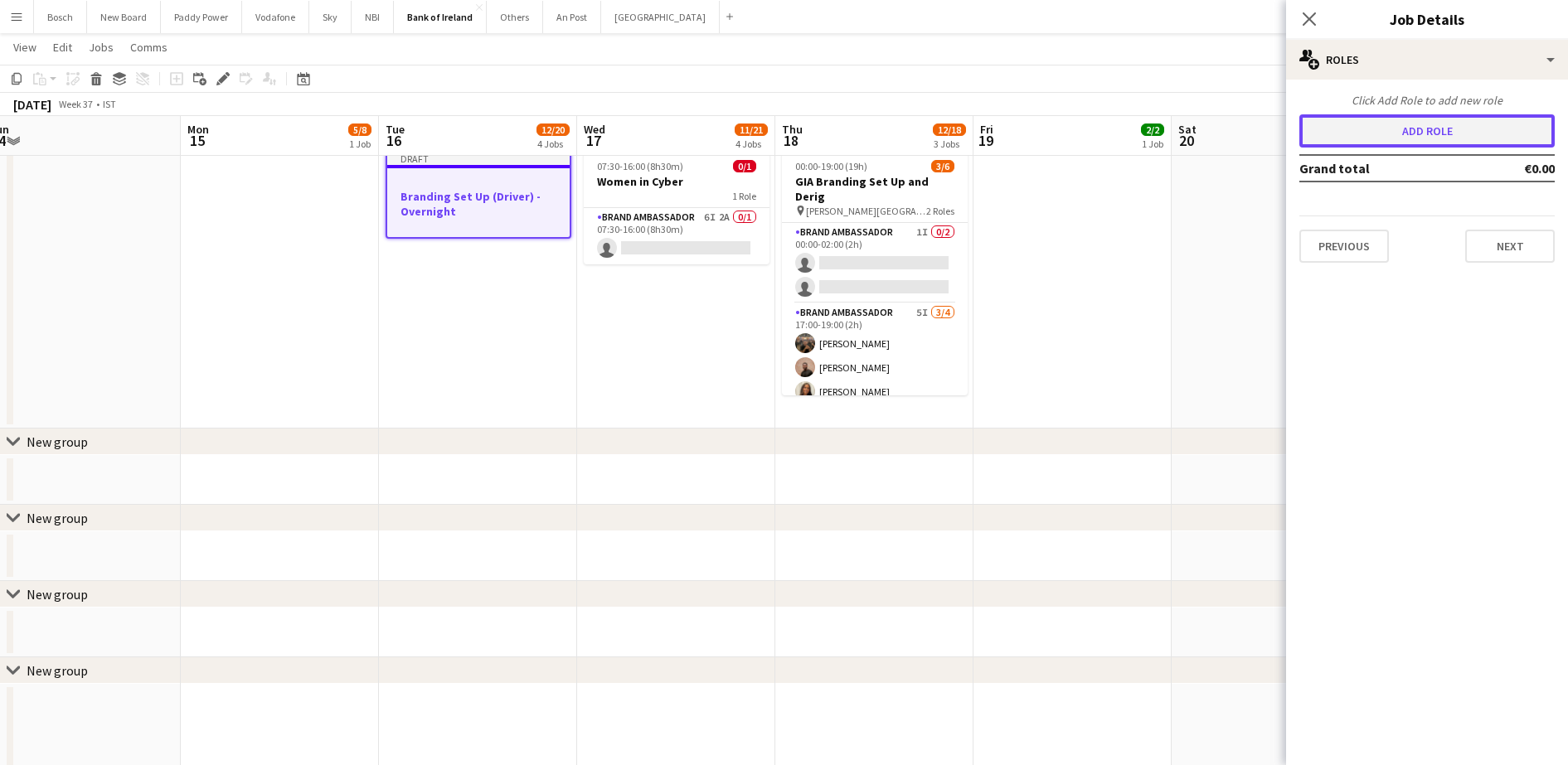
click at [1390, 128] on button "Add role" at bounding box center [1427, 131] width 255 height 33
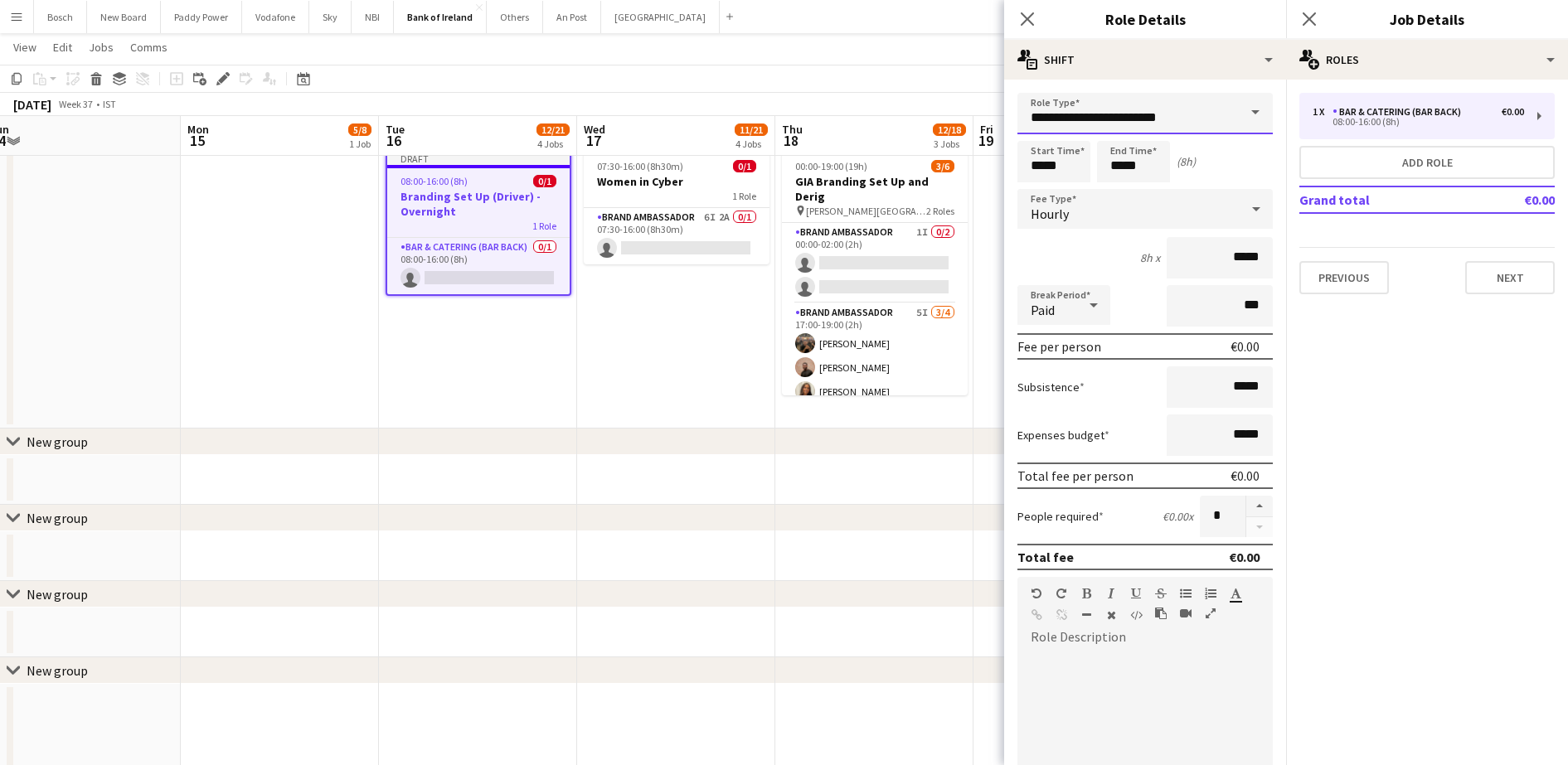
click at [1140, 115] on input "**********" at bounding box center [1145, 114] width 255 height 42
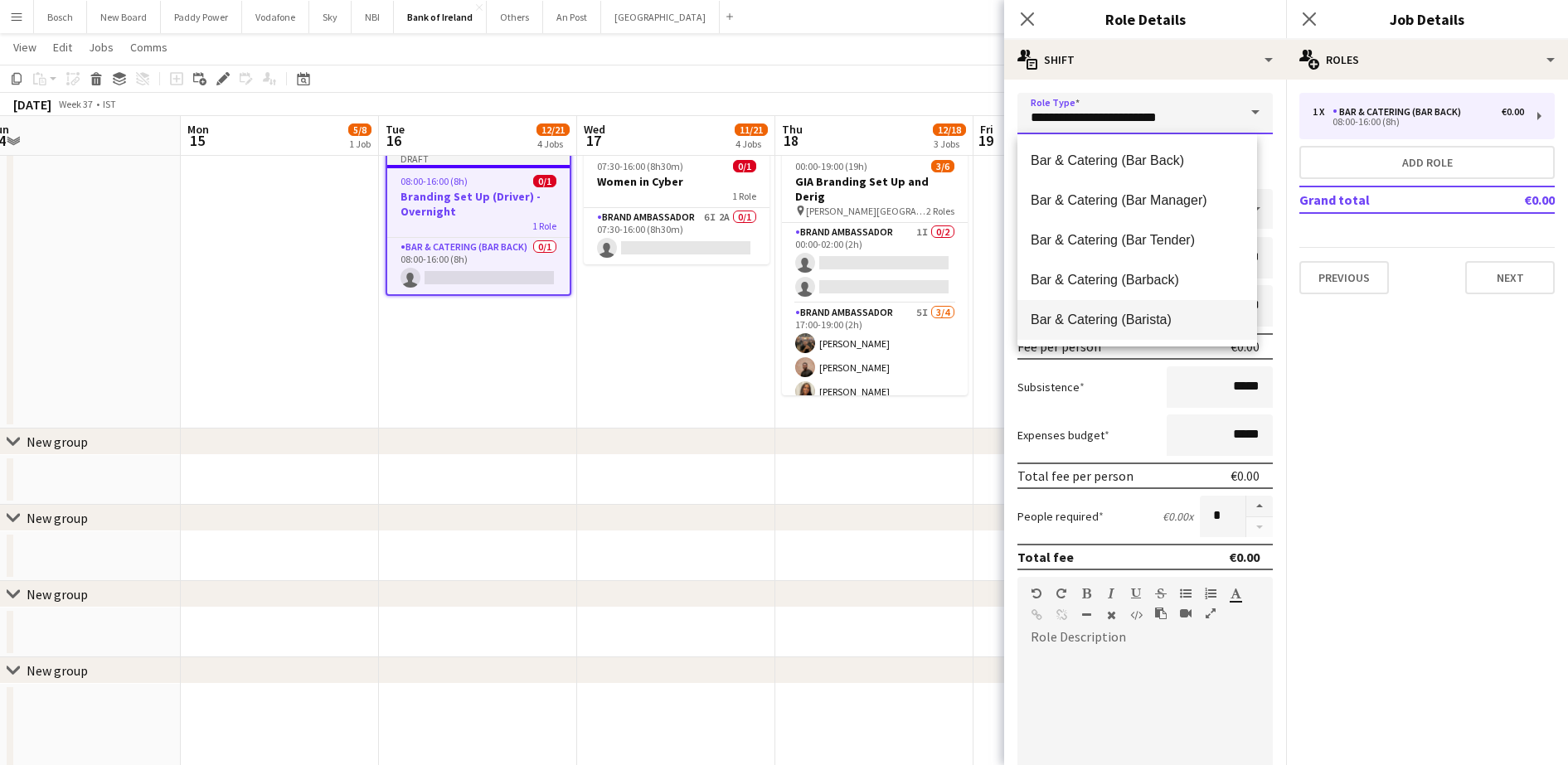
scroll to position [207, 0]
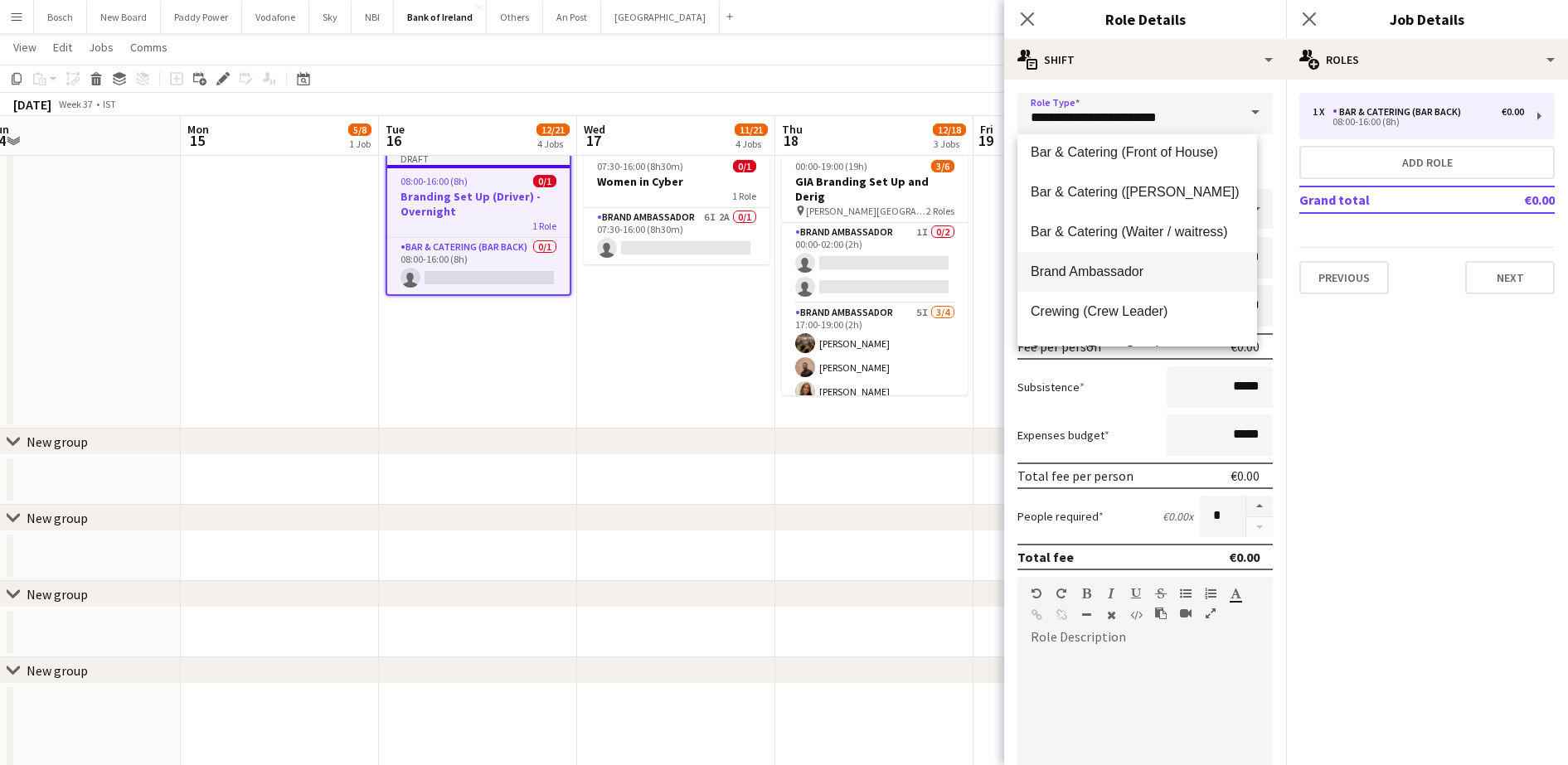
click at [1101, 264] on span "Brand Ambassador" at bounding box center [1137, 271] width 213 height 16
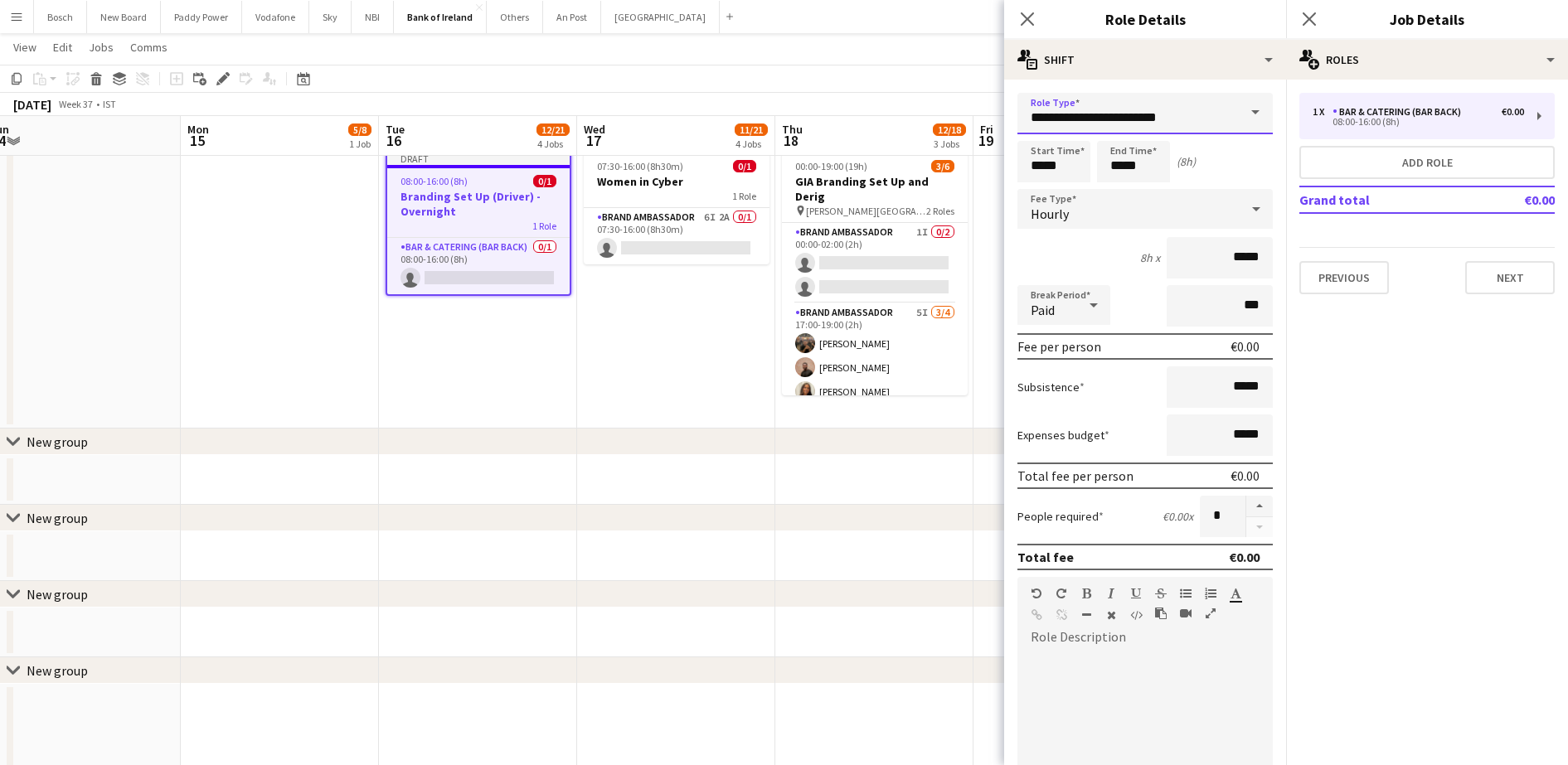
type input "**********"
click at [1061, 165] on input "*****" at bounding box center [1053, 162] width 73 height 42
